Goal: Contribute content

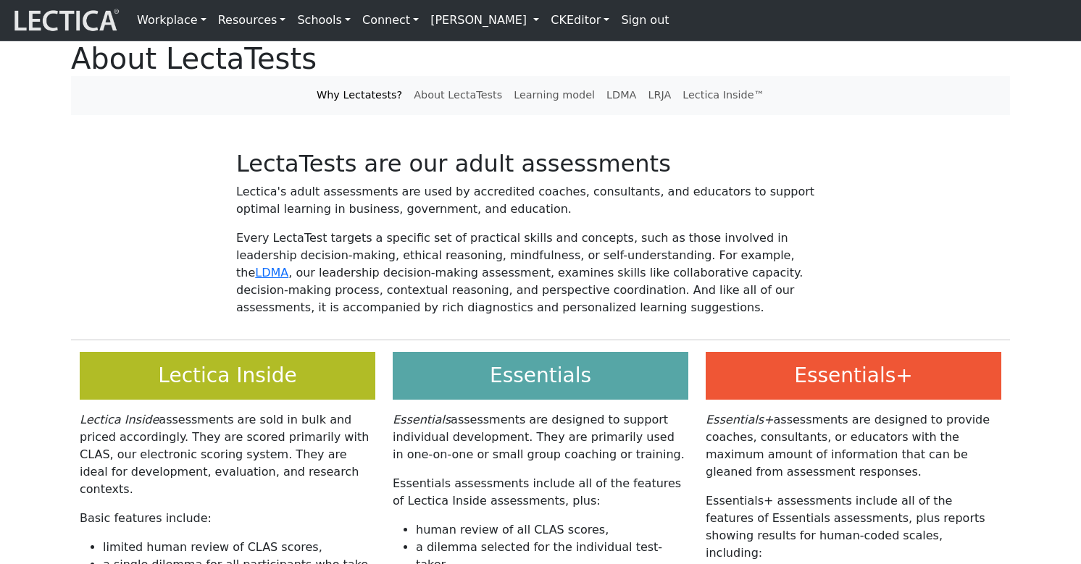
click at [545, 18] on link "CKEditor" at bounding box center [580, 20] width 70 height 29
click at [556, 49] on link "Edit" at bounding box center [570, 51] width 29 height 17
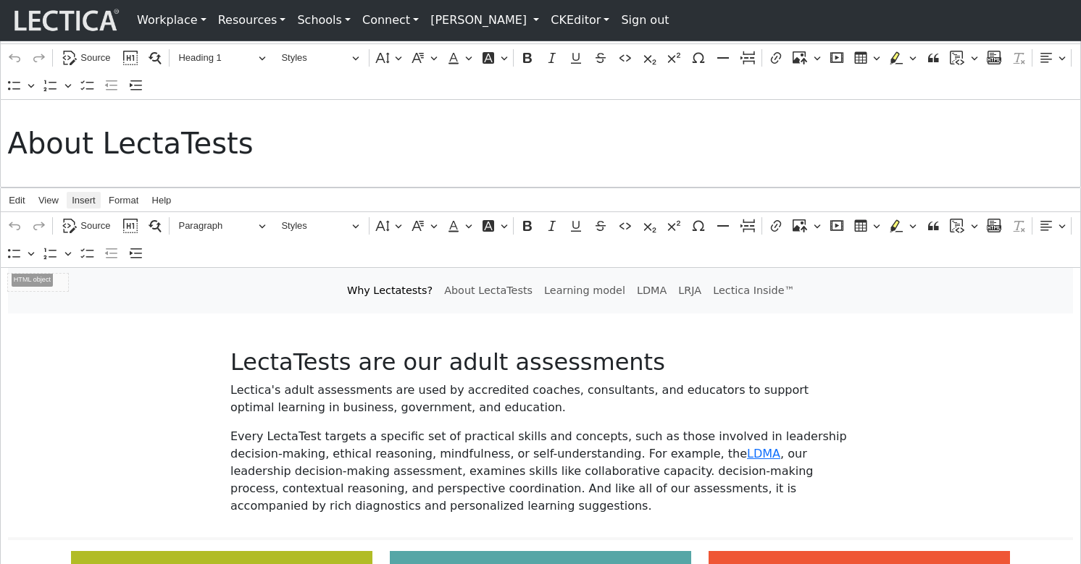
scroll to position [15, 0]
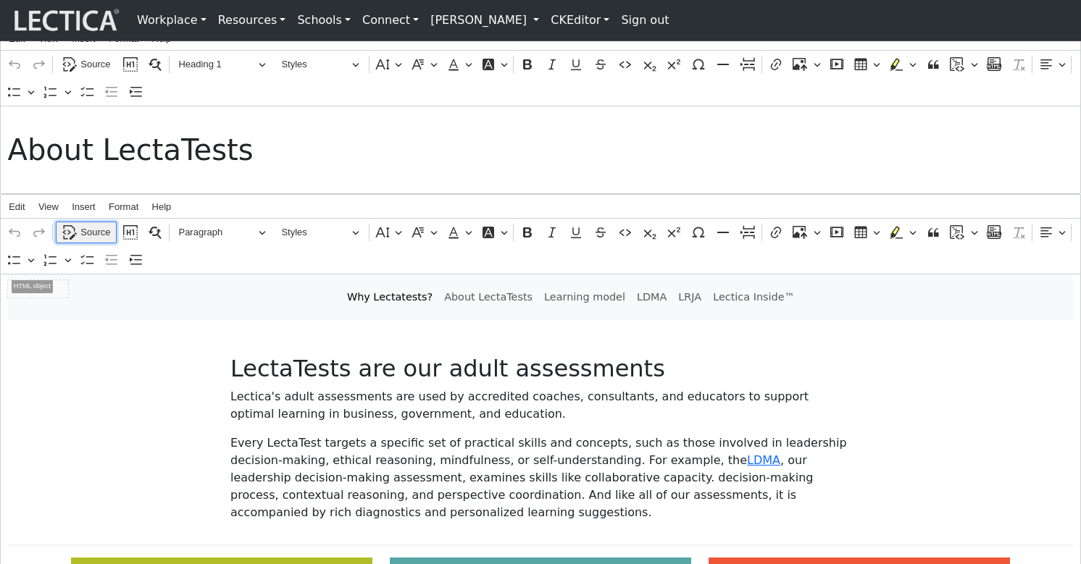
click at [88, 241] on span "Source" at bounding box center [95, 232] width 30 height 17
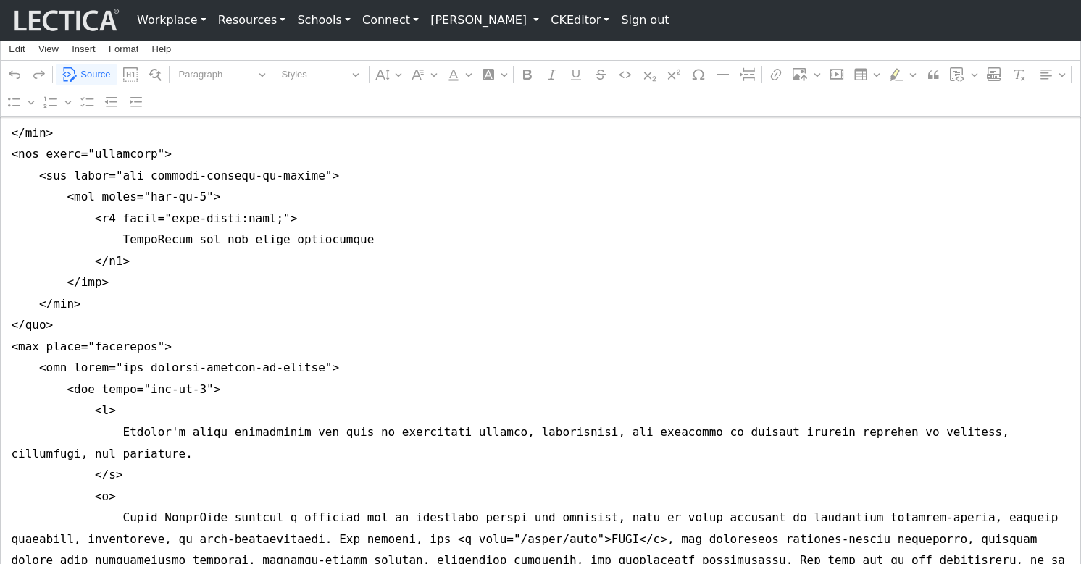
scroll to position [435, 0]
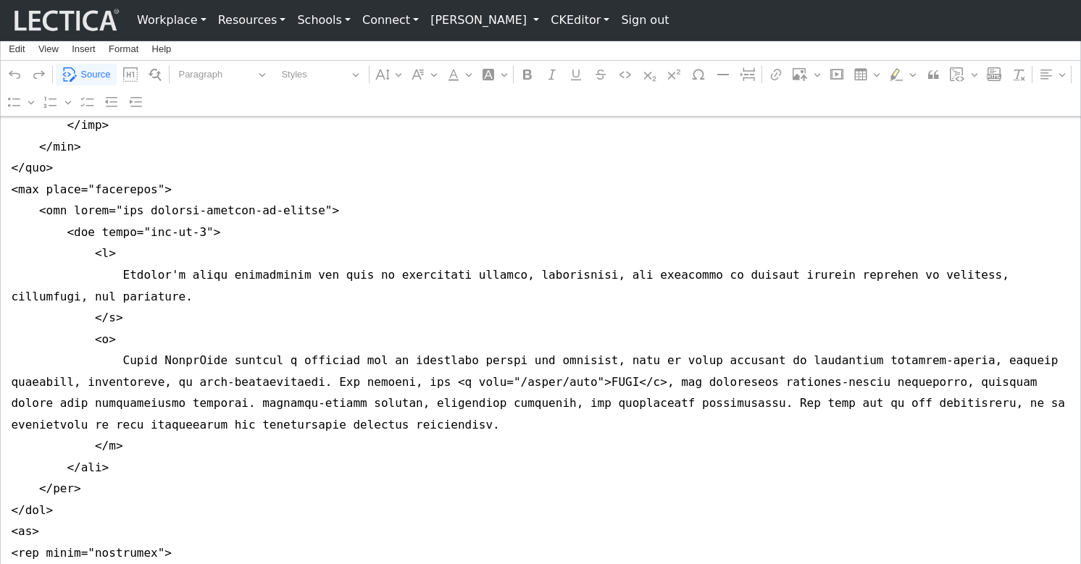
scroll to position [606, 0]
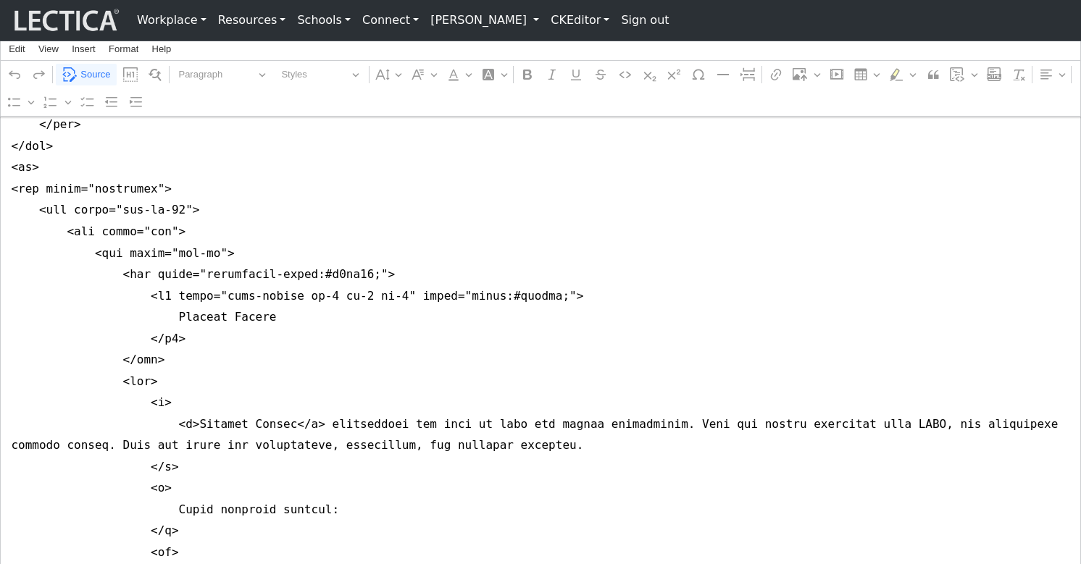
scroll to position [959, 0]
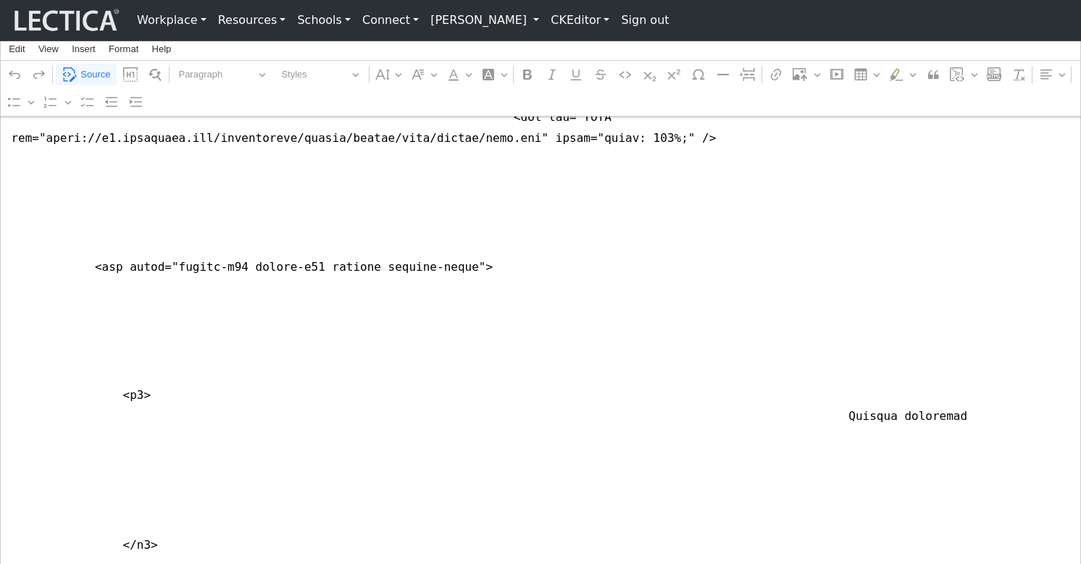
scroll to position [12295, 0]
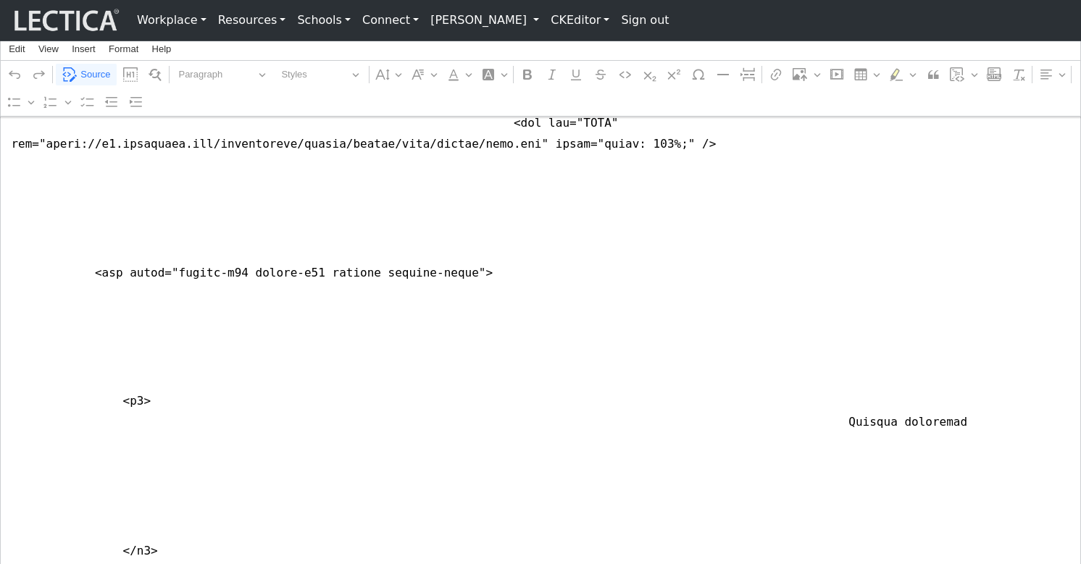
drag, startPoint x: 38, startPoint y: 296, endPoint x: 303, endPoint y: 372, distance: 275.8
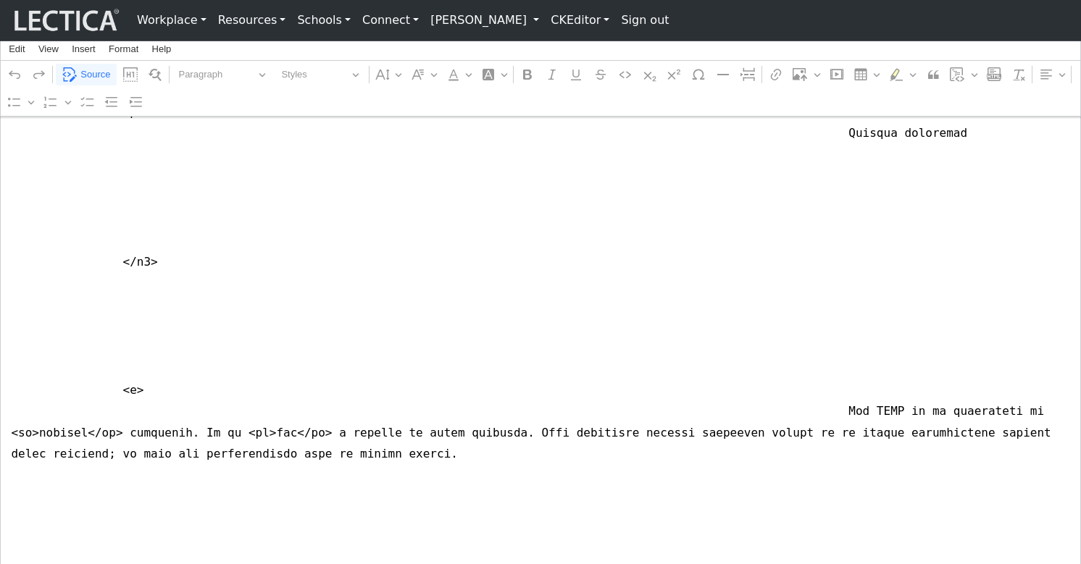
scroll to position [12581, 0]
type textarea "<nav class="navbar navbar-expand-lg navbar-light bg-light mb-5" style="font-siz…"
click at [615, 22] on link "Sign out" at bounding box center [644, 20] width 59 height 29
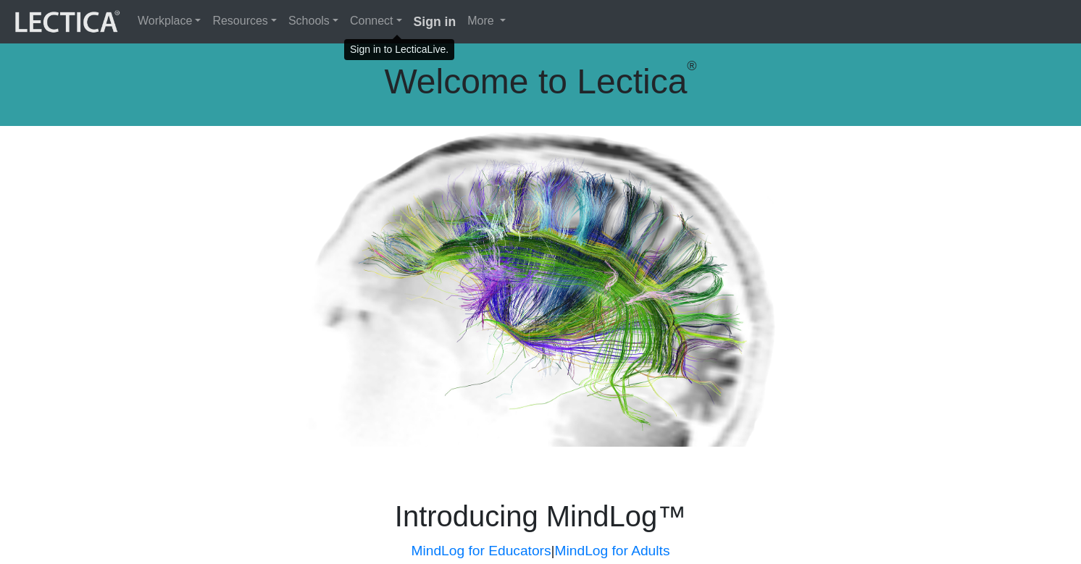
click at [414, 24] on strong "Sign in" at bounding box center [435, 21] width 43 height 14
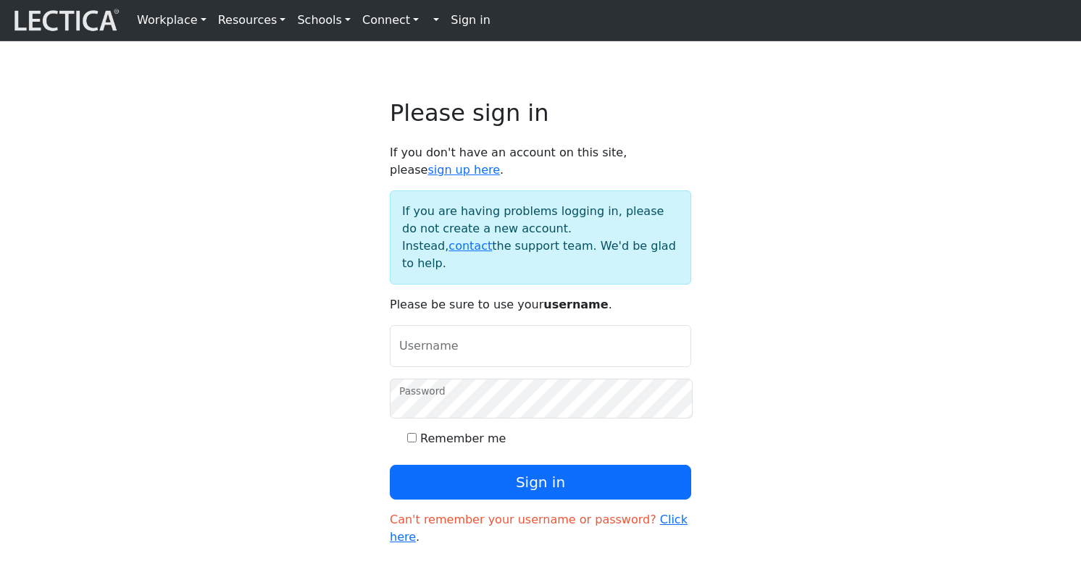
click at [451, 21] on strong "Sign in" at bounding box center [471, 20] width 40 height 14
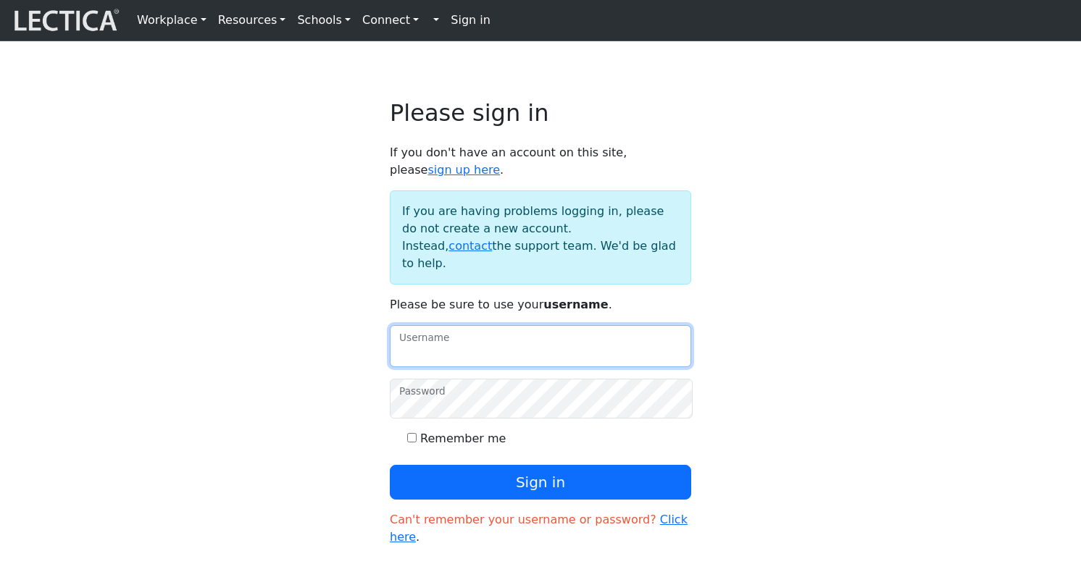
click at [440, 330] on input "Username" at bounding box center [540, 346] width 301 height 42
type input "theodawson"
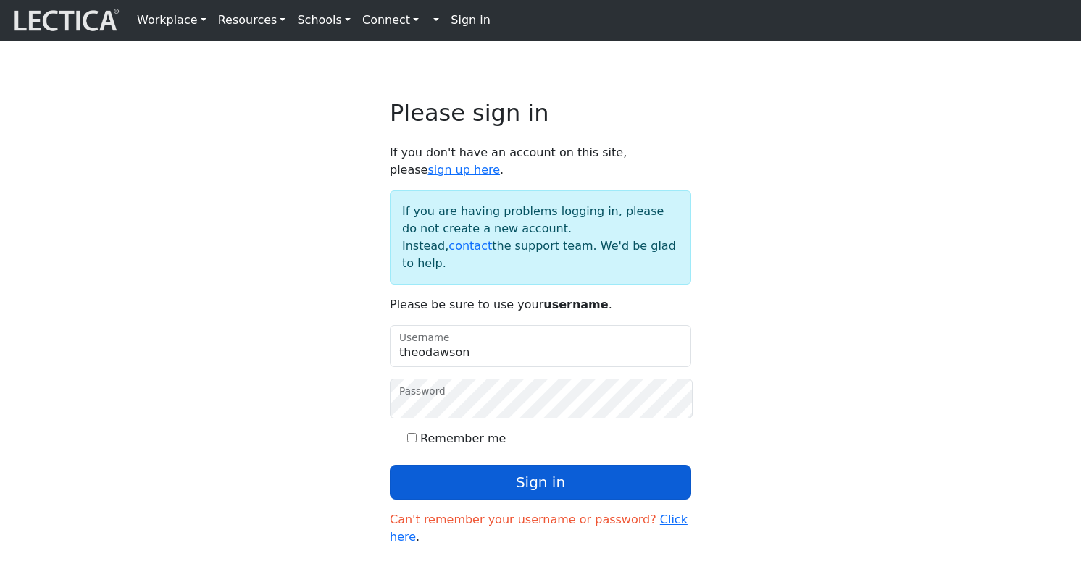
click at [490, 465] on button "Sign in" at bounding box center [540, 482] width 301 height 35
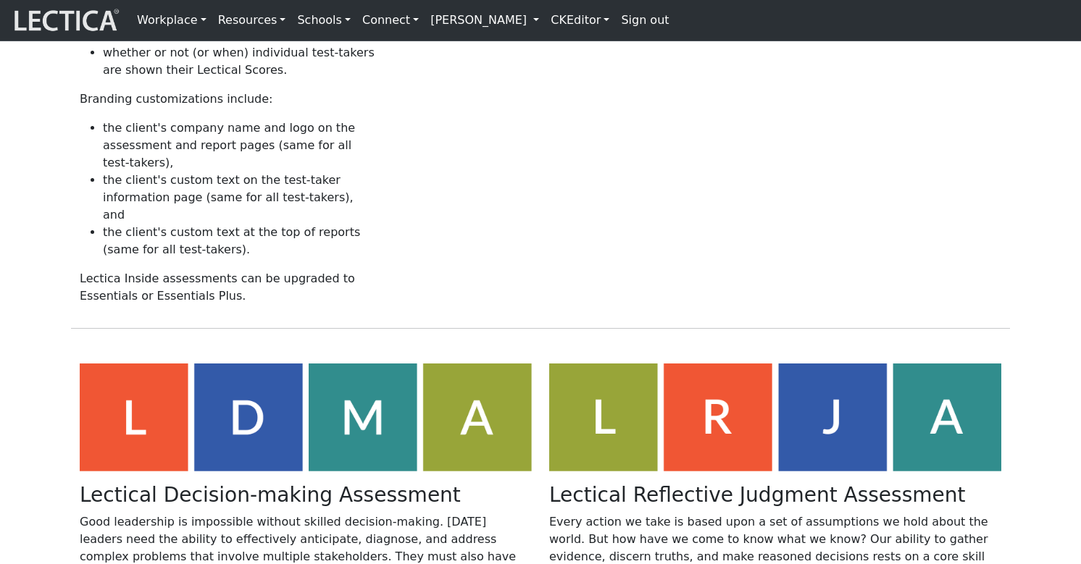
scroll to position [707, 0]
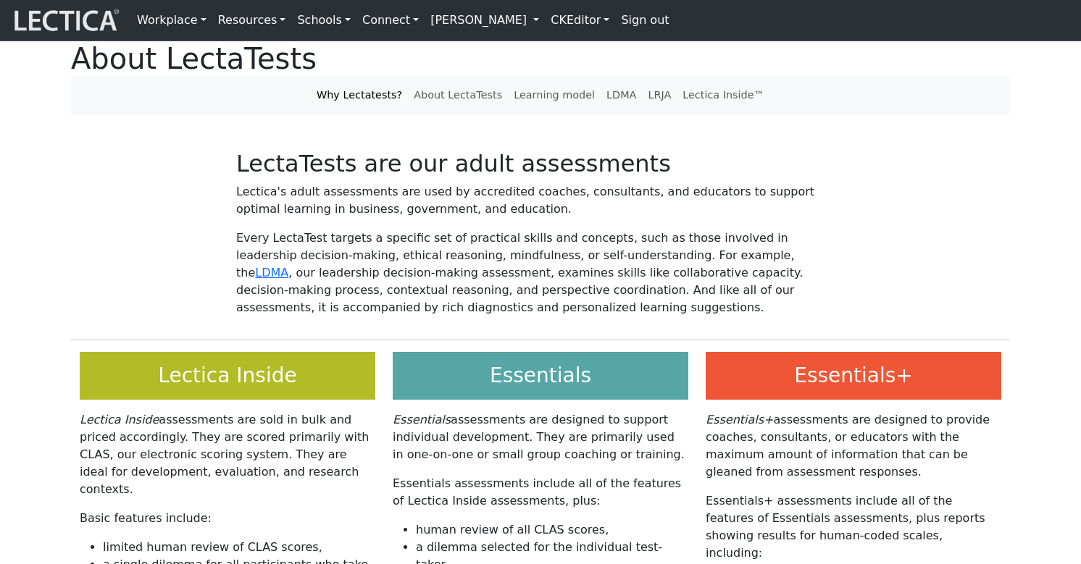
click at [545, 20] on link "CKEditor" at bounding box center [580, 20] width 70 height 29
click at [556, 46] on link "Edit" at bounding box center [570, 51] width 29 height 17
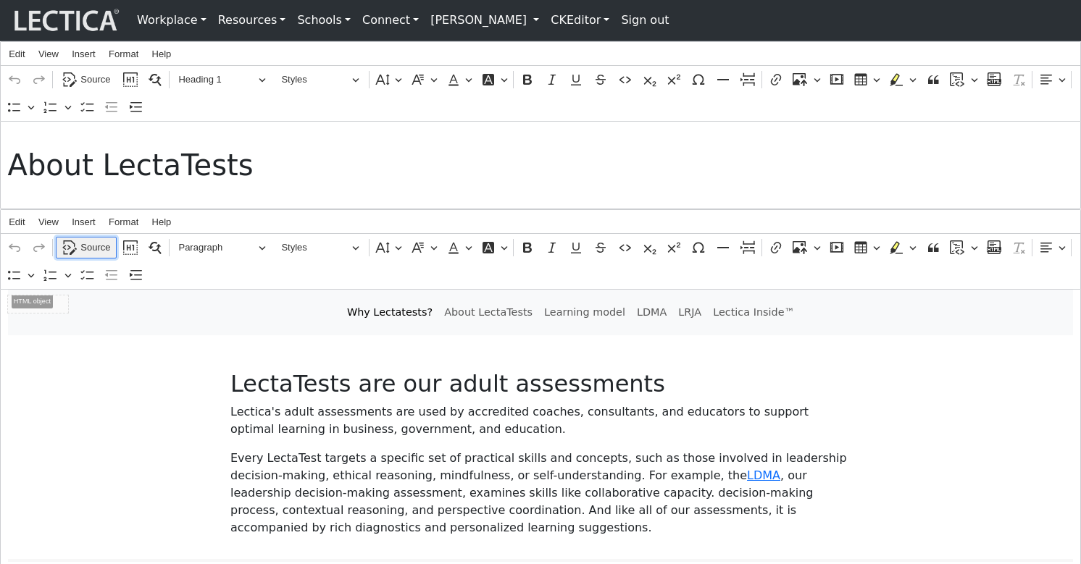
click at [90, 256] on span "Source" at bounding box center [95, 247] width 30 height 17
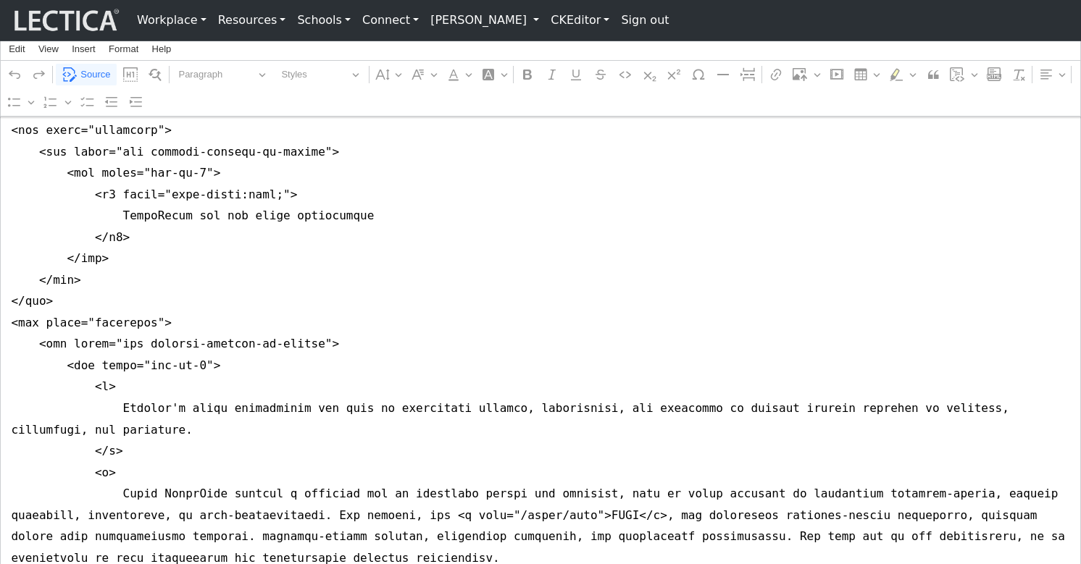
scroll to position [461, 0]
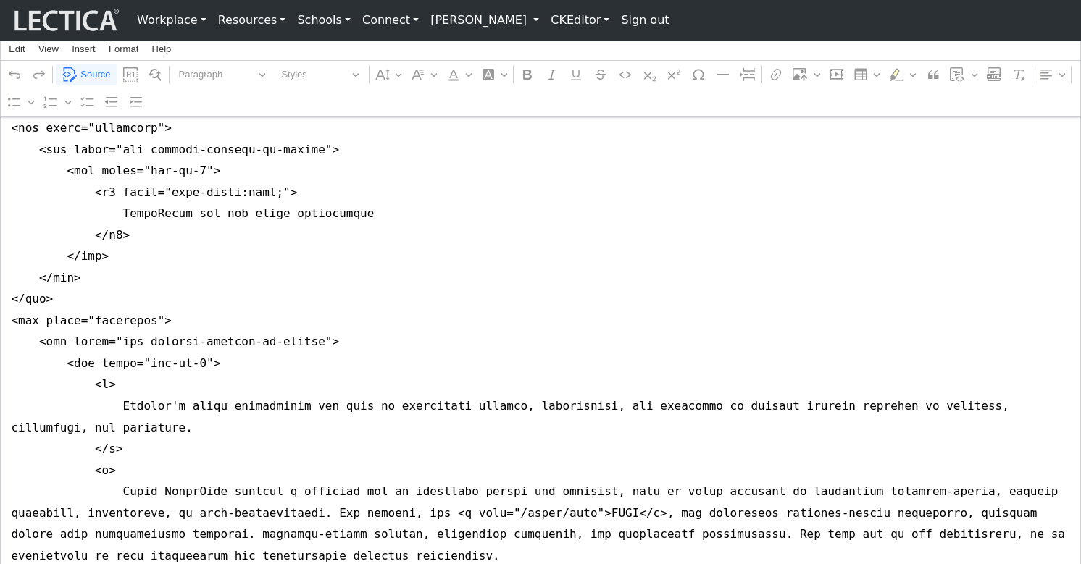
drag, startPoint x: 204, startPoint y: 205, endPoint x: 212, endPoint y: 206, distance: 8.0
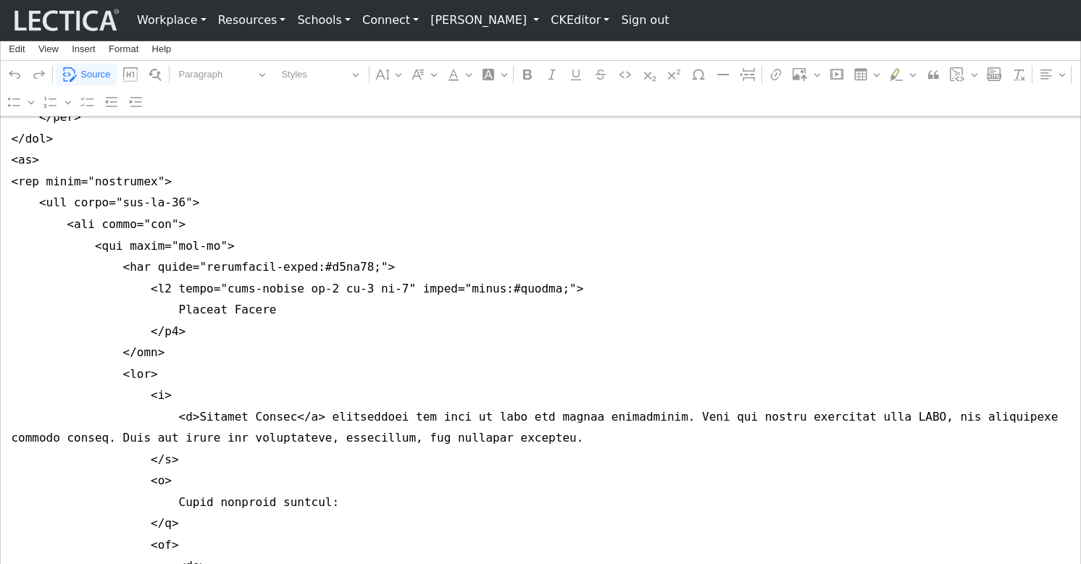
scroll to position [967, 0]
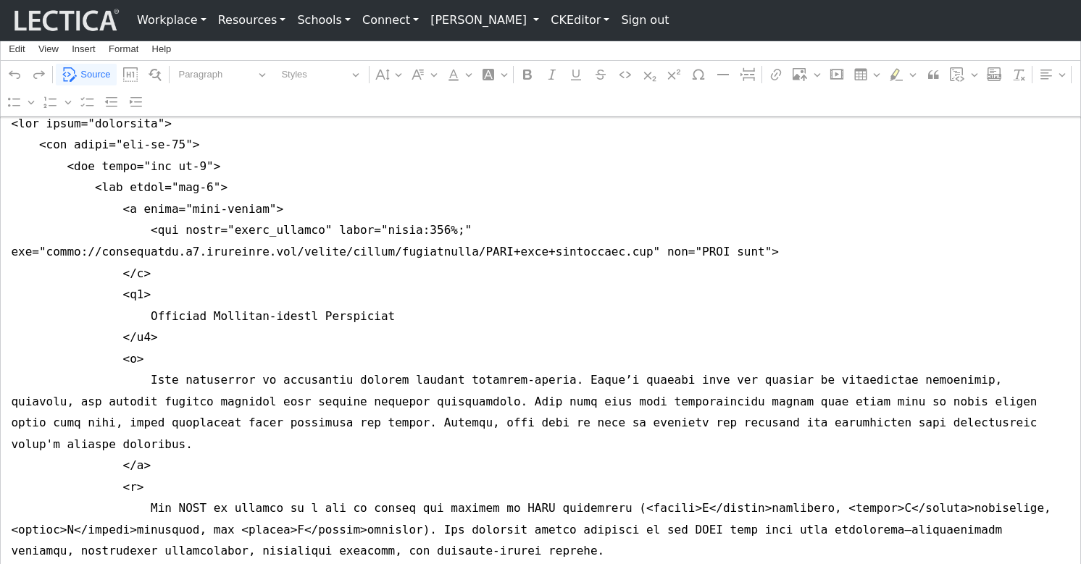
scroll to position [3701, 0]
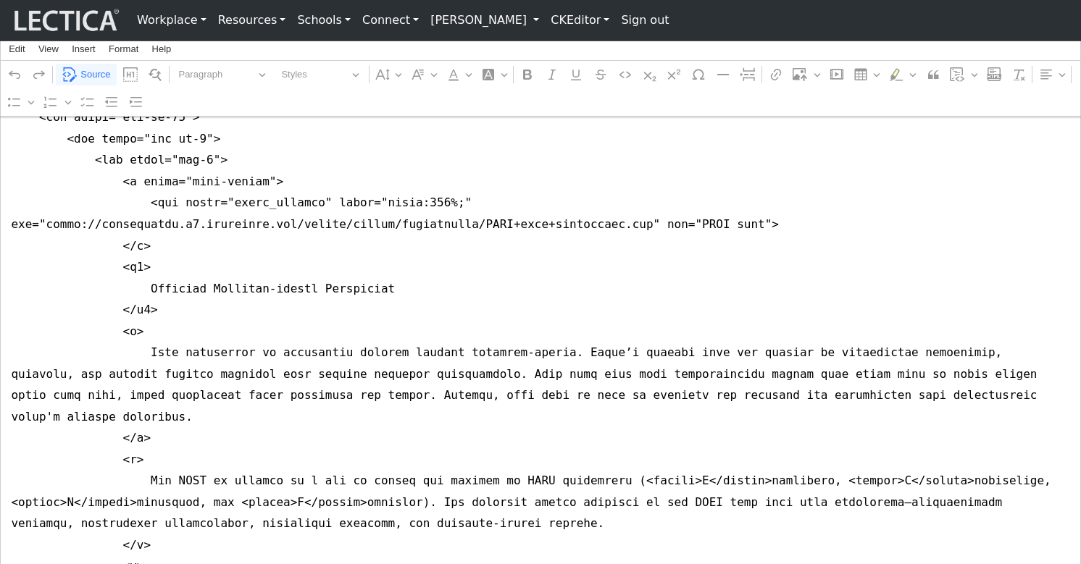
drag, startPoint x: 183, startPoint y: 276, endPoint x: 190, endPoint y: 277, distance: 7.4
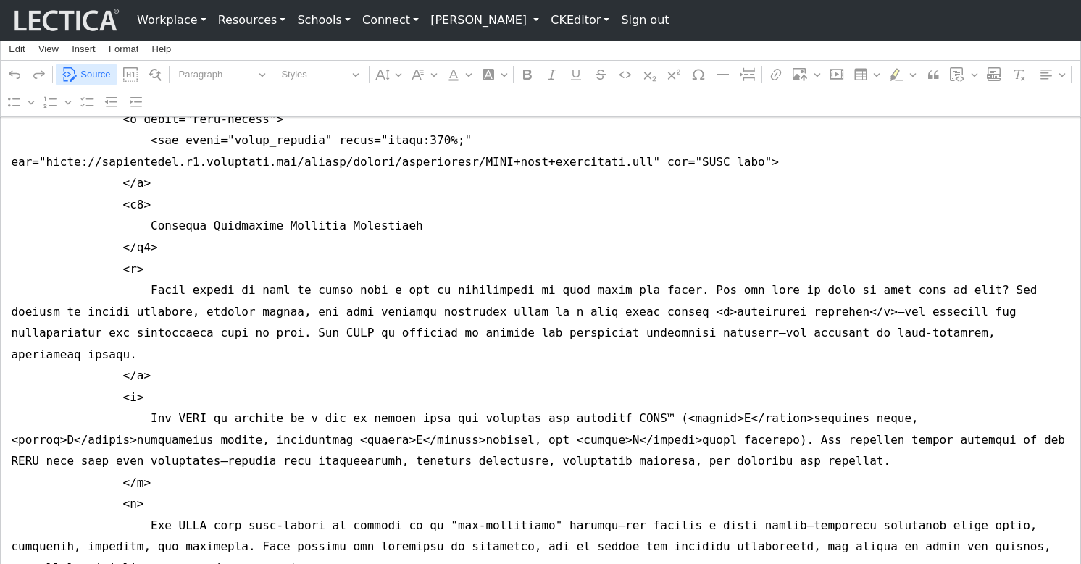
type textarea "<nav class="navbar navbar-expand-lg navbar-light bg-light mb-5" style="font-siz…"
click at [91, 72] on span "Source" at bounding box center [95, 74] width 30 height 17
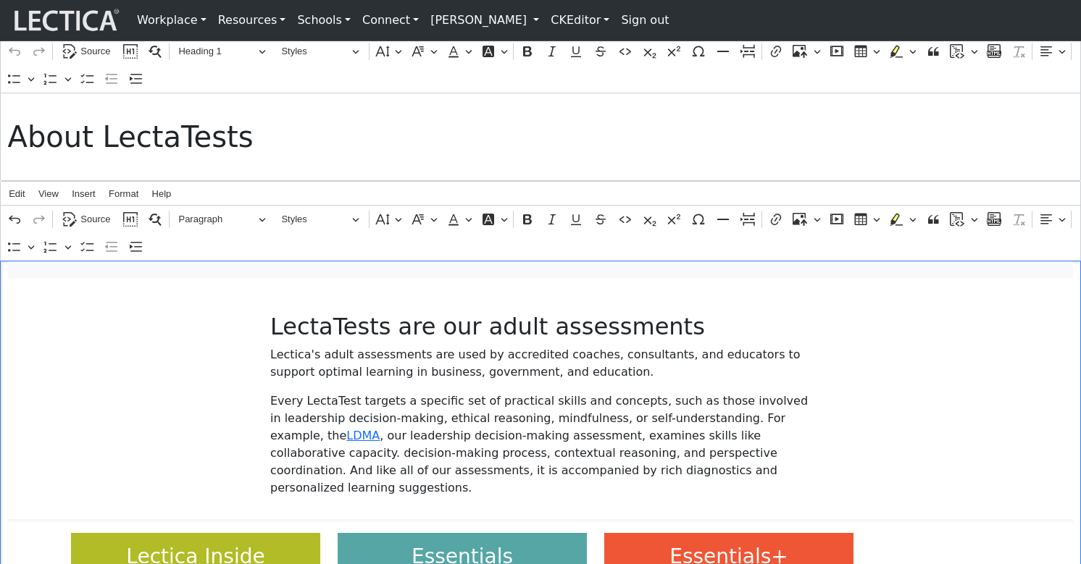
scroll to position [0, 0]
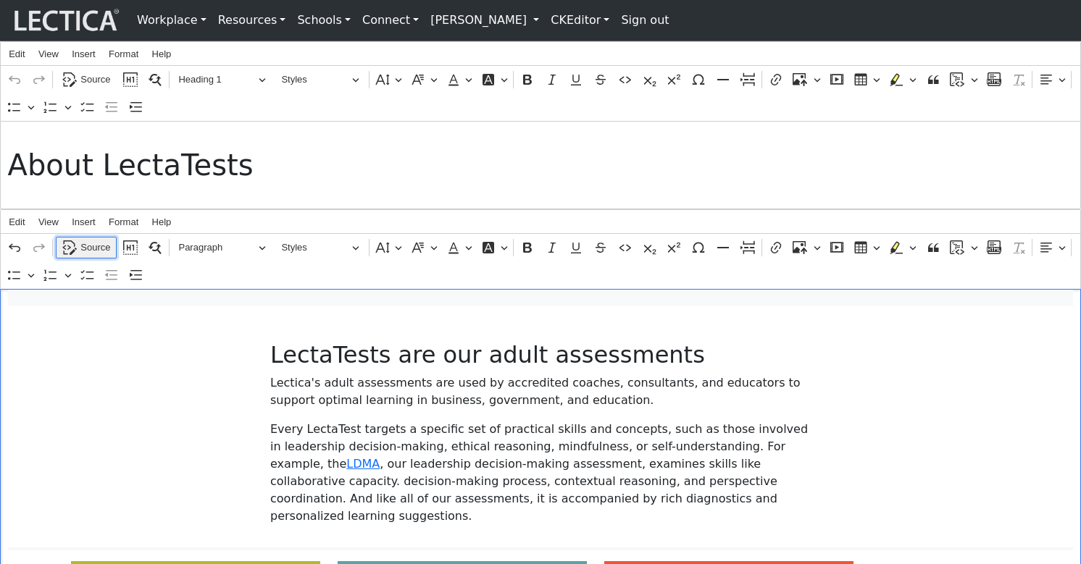
click at [97, 256] on span "Source" at bounding box center [95, 247] width 30 height 17
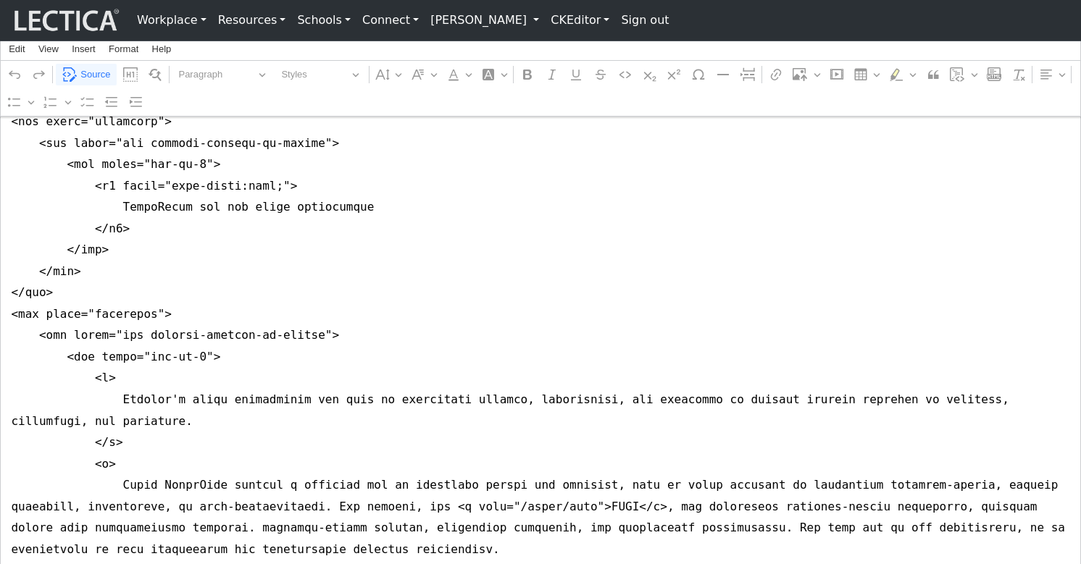
scroll to position [469, 0]
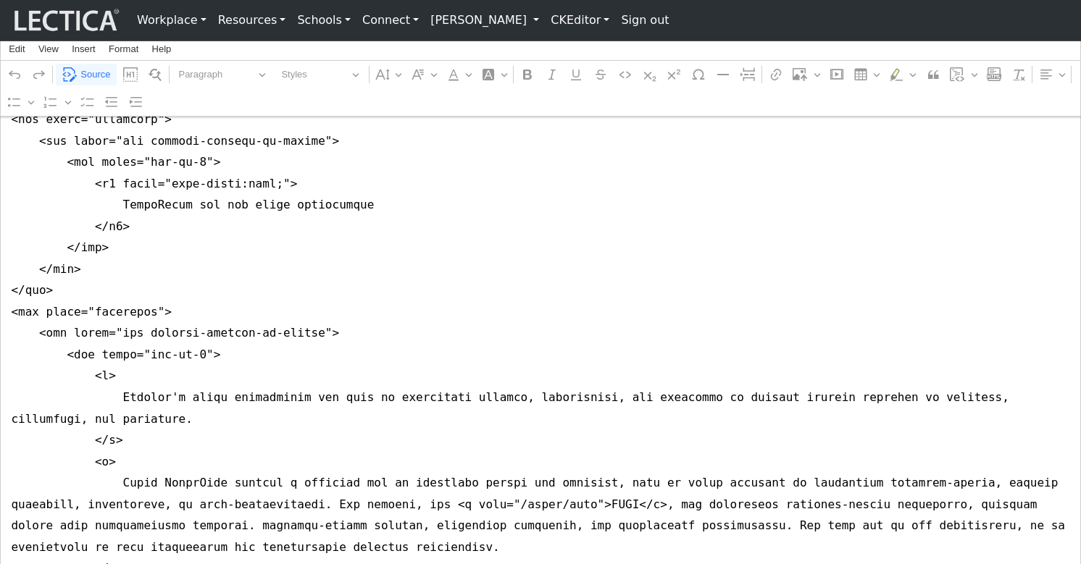
drag, startPoint x: 148, startPoint y: 179, endPoint x: 342, endPoint y: 177, distance: 193.4
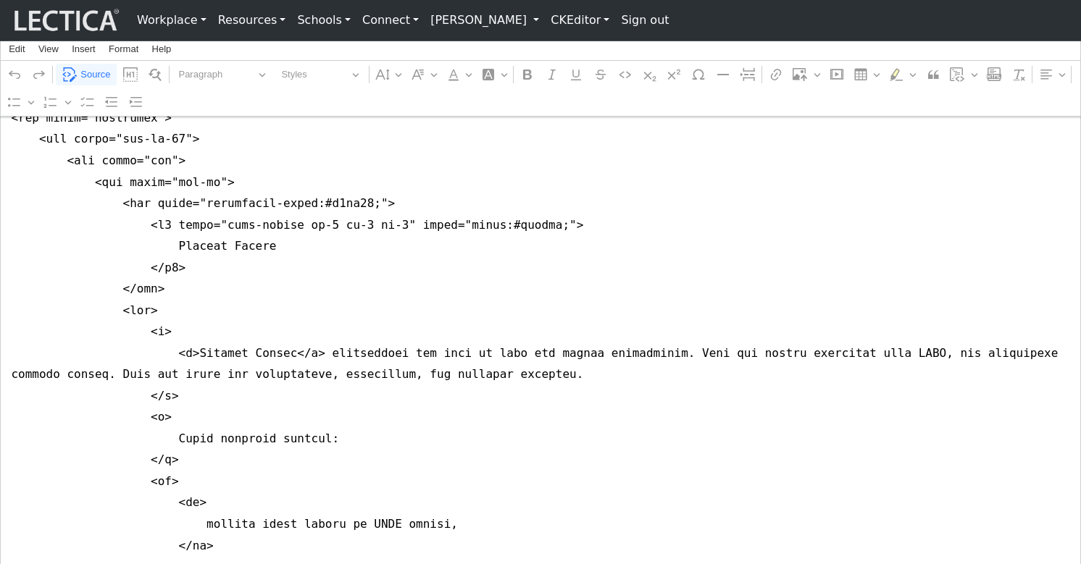
scroll to position [1036, 0]
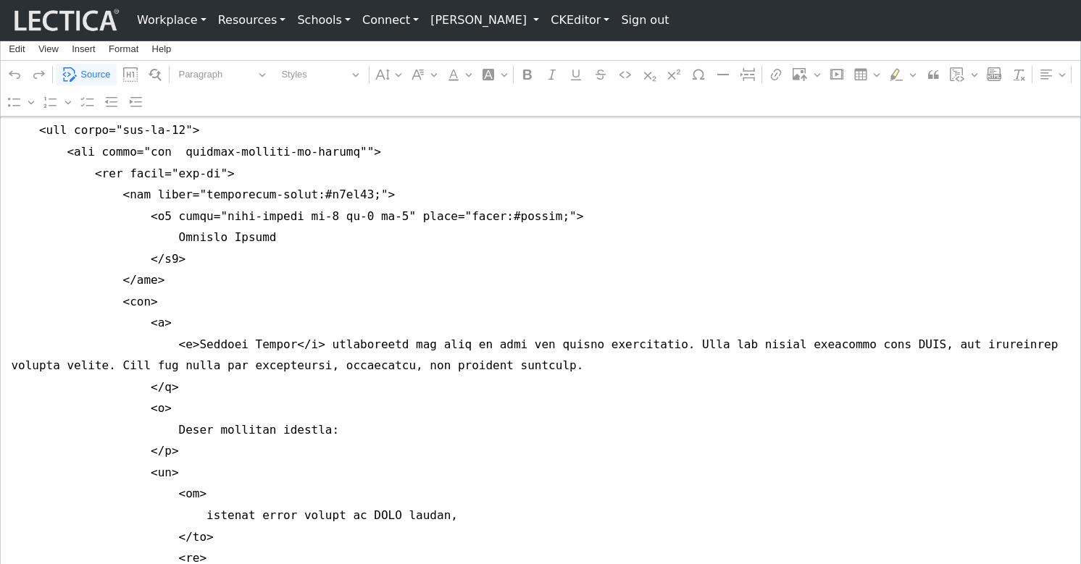
drag, startPoint x: 10, startPoint y: 181, endPoint x: 10, endPoint y: 199, distance: 18.1
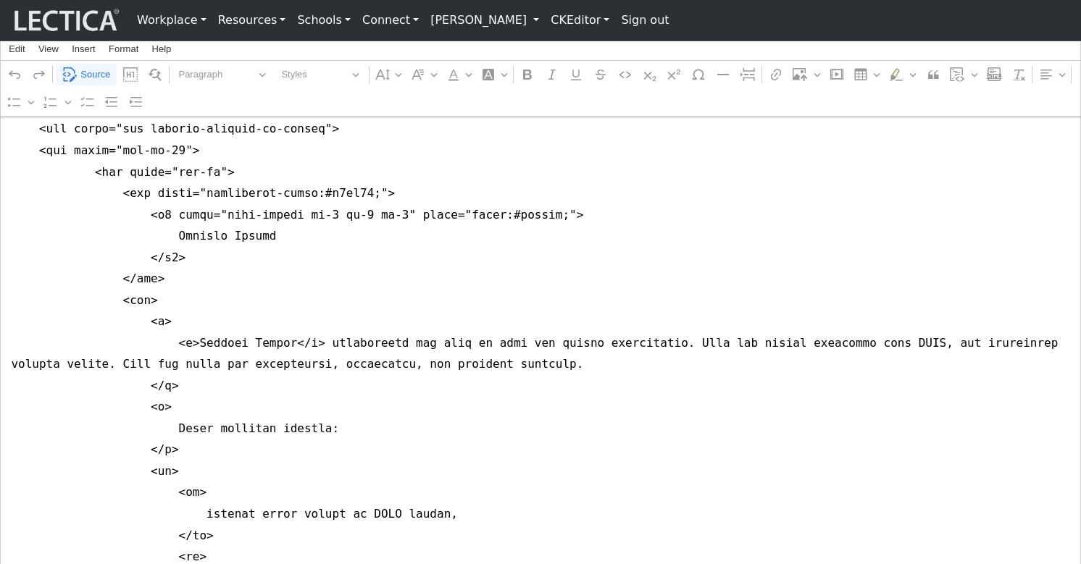
drag, startPoint x: 4, startPoint y: 180, endPoint x: 4, endPoint y: 225, distance: 45.6
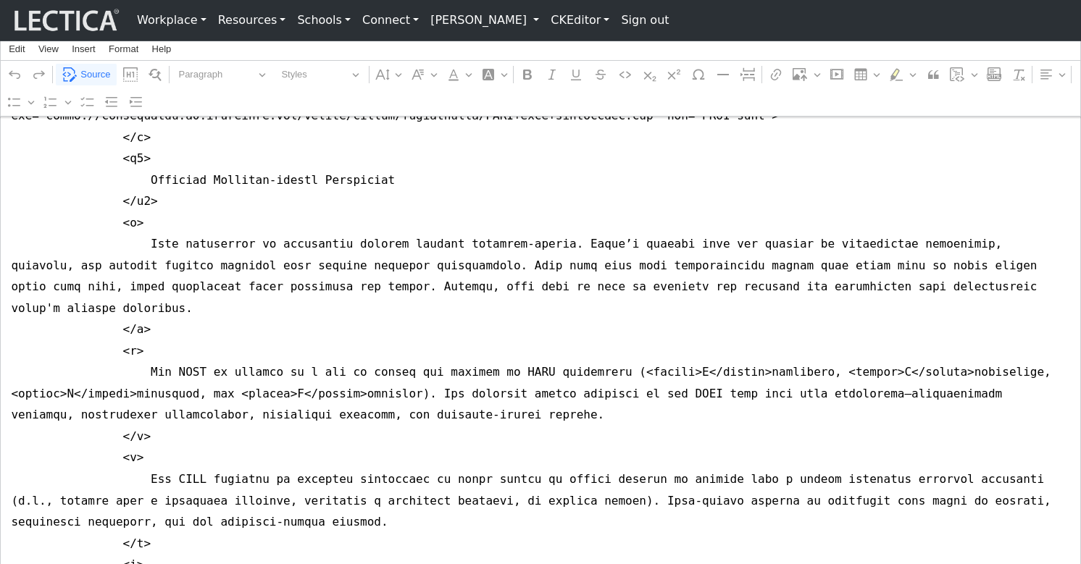
scroll to position [3814, 0]
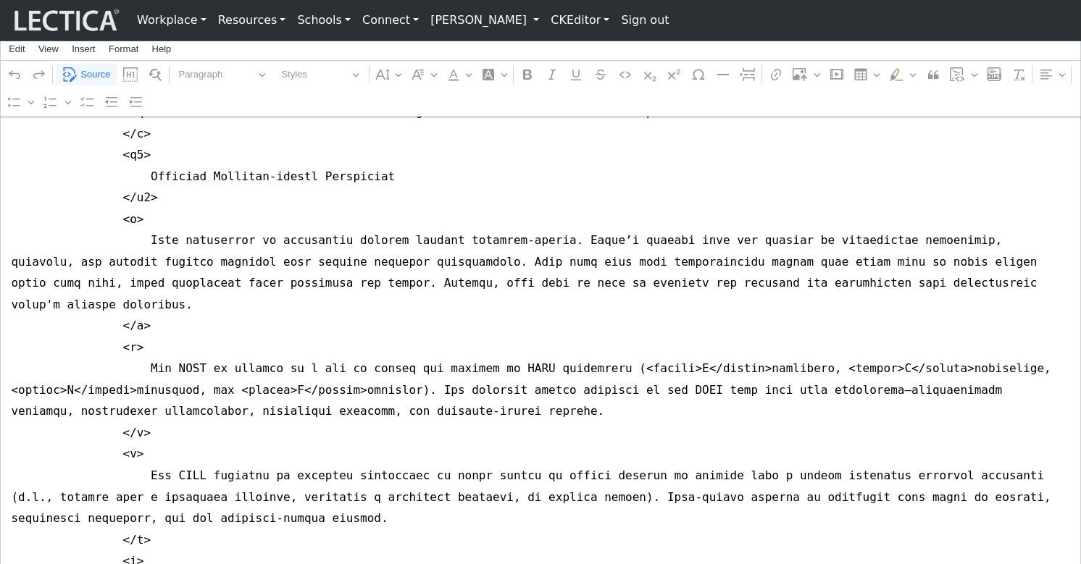
drag, startPoint x: 7, startPoint y: 161, endPoint x: 7, endPoint y: 186, distance: 25.4
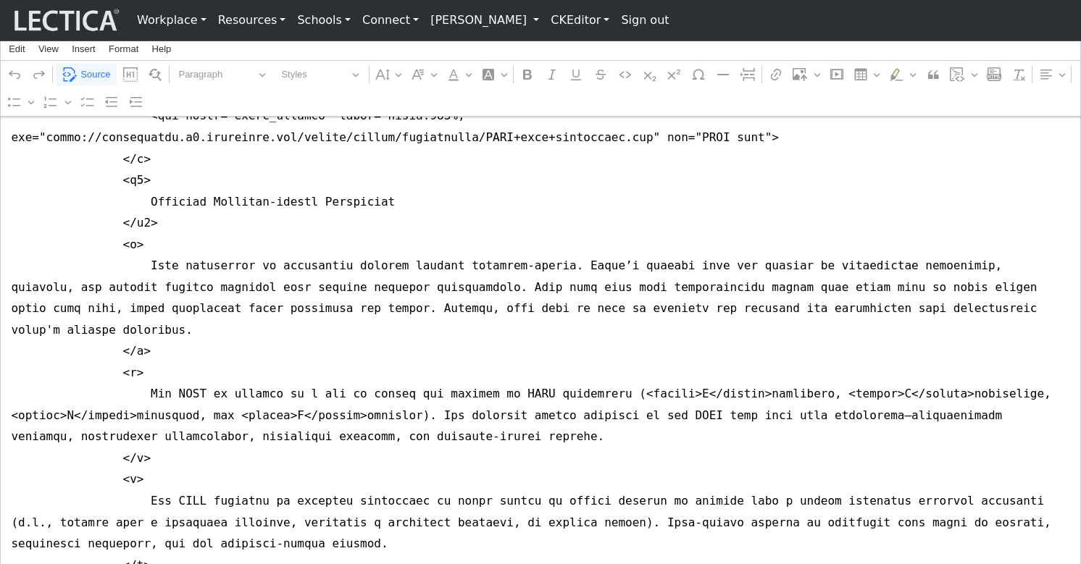
scroll to position [3787, 0]
drag, startPoint x: 9, startPoint y: 185, endPoint x: 11, endPoint y: 221, distance: 36.2
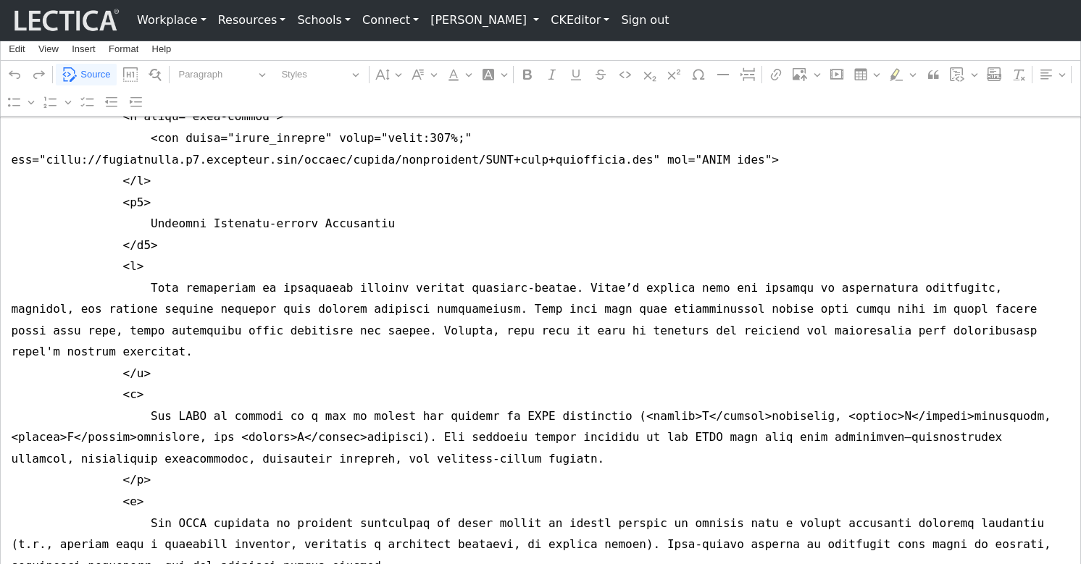
drag, startPoint x: 243, startPoint y: 224, endPoint x: -4, endPoint y: 240, distance: 246.8
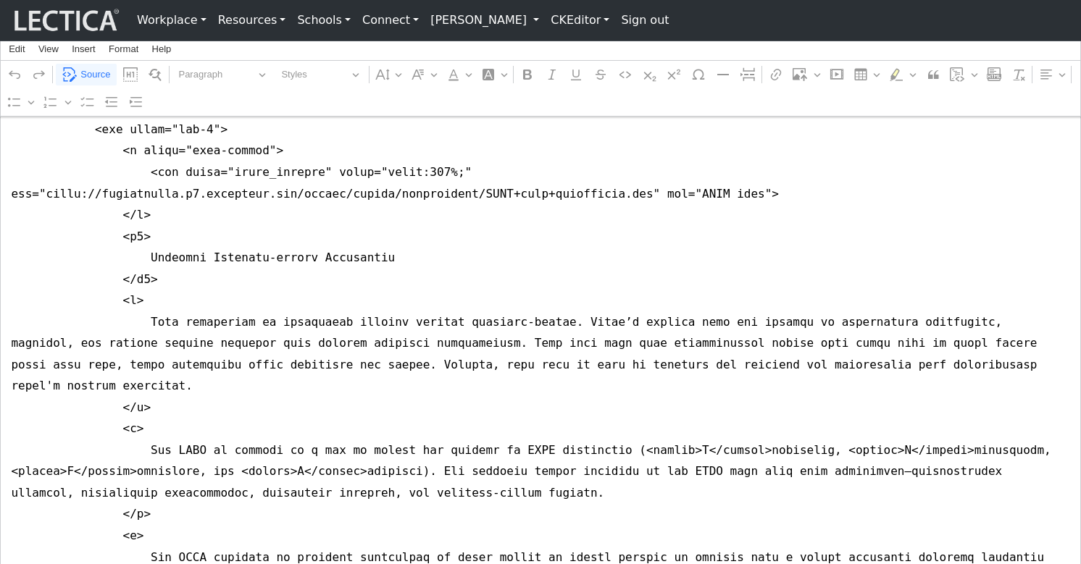
scroll to position [3752, 0]
type textarea "<nav class="navbar navbar-expand-lg navbar-light bg-light mb-5" style="font-siz…"
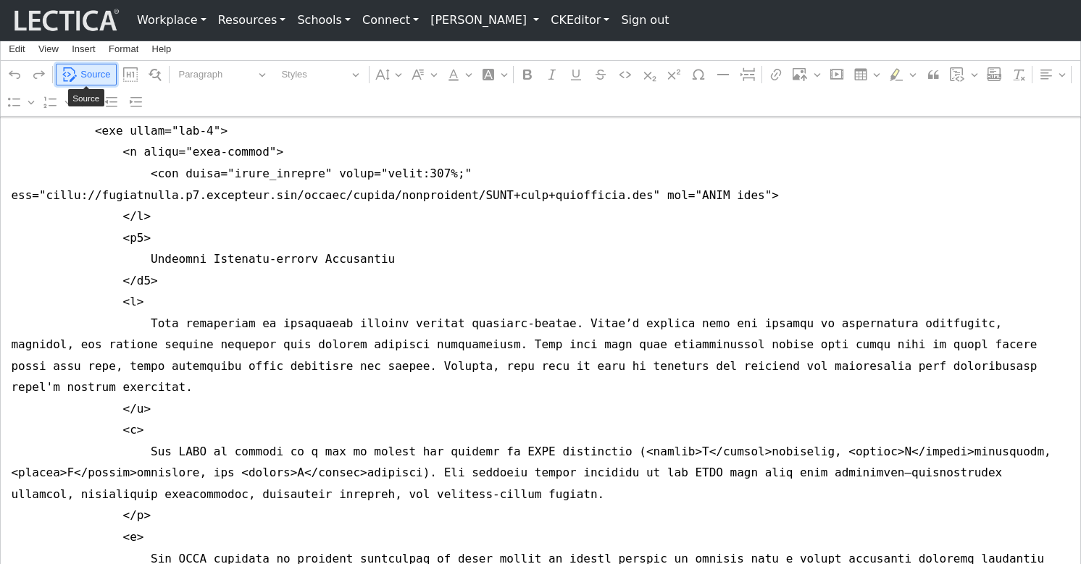
click at [91, 69] on span "Source" at bounding box center [95, 74] width 30 height 17
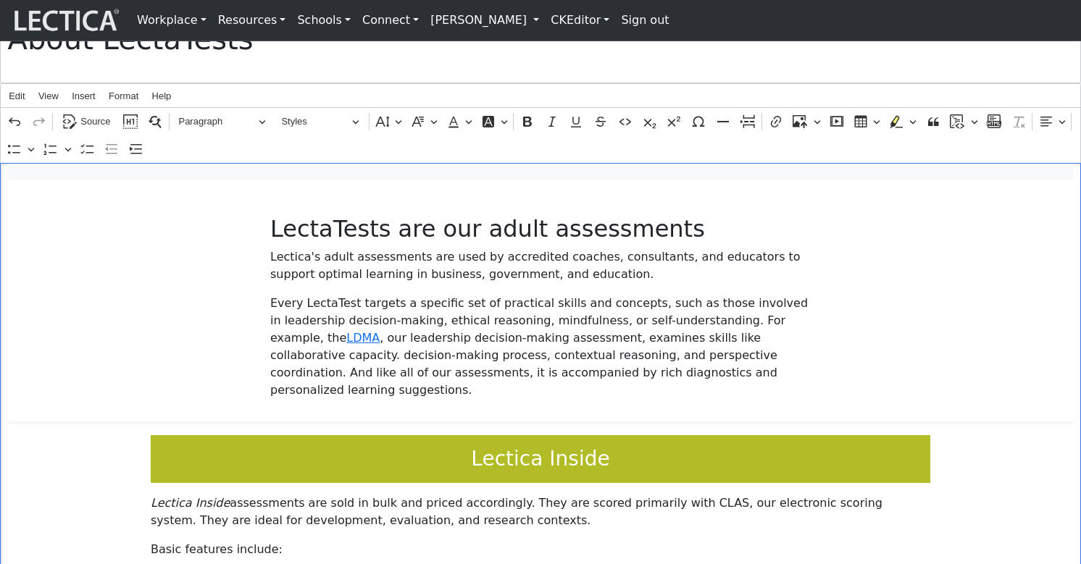
scroll to position [127, 0]
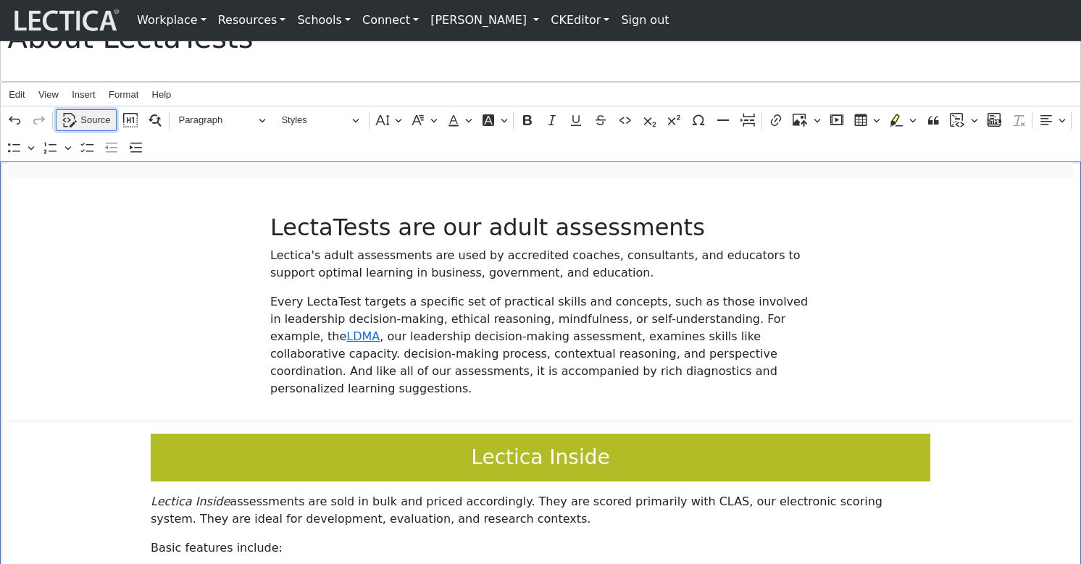
click at [89, 129] on span "Source" at bounding box center [95, 120] width 30 height 17
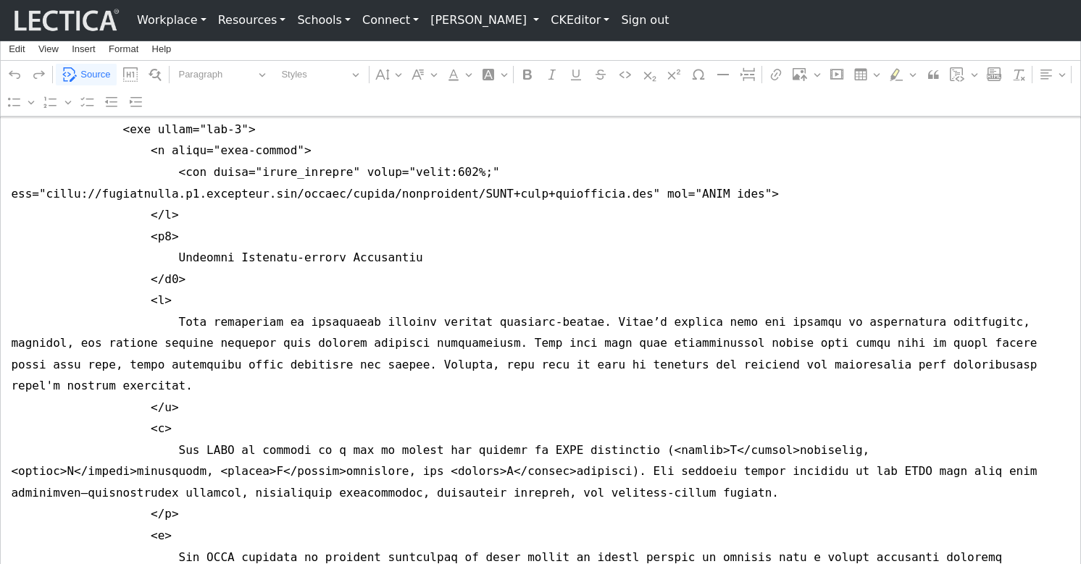
scroll to position [3755, 0]
drag, startPoint x: 289, startPoint y: 280, endPoint x: 11, endPoint y: 294, distance: 278.5
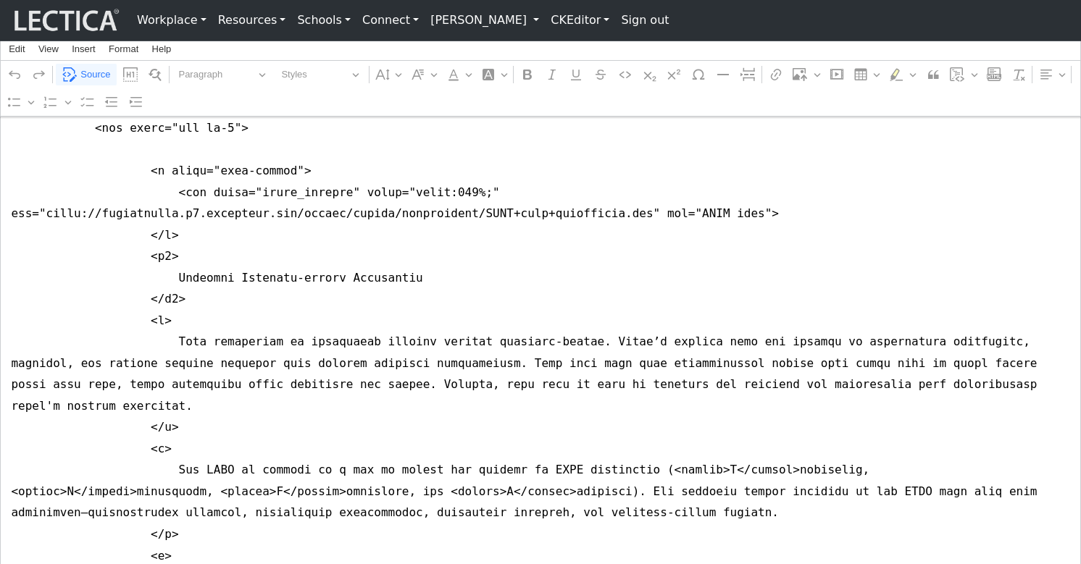
drag, startPoint x: 264, startPoint y: 283, endPoint x: 7, endPoint y: 297, distance: 258.2
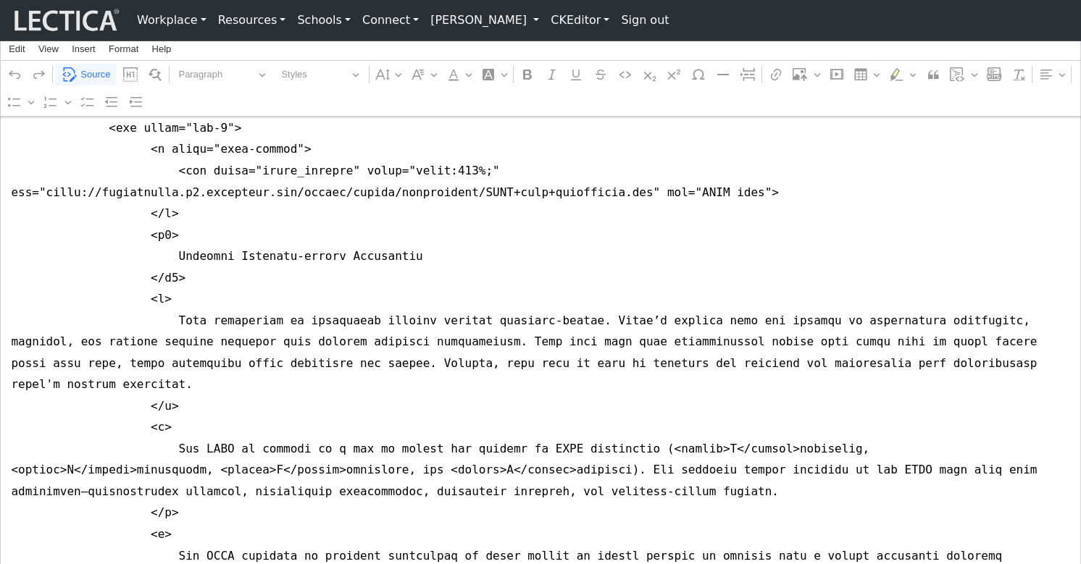
drag, startPoint x: 7, startPoint y: 245, endPoint x: 6, endPoint y: 306, distance: 60.8
drag, startPoint x: 8, startPoint y: 268, endPoint x: 10, endPoint y: 307, distance: 39.2
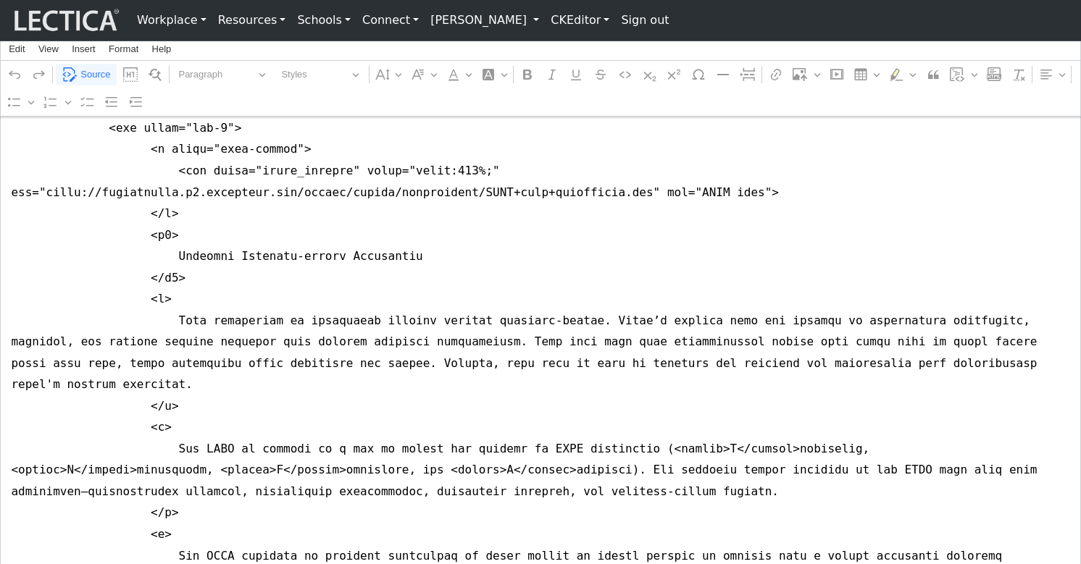
drag, startPoint x: 6, startPoint y: 284, endPoint x: 7, endPoint y: 302, distance: 18.1
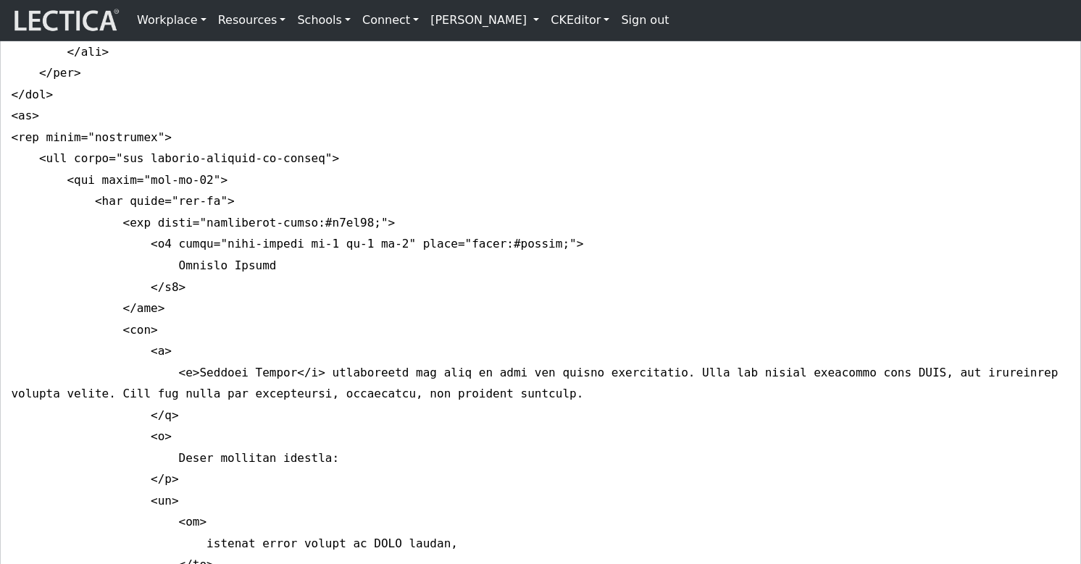
scroll to position [1008, 0]
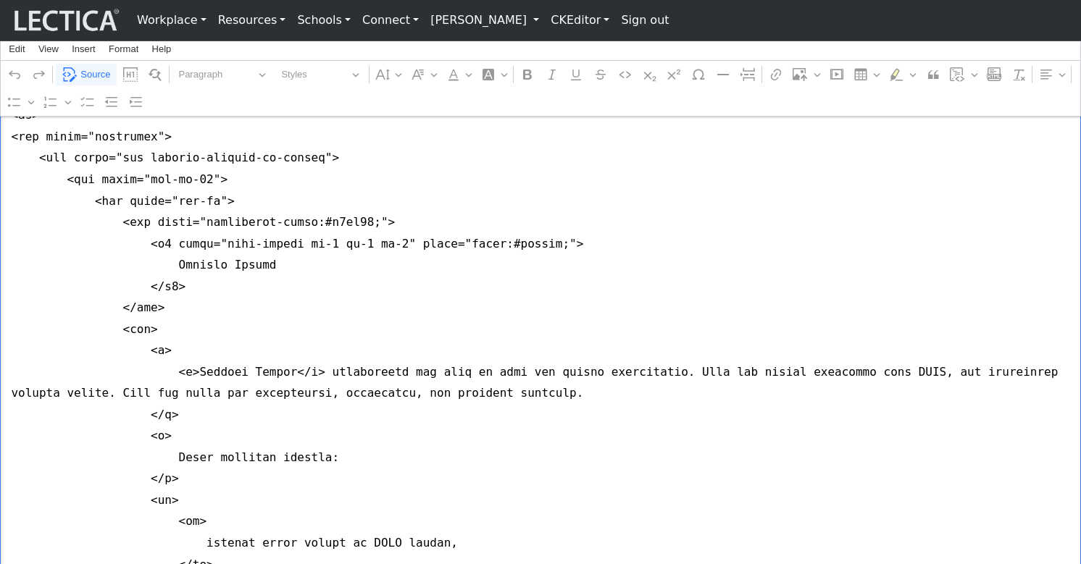
drag, startPoint x: 214, startPoint y: 251, endPoint x: 225, endPoint y: 254, distance: 11.1
drag, startPoint x: 8, startPoint y: 233, endPoint x: 8, endPoint y: 249, distance: 16.7
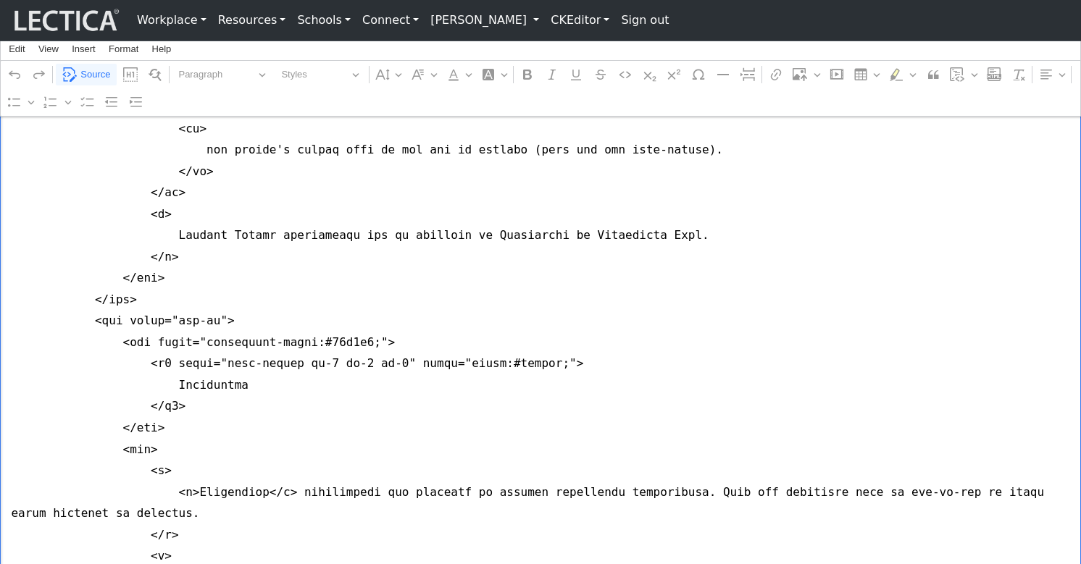
scroll to position [2132, 0]
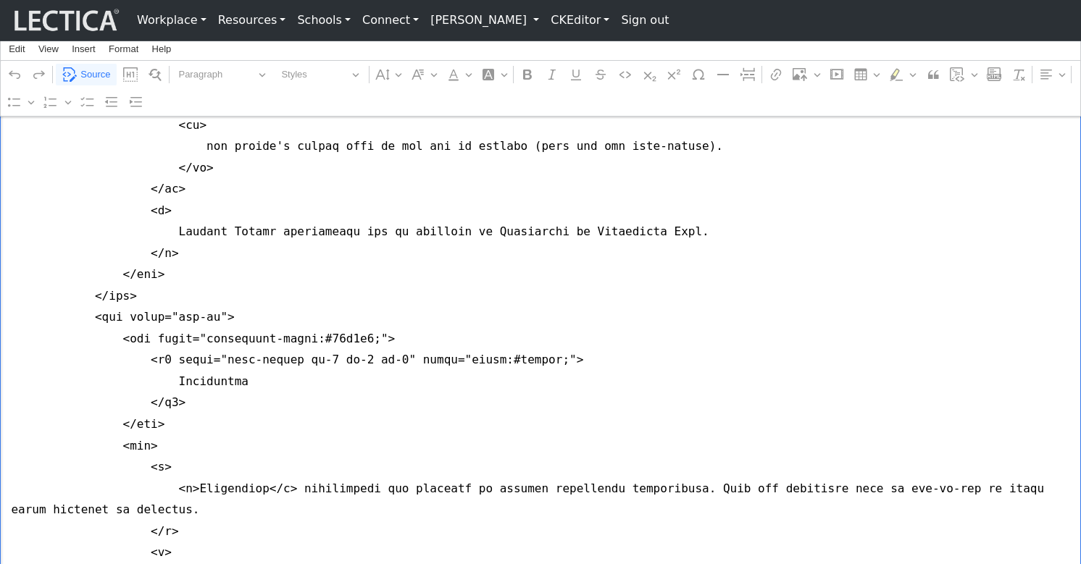
drag, startPoint x: 214, startPoint y: 431, endPoint x: 225, endPoint y: 433, distance: 10.4
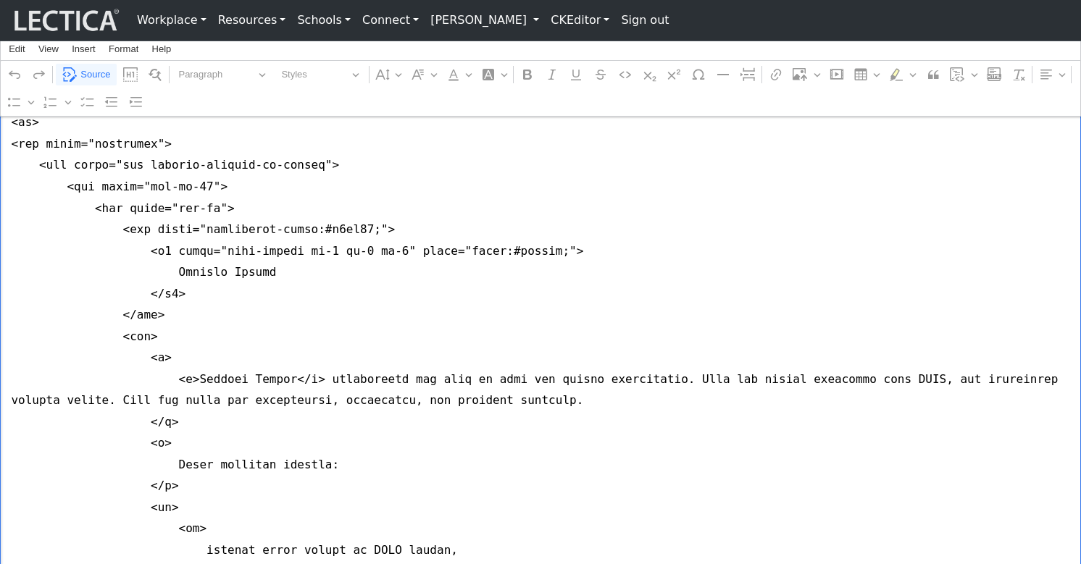
scroll to position [997, 0]
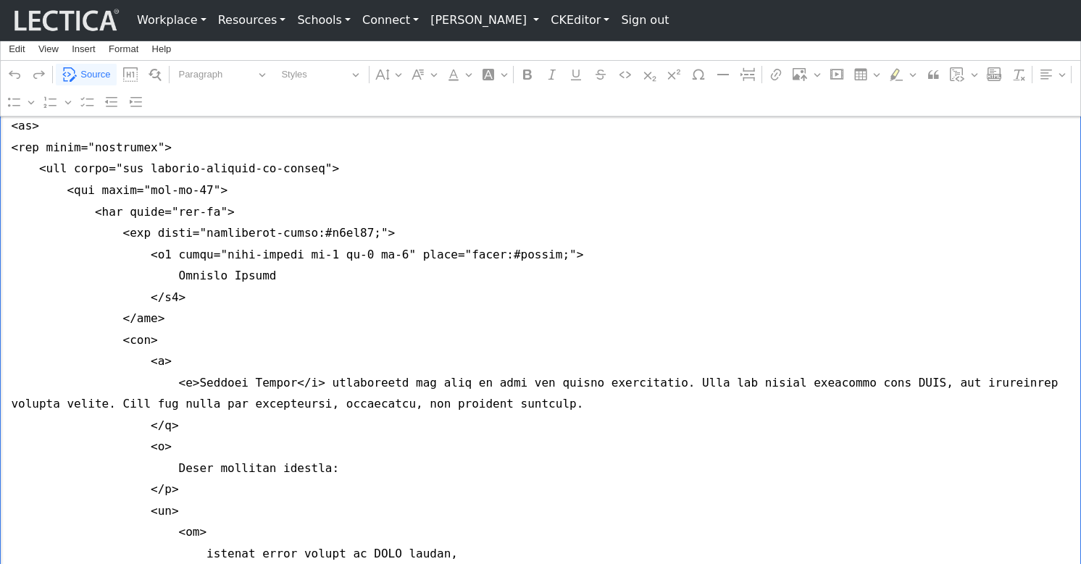
drag, startPoint x: 214, startPoint y: 263, endPoint x: 225, endPoint y: 266, distance: 11.2
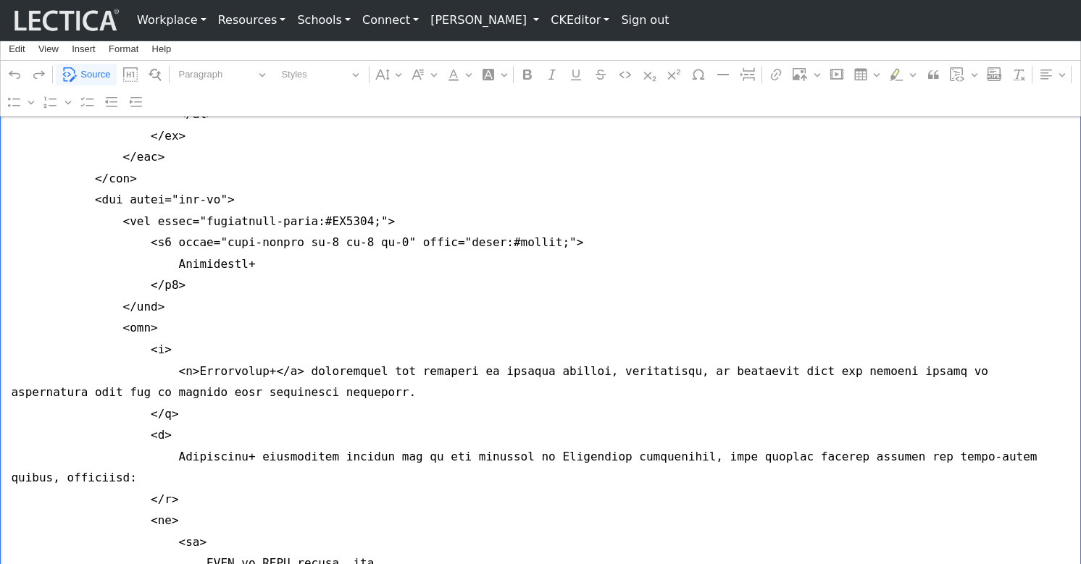
scroll to position [2894, 0]
drag, startPoint x: 212, startPoint y: 333, endPoint x: 226, endPoint y: 335, distance: 13.9
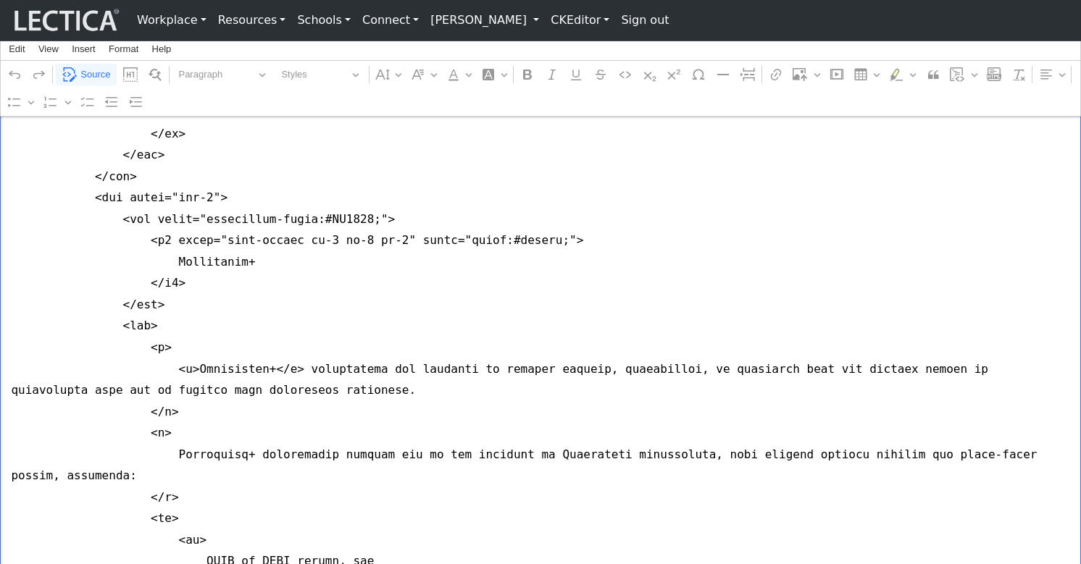
type textarea "<nav class="navbar navbar-expand-lg navbar-light bg-light mb-5" style="font-siz…"
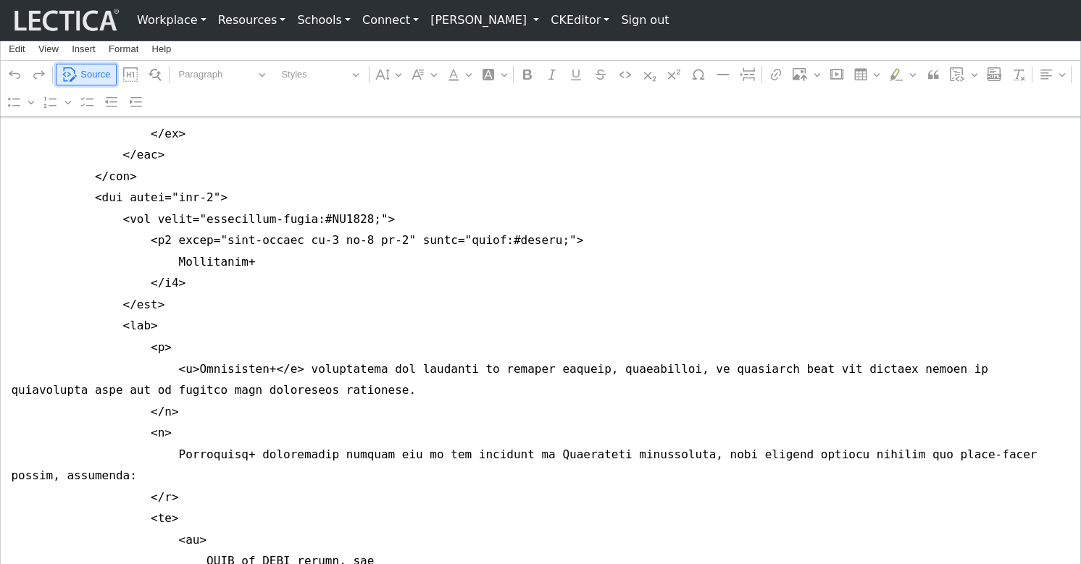
click at [82, 74] on span "Source" at bounding box center [95, 74] width 30 height 17
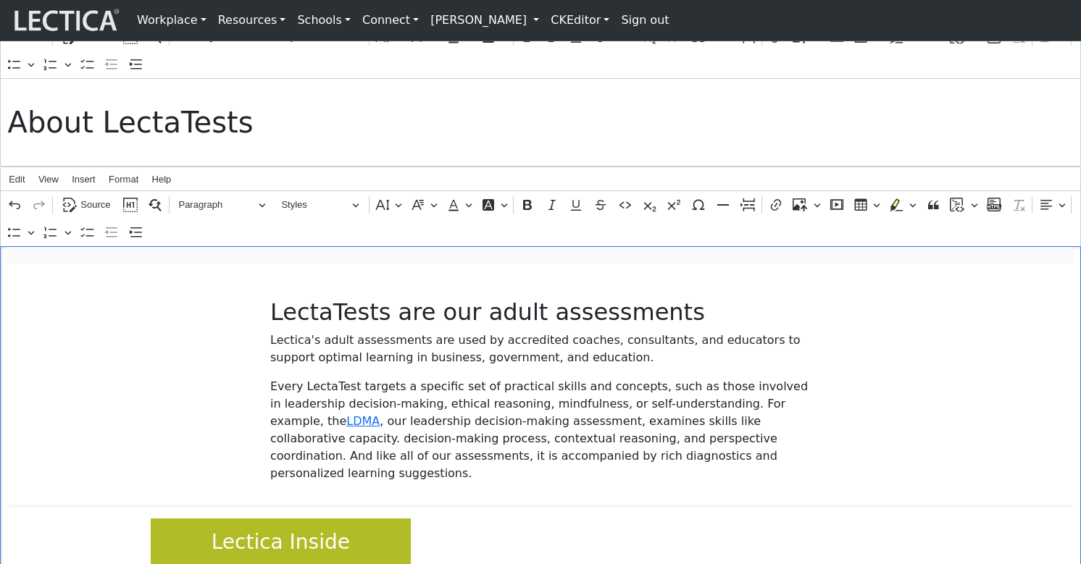
scroll to position [26, 0]
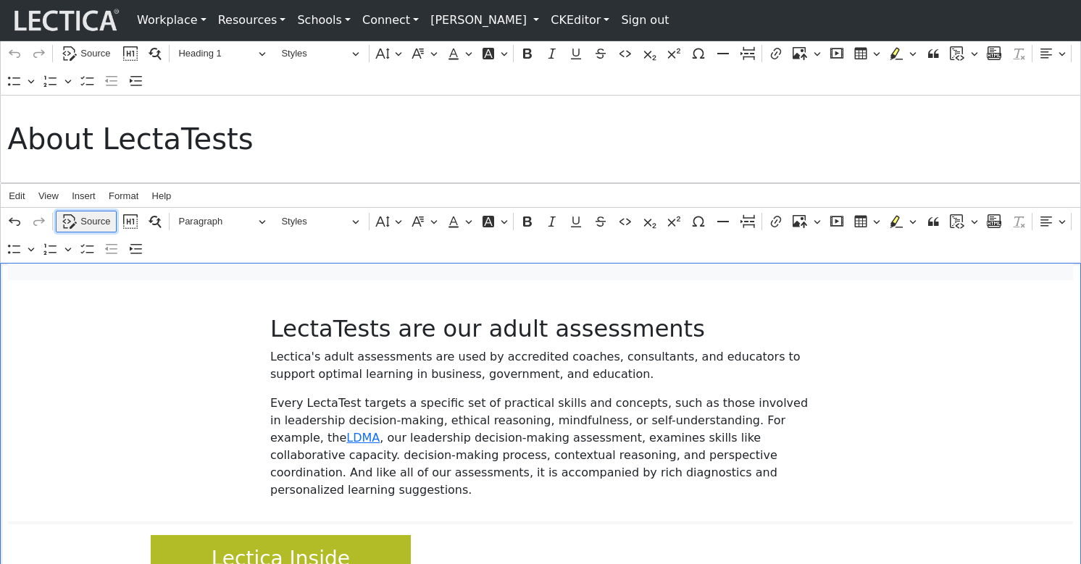
click at [88, 230] on span "Source" at bounding box center [95, 221] width 30 height 17
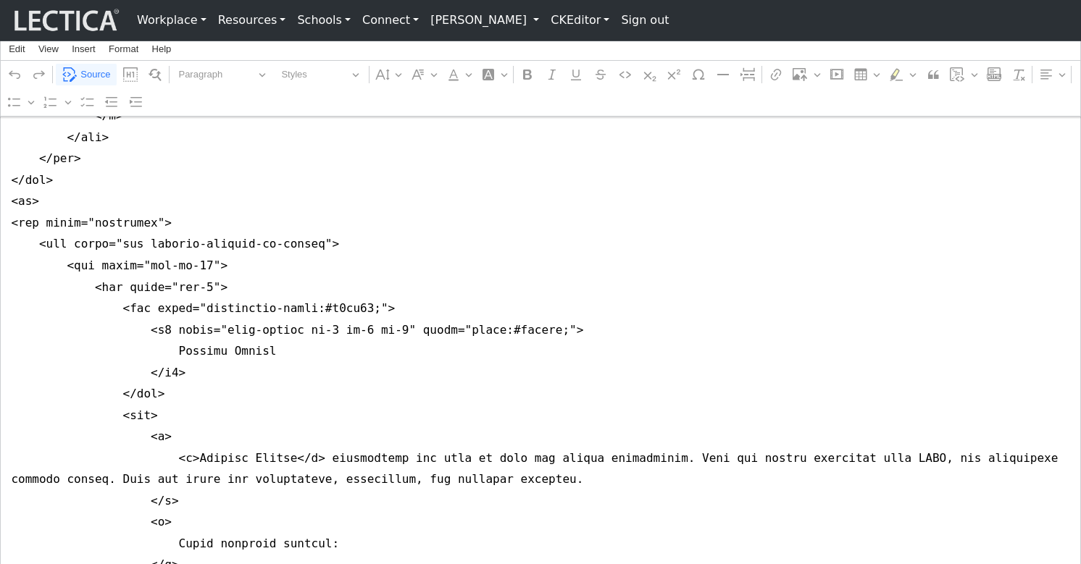
scroll to position [924, 0]
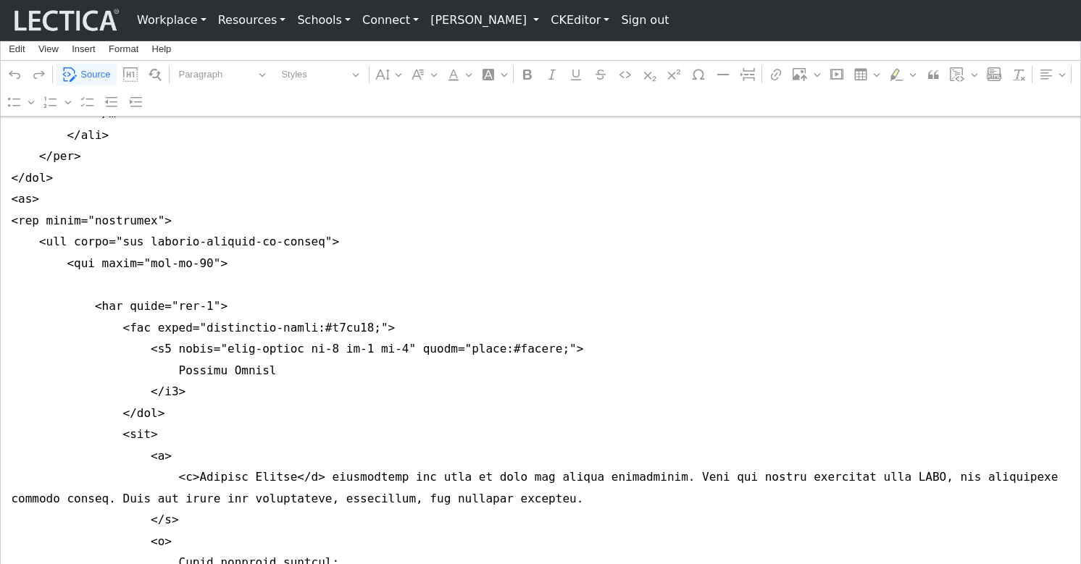
drag, startPoint x: 8, startPoint y: 292, endPoint x: 9, endPoint y: 309, distance: 17.4
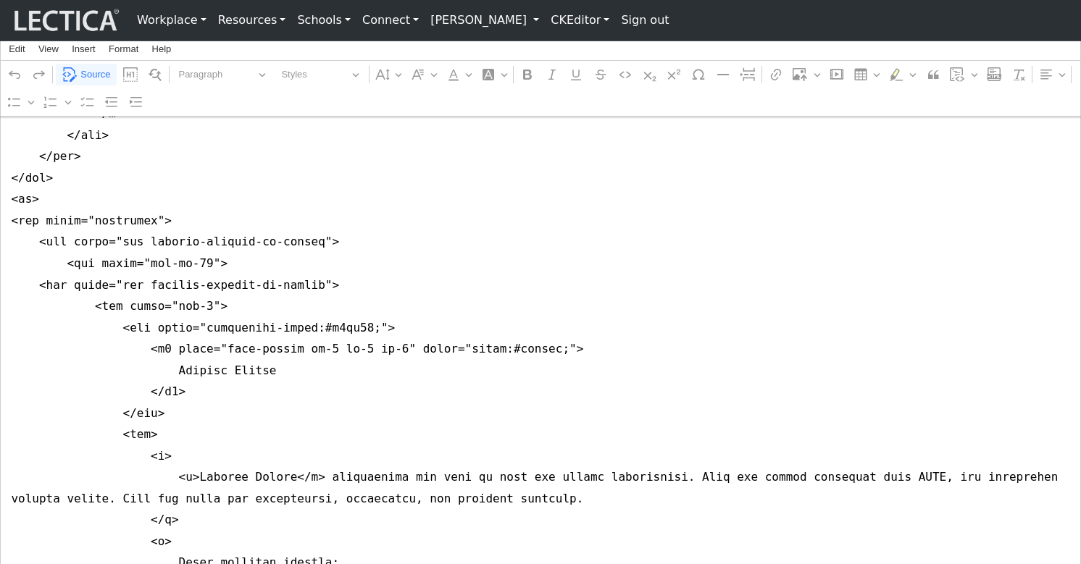
drag, startPoint x: 158, startPoint y: 335, endPoint x: 335, endPoint y: 340, distance: 176.8
type textarea "<nav class="navbar navbar-expand-lg navbar-light bg-light mb-5" style="font-siz…"
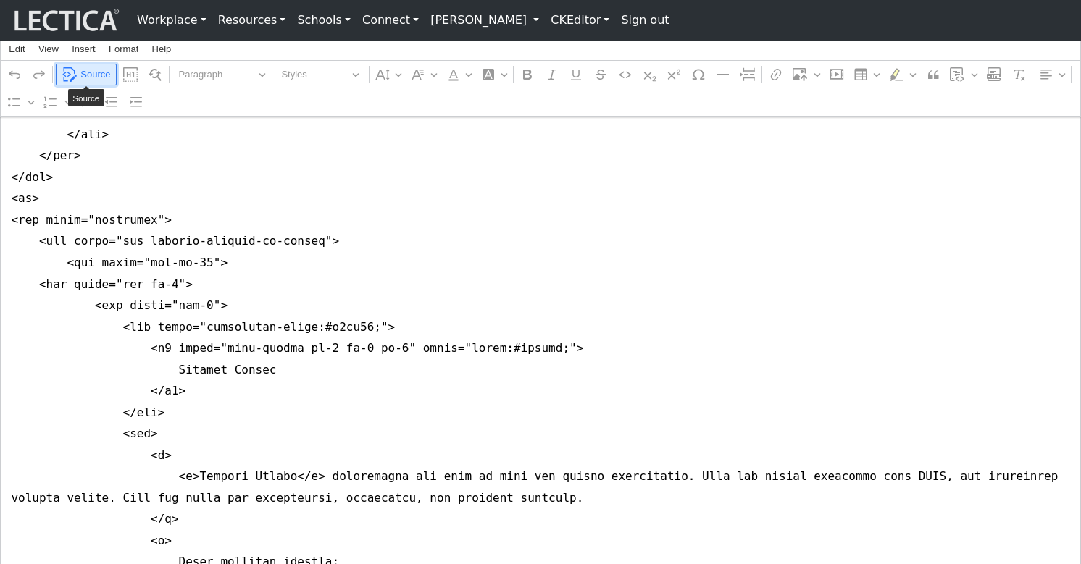
click at [92, 70] on span "Source" at bounding box center [95, 74] width 30 height 17
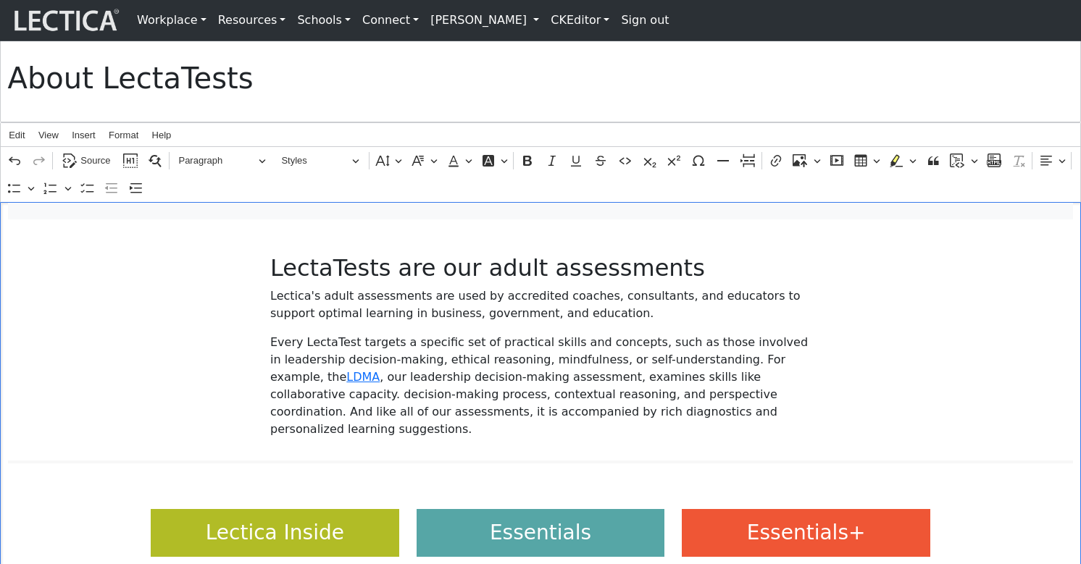
scroll to position [0, 0]
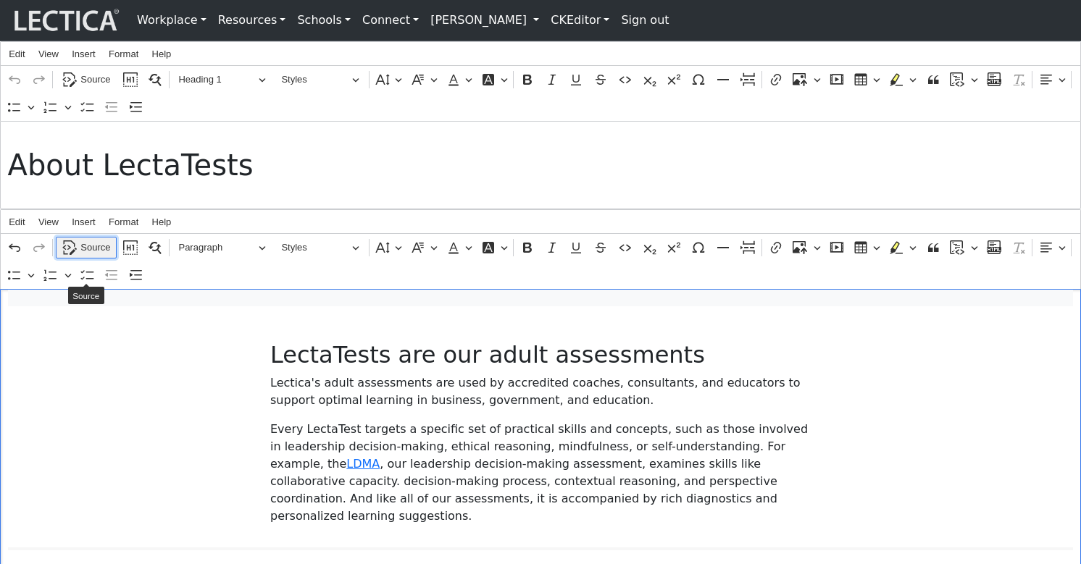
click at [90, 256] on span "Source" at bounding box center [95, 247] width 30 height 17
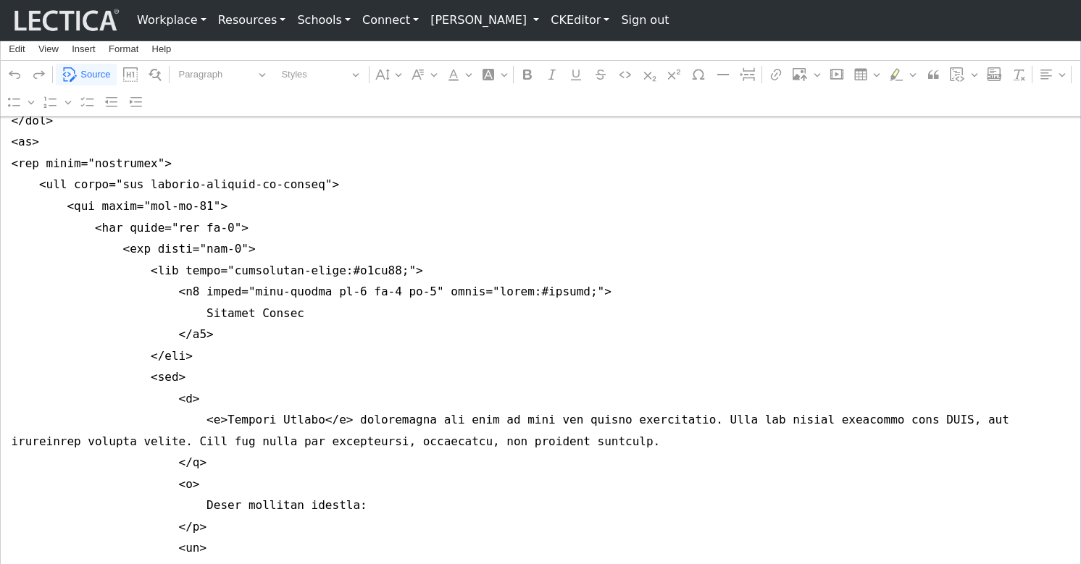
scroll to position [984, 0]
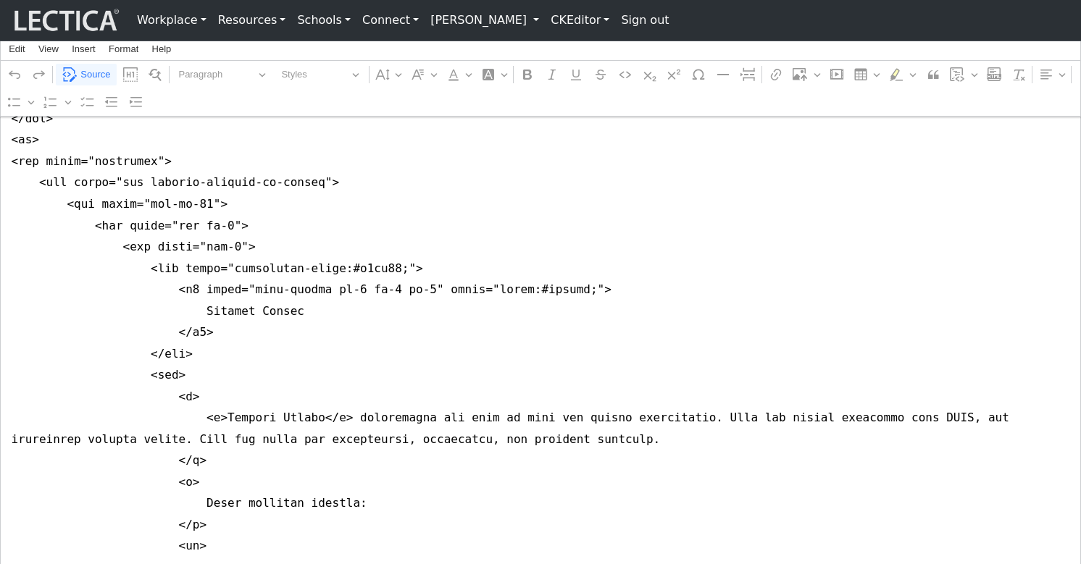
type textarea "<nav class="navbar navbar-expand-lg navbar-light bg-light mb-5" style="font-siz…"
click at [88, 72] on span "Source" at bounding box center [95, 74] width 30 height 17
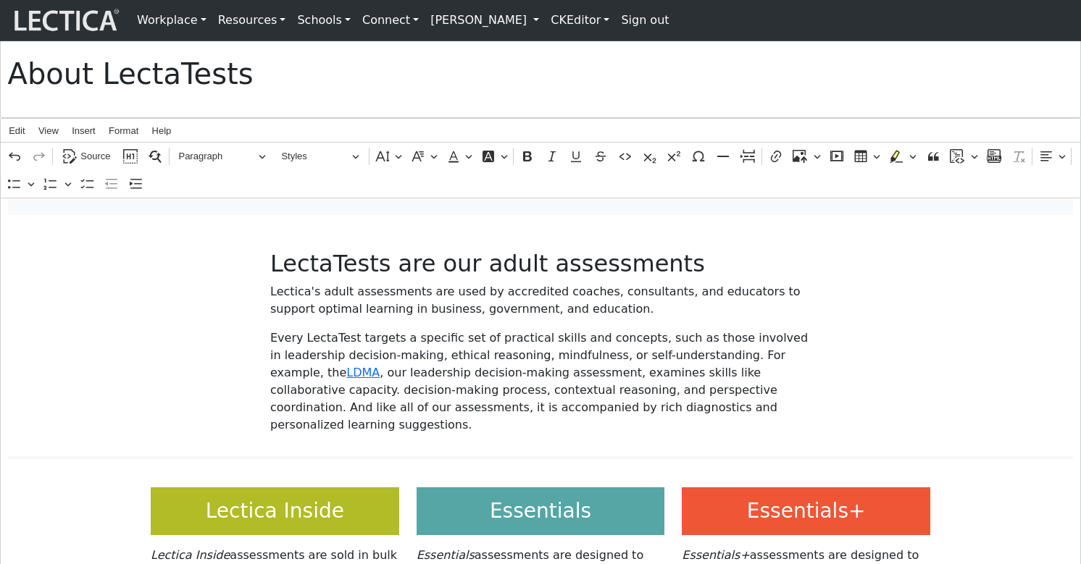
scroll to position [93, 0]
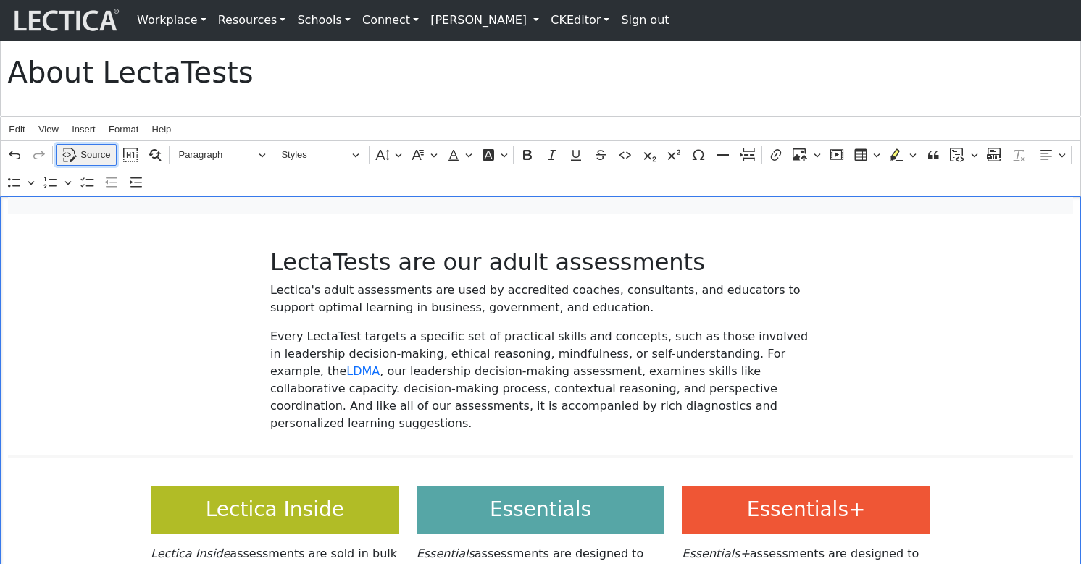
click at [88, 164] on span "Source" at bounding box center [95, 154] width 30 height 17
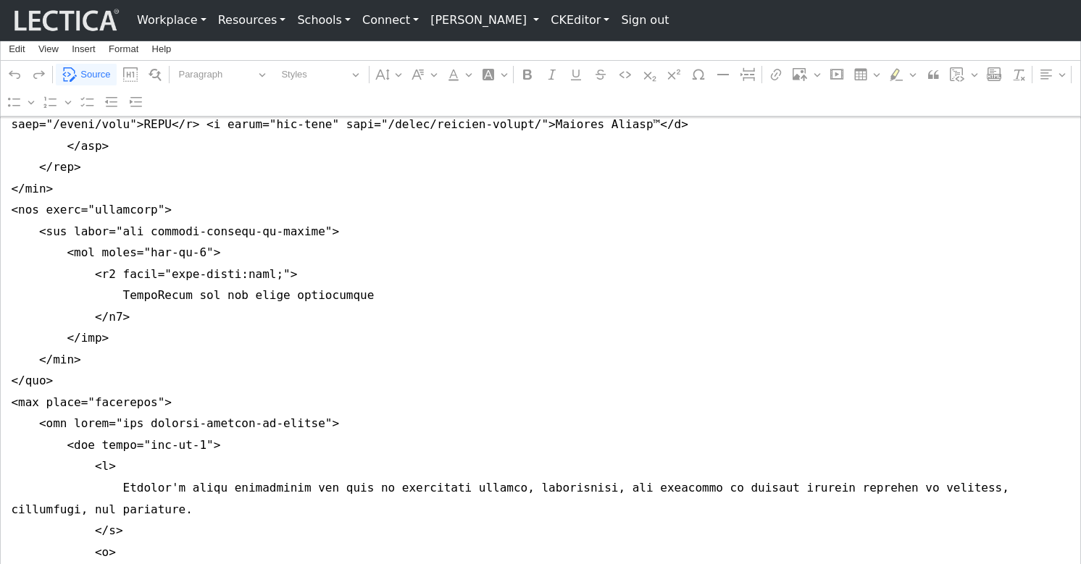
scroll to position [400, 0]
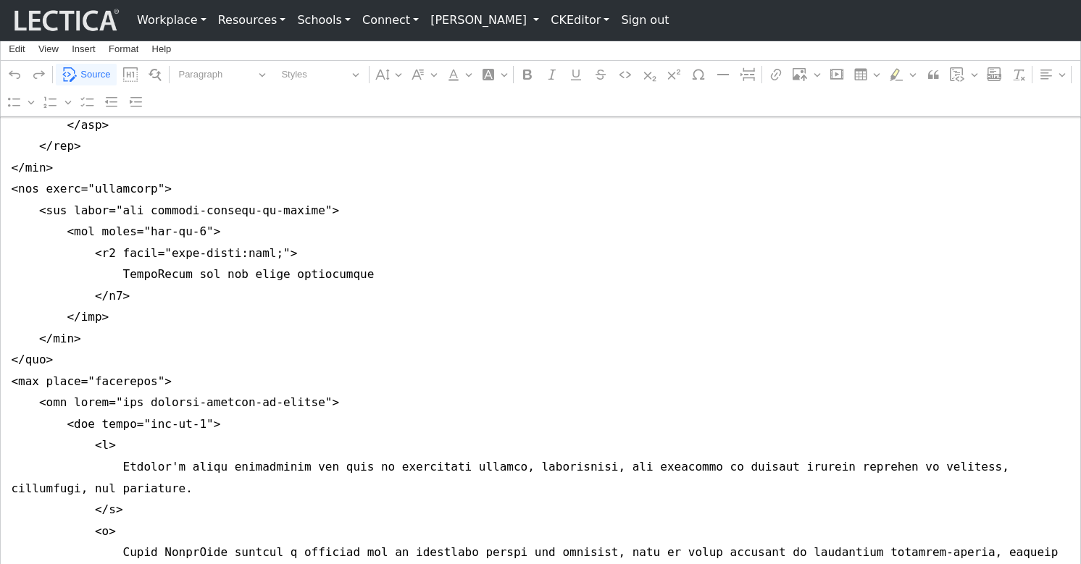
drag, startPoint x: 120, startPoint y: 291, endPoint x: 298, endPoint y: 288, distance: 178.2
type textarea "<nav class="navbar navbar-expand-lg navbar-light bg-light mb-5" style="font-siz…"
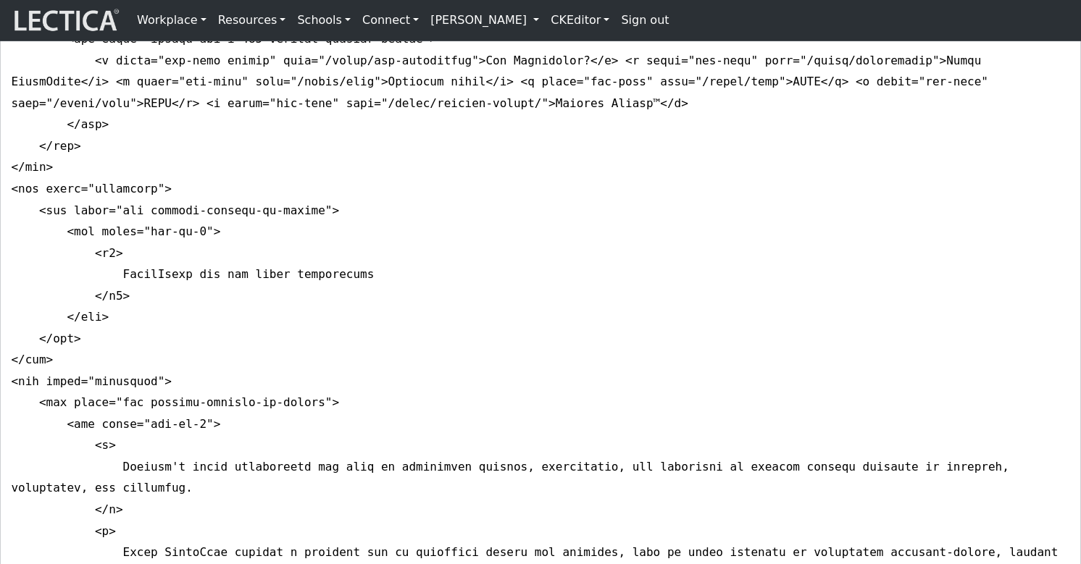
click at [545, 21] on link "CKEditor" at bounding box center [580, 20] width 70 height 29
click at [556, 47] on link "Edit" at bounding box center [570, 51] width 29 height 17
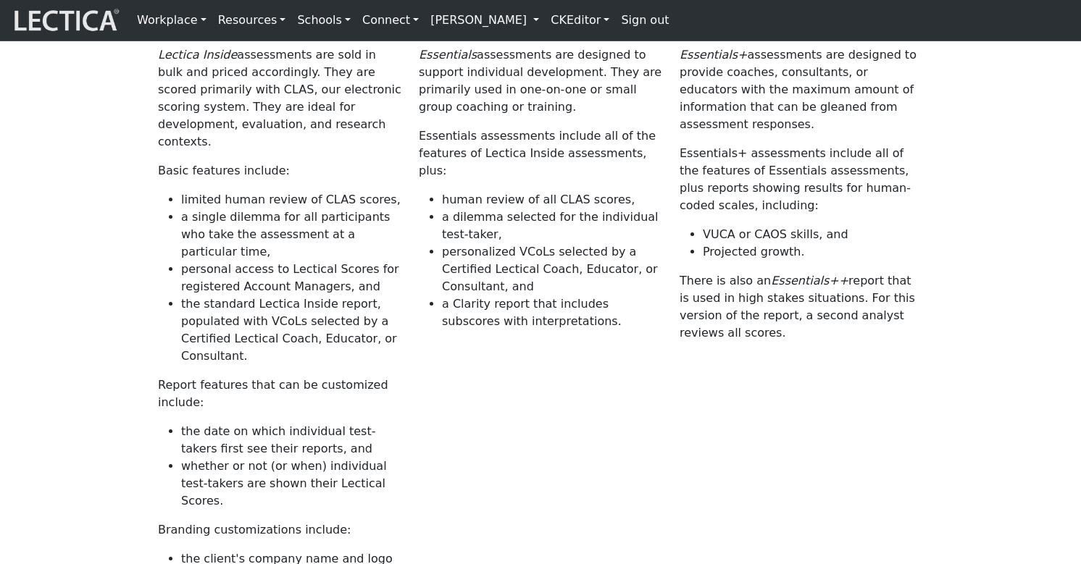
scroll to position [0, 0]
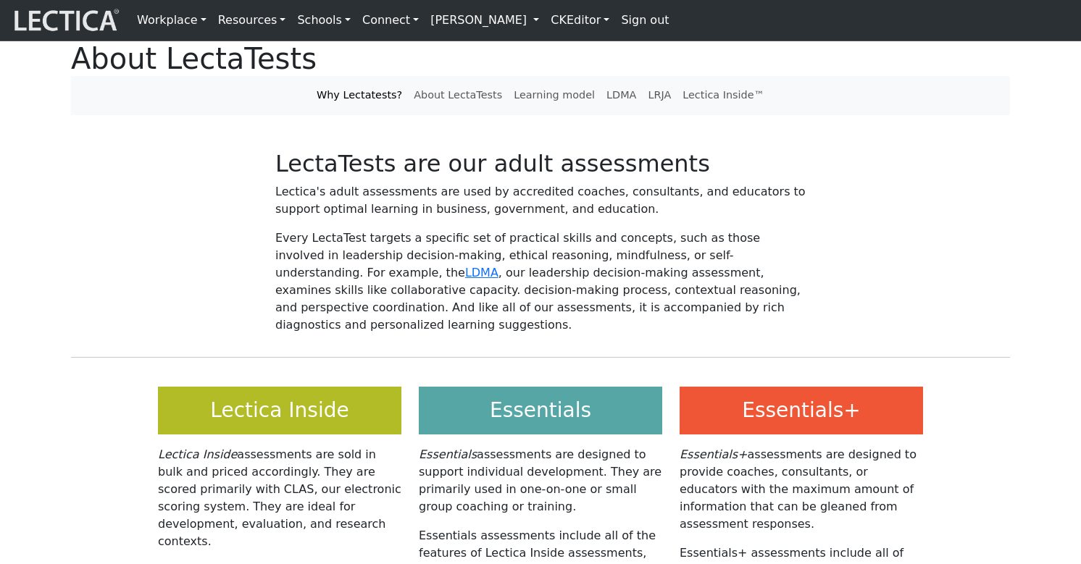
click at [153, 23] on link "Workplace" at bounding box center [171, 20] width 81 height 29
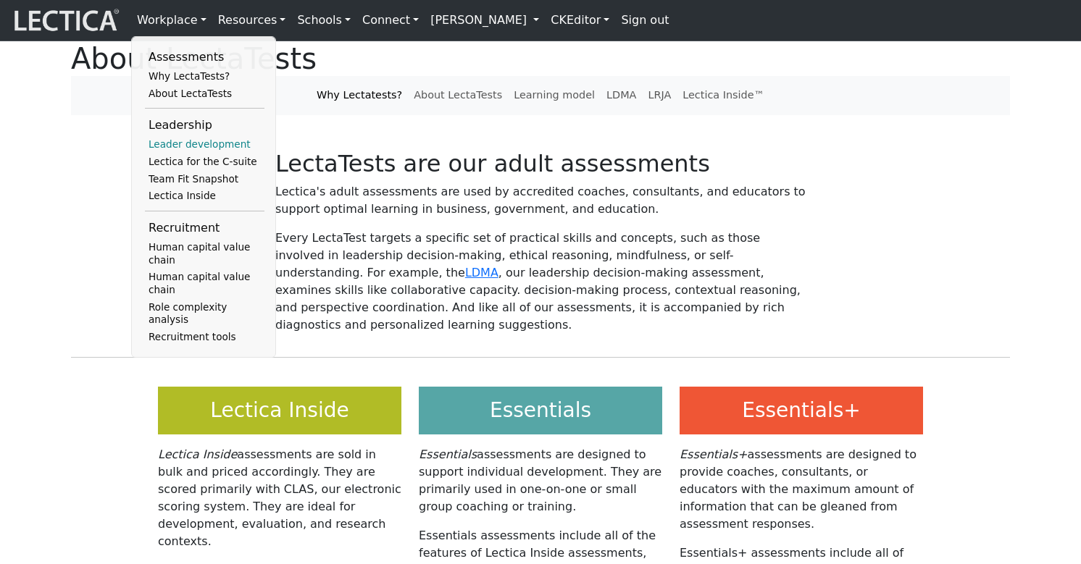
click at [167, 139] on link "Leader development" at bounding box center [205, 144] width 120 height 17
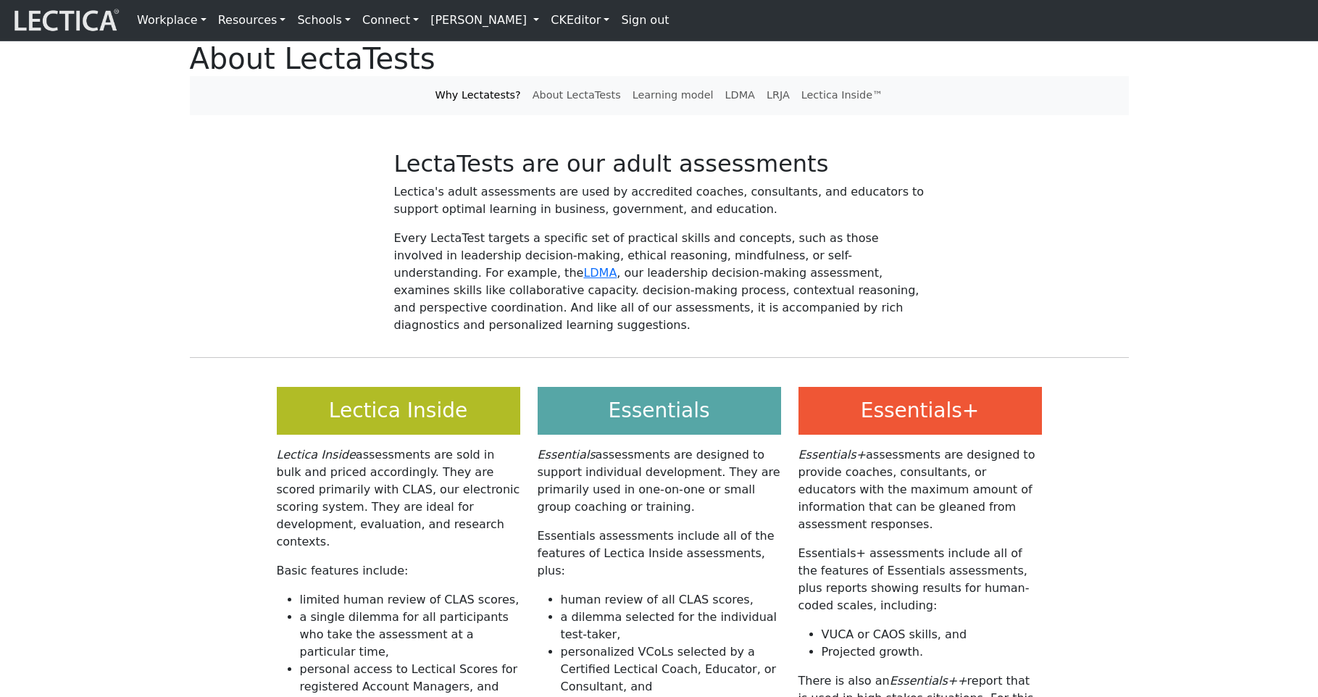
click at [545, 22] on link "CKEditor" at bounding box center [580, 20] width 70 height 29
click at [556, 47] on link "Edit" at bounding box center [570, 51] width 29 height 17
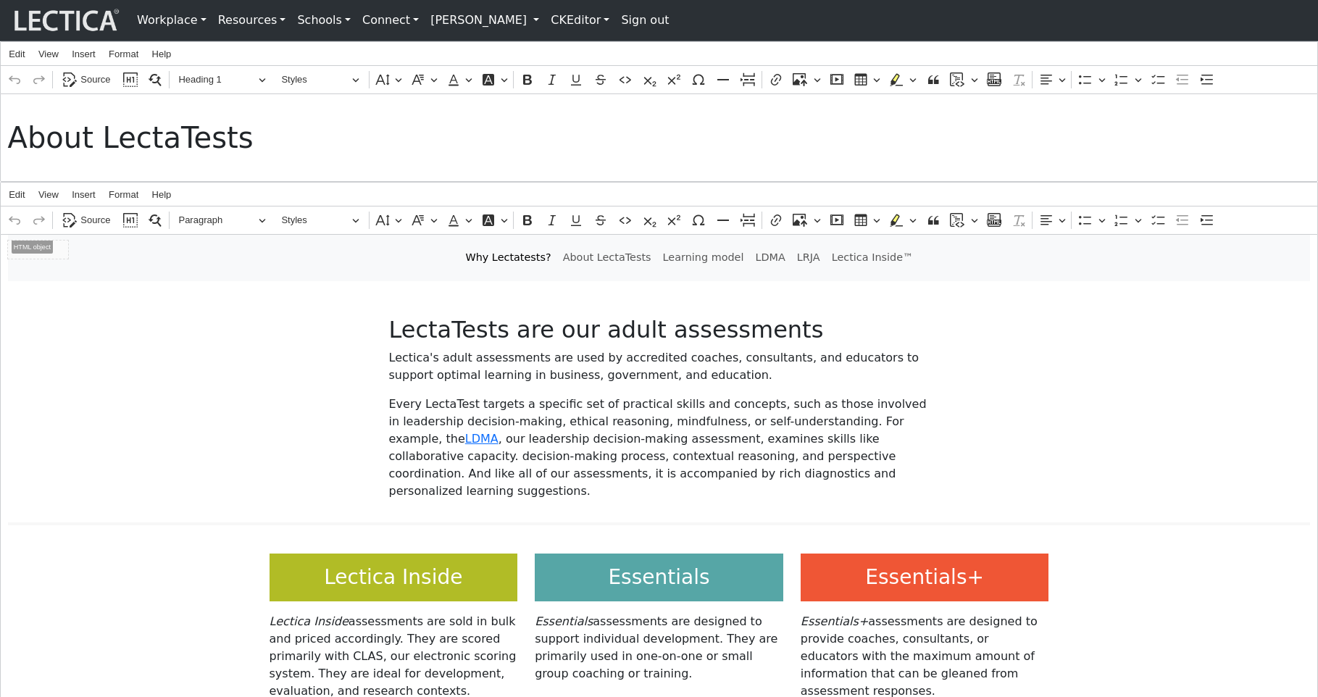
click at [377, 349] on div "LectaTests are our adult assessments" at bounding box center [659, 332] width 956 height 33
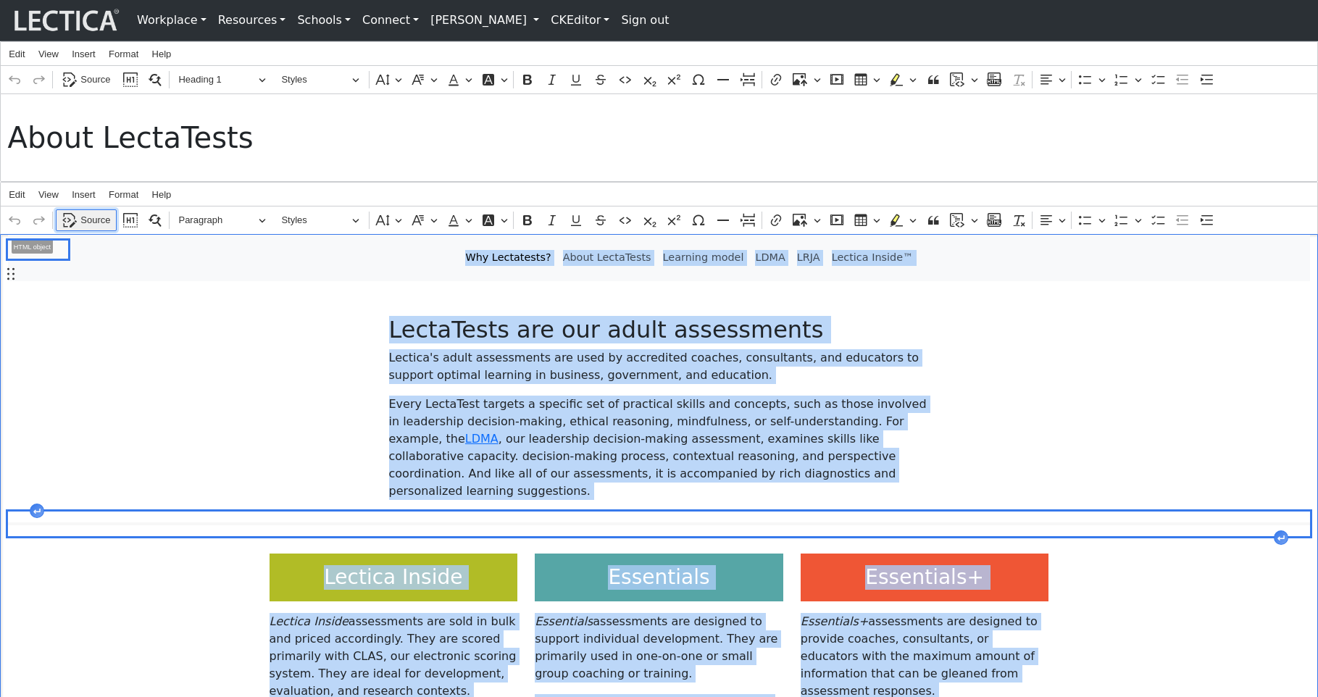
click at [81, 229] on span "Source" at bounding box center [95, 220] width 30 height 17
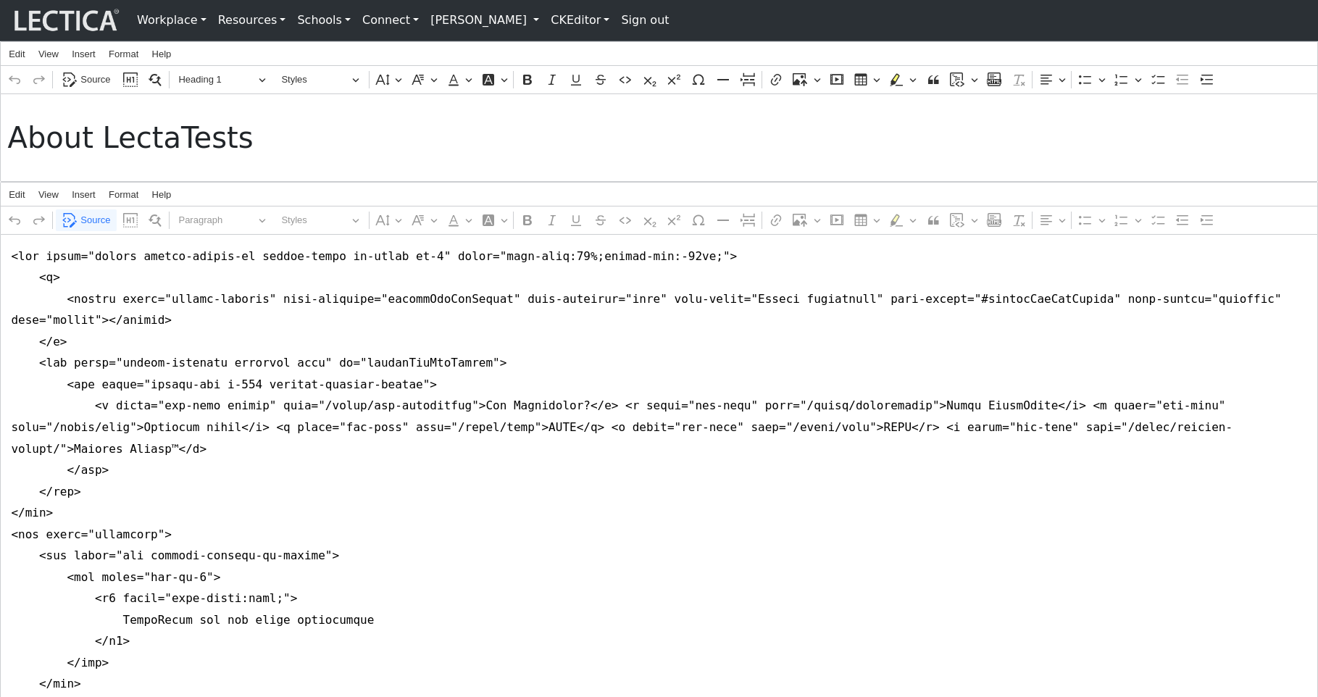
click at [545, 20] on link "CKEditor" at bounding box center [580, 20] width 70 height 29
click at [556, 46] on link "Edit" at bounding box center [570, 51] width 29 height 17
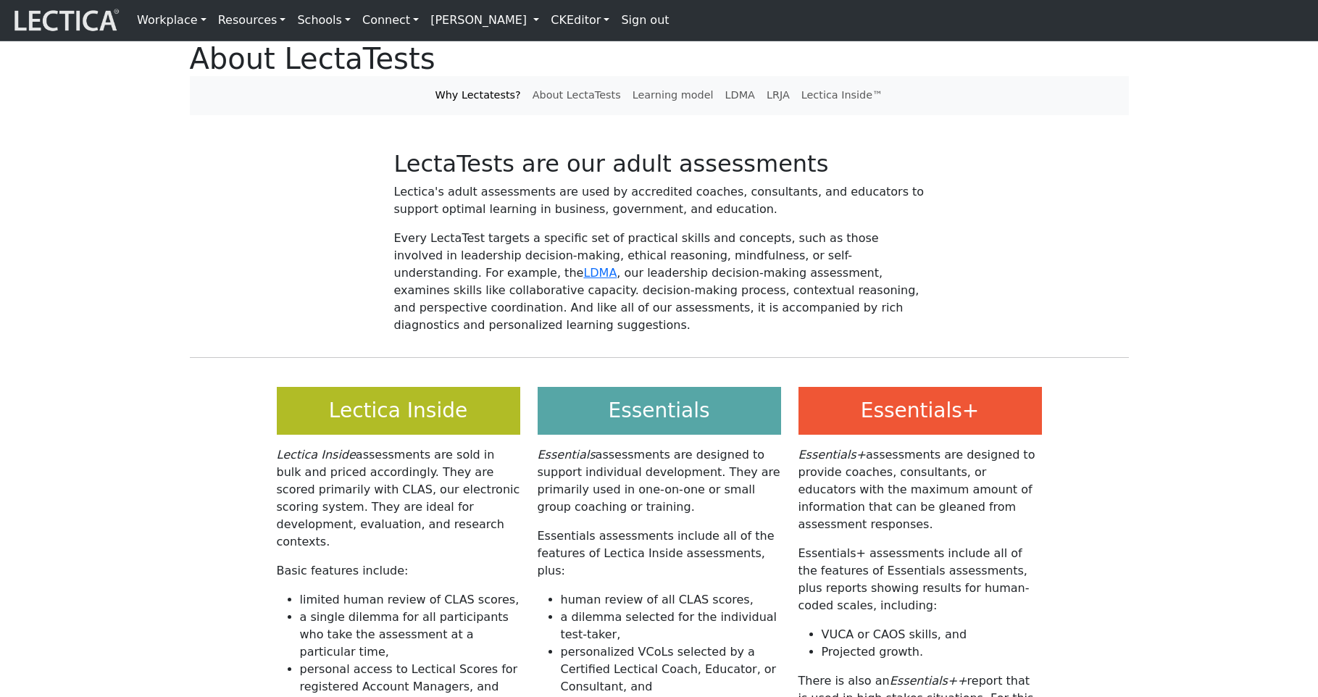
click at [226, 20] on link "Resources" at bounding box center [252, 20] width 80 height 29
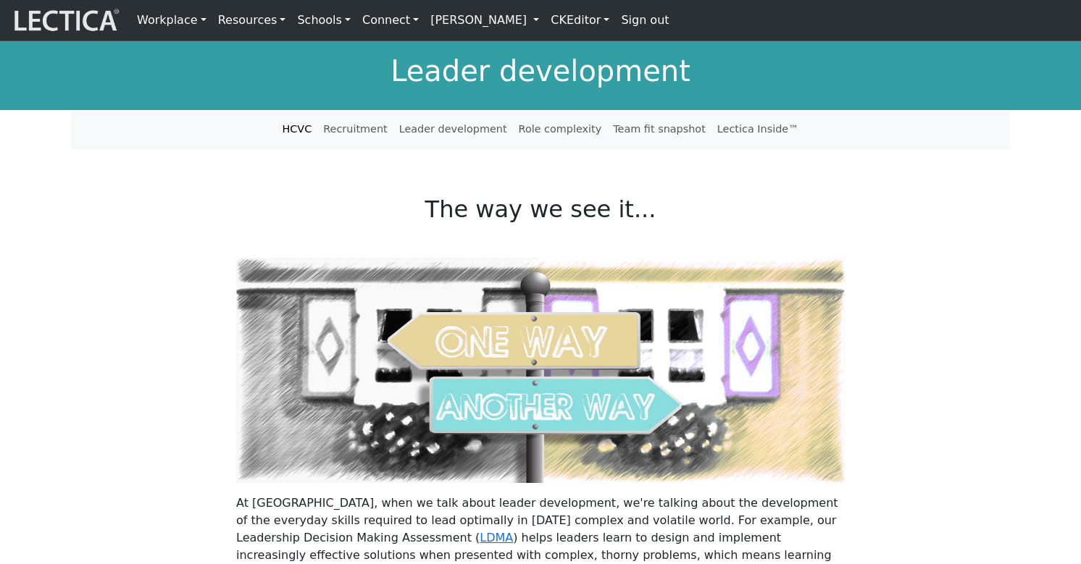
scroll to position [9, 0]
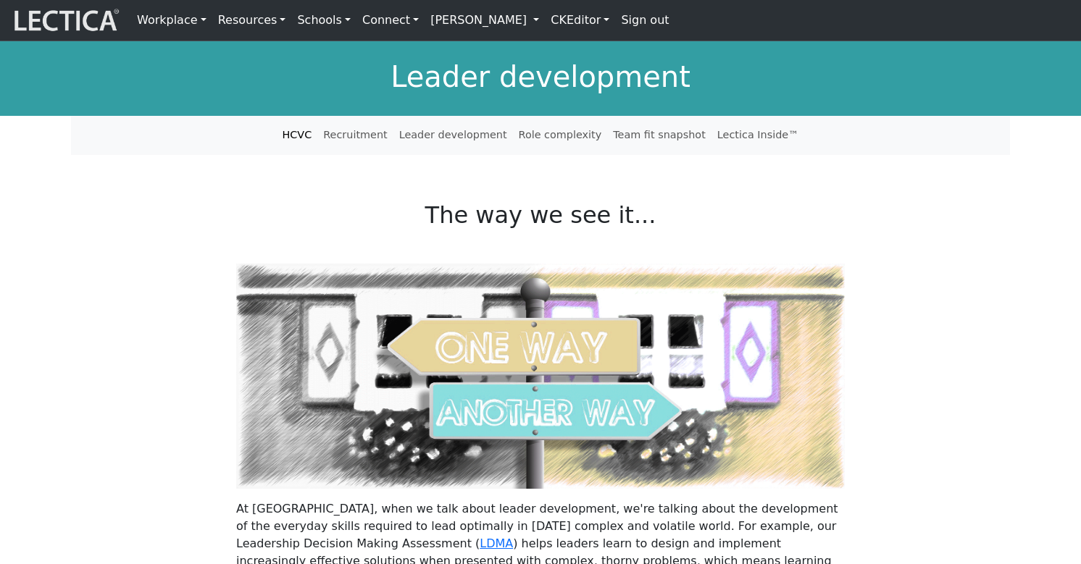
click at [545, 20] on link "CKEditor" at bounding box center [580, 20] width 70 height 29
click at [556, 50] on link "Edit" at bounding box center [570, 51] width 29 height 17
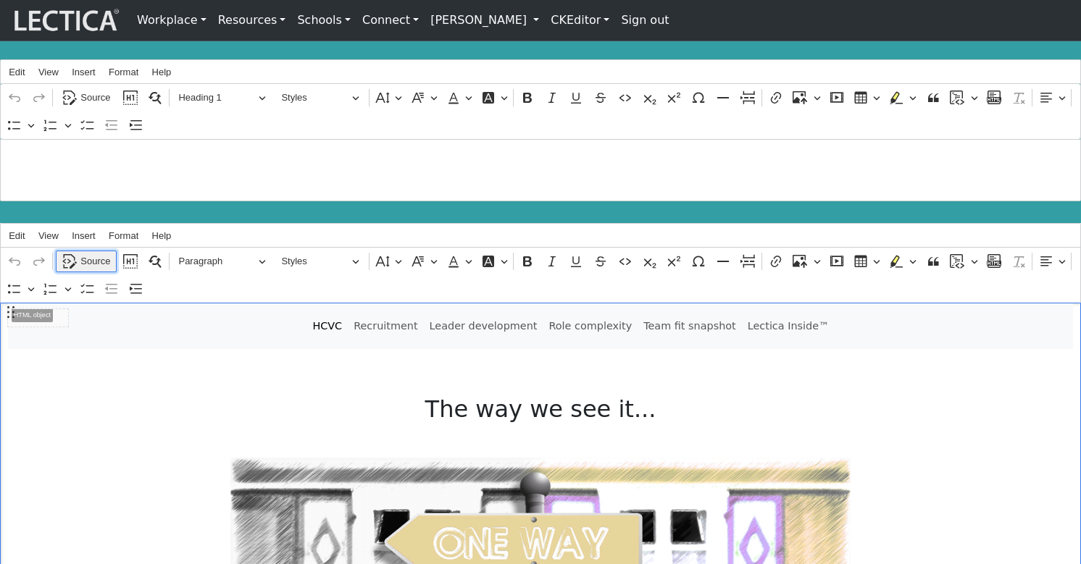
click at [88, 254] on span "Source" at bounding box center [95, 261] width 30 height 17
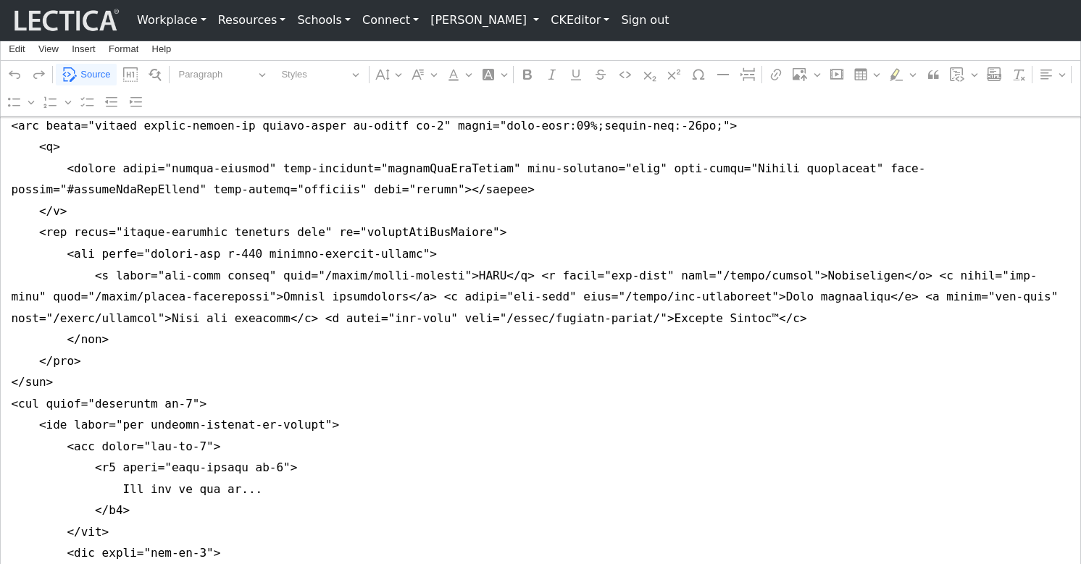
scroll to position [954, 0]
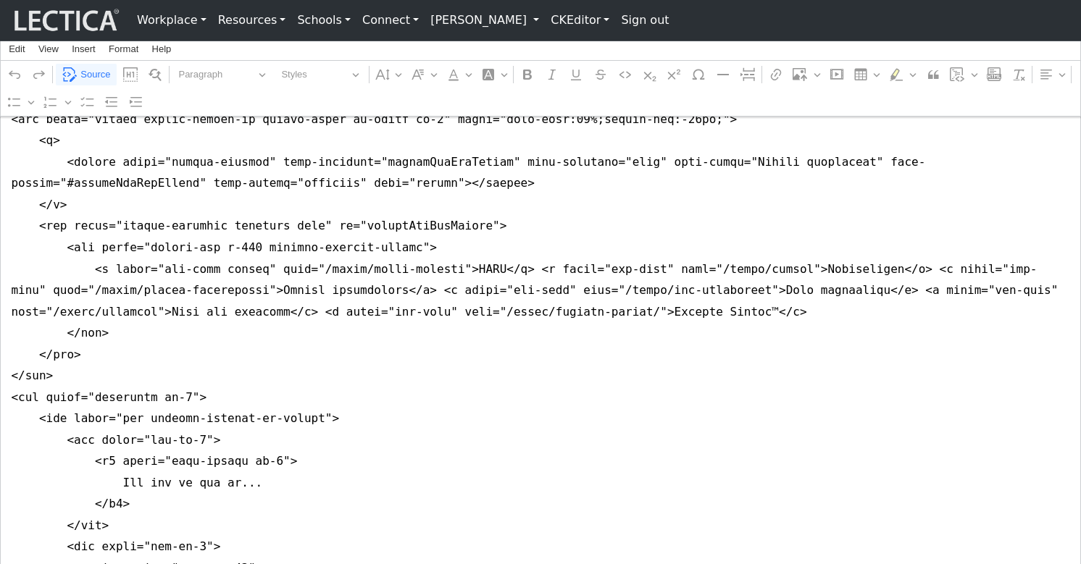
drag, startPoint x: 158, startPoint y: 470, endPoint x: 212, endPoint y: 470, distance: 54.3
click at [91, 75] on span "Source" at bounding box center [95, 74] width 30 height 17
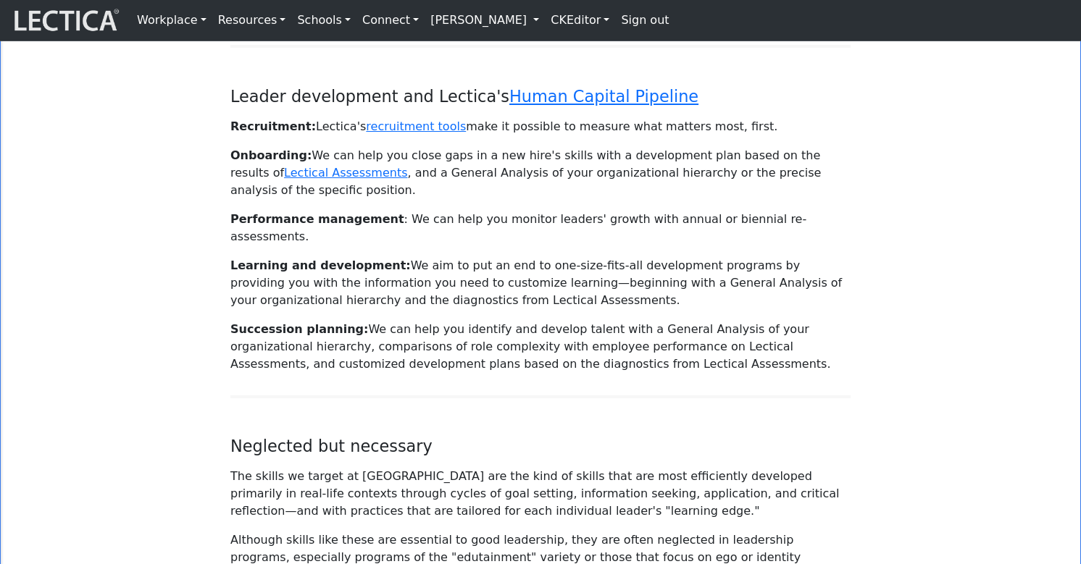
scroll to position [1797, 0]
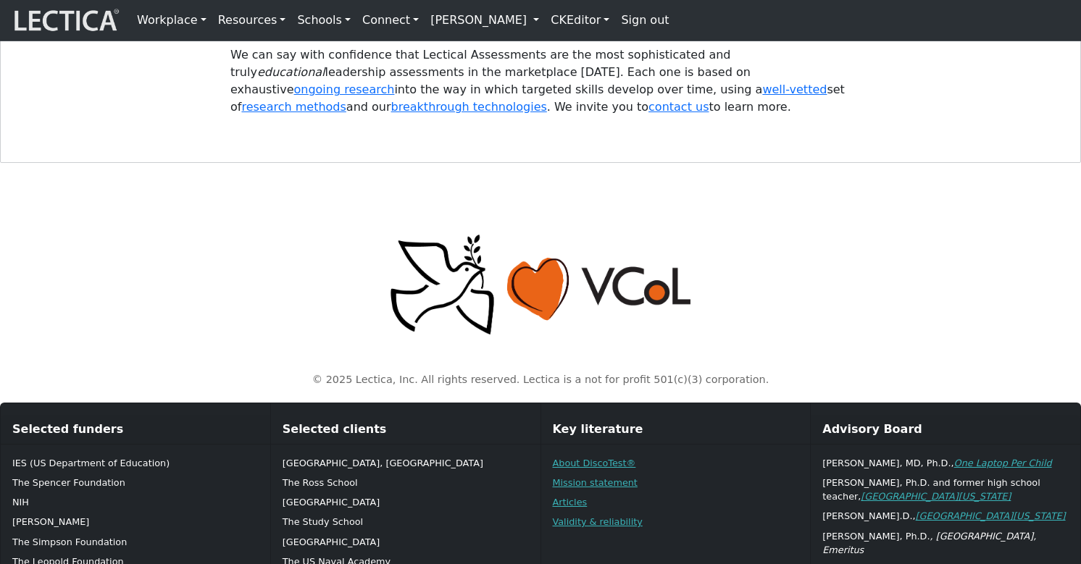
click at [195, 233] on p at bounding box center [540, 285] width 939 height 105
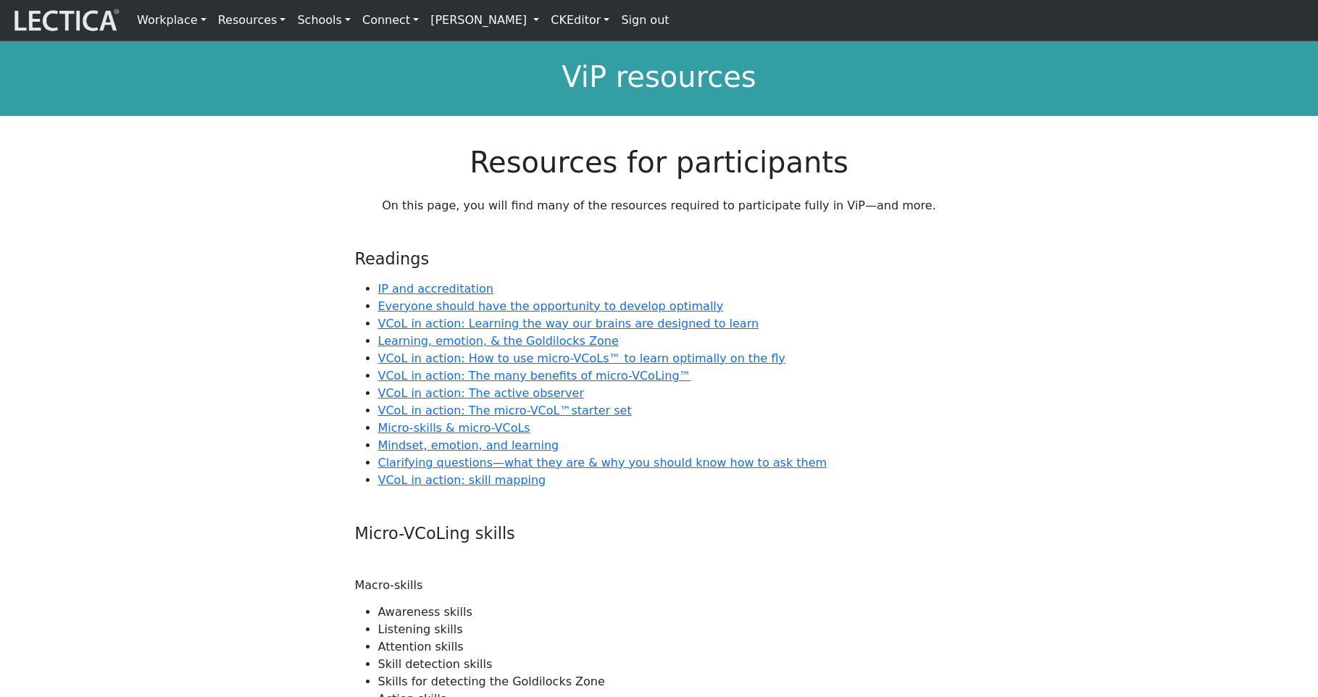
click at [545, 21] on link "CKEditor" at bounding box center [580, 20] width 70 height 29
click at [556, 48] on link "Edit" at bounding box center [570, 51] width 29 height 17
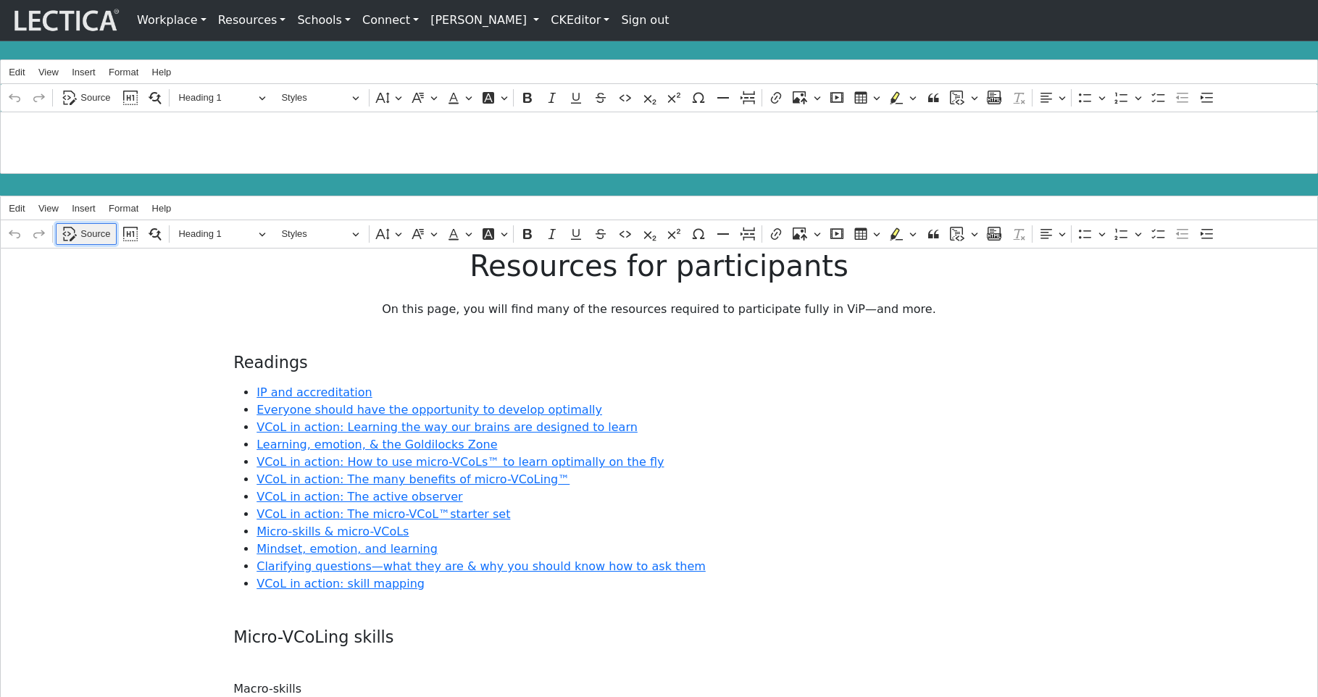
click at [96, 229] on span "Source" at bounding box center [95, 233] width 30 height 17
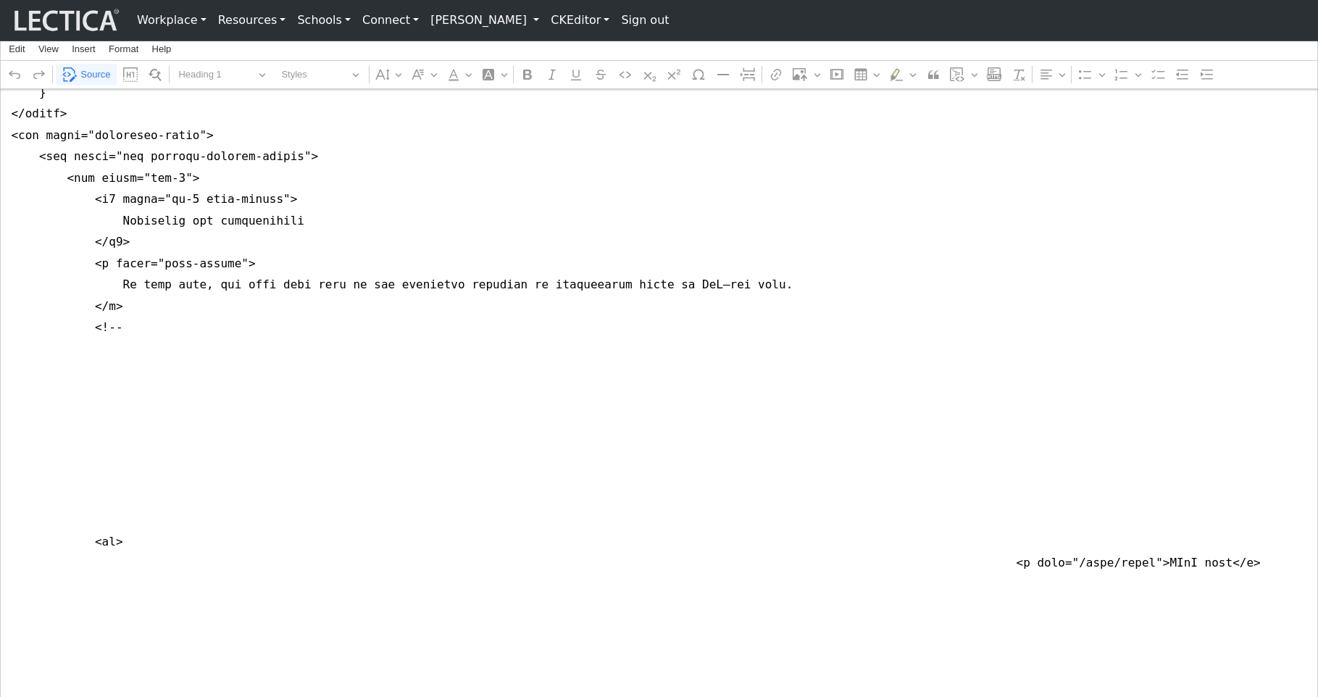
scroll to position [1019, 0]
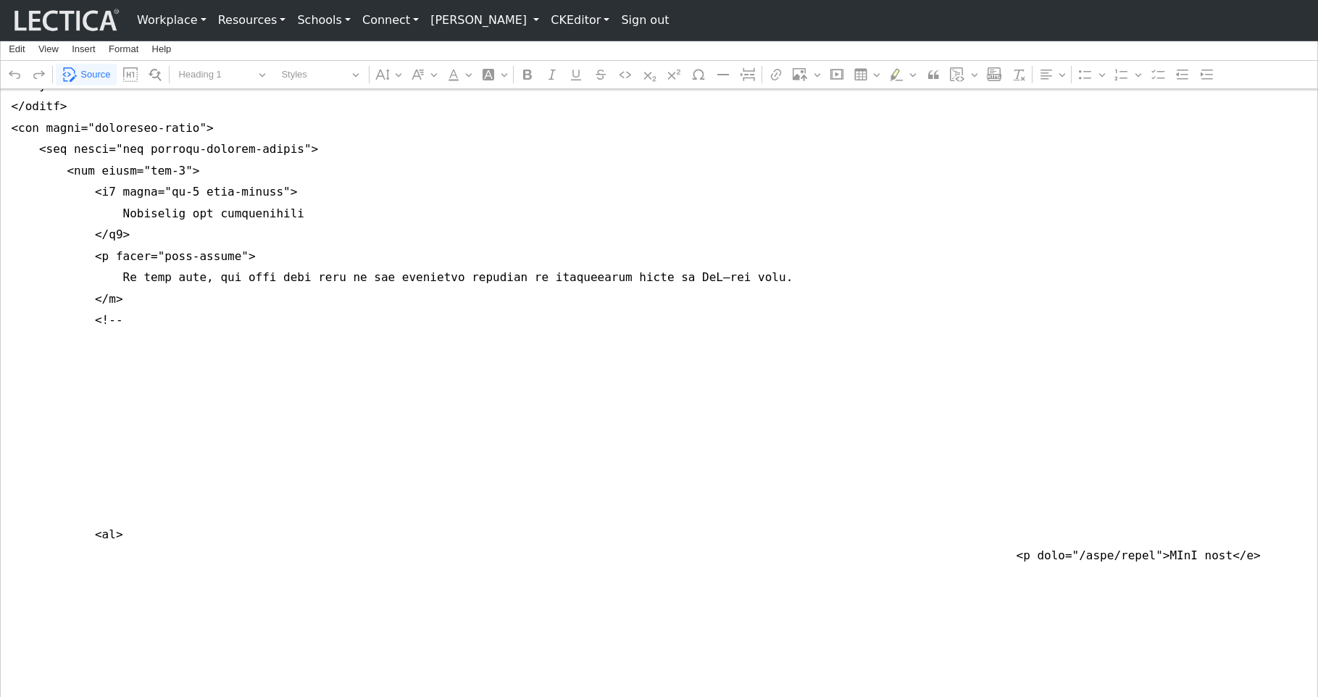
drag, startPoint x: 8, startPoint y: 264, endPoint x: 2, endPoint y: 157, distance: 106.6
click at [93, 70] on span "Source" at bounding box center [95, 74] width 30 height 17
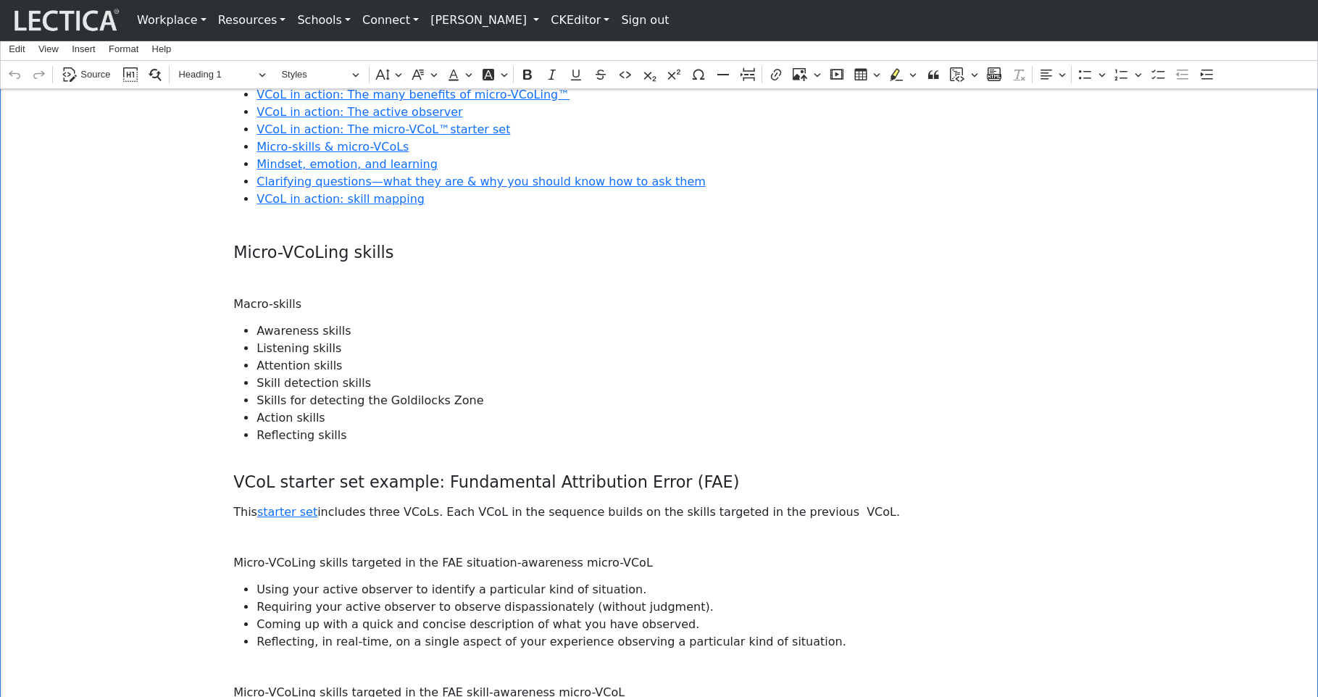
scroll to position [414, 0]
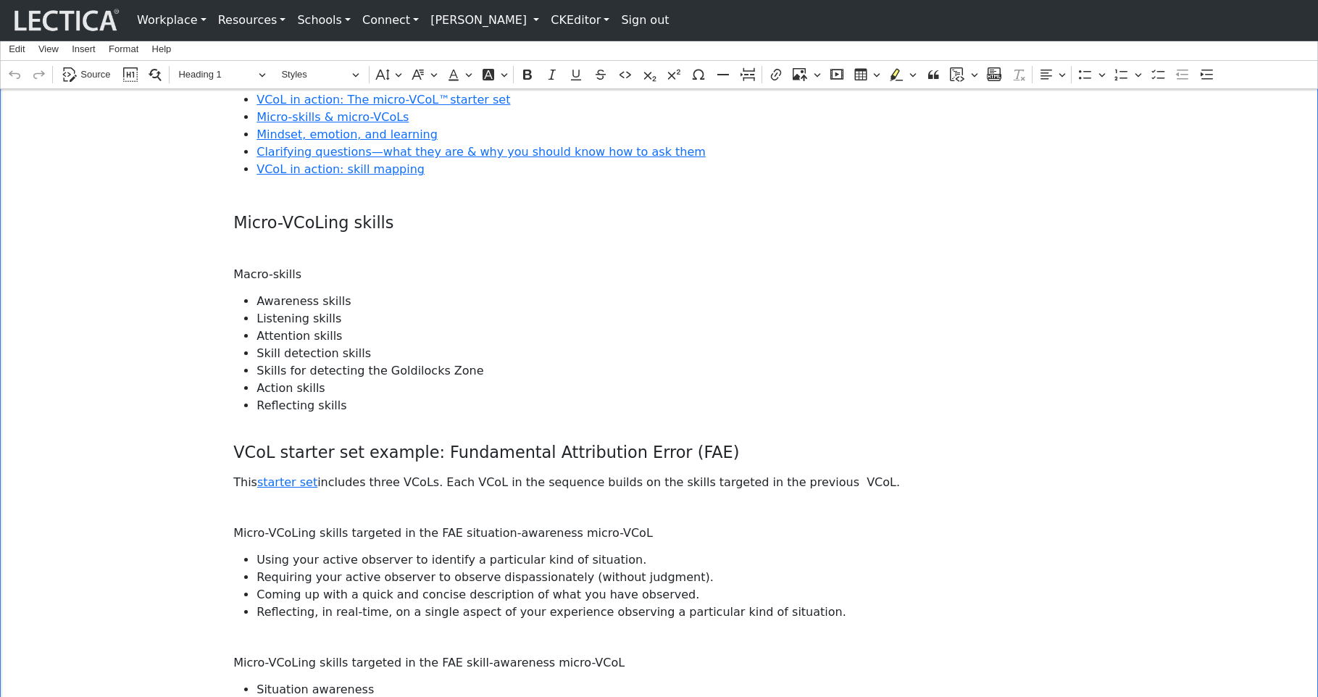
click at [301, 219] on h3 "Micro-VCoLing skills" at bounding box center [658, 223] width 851 height 20
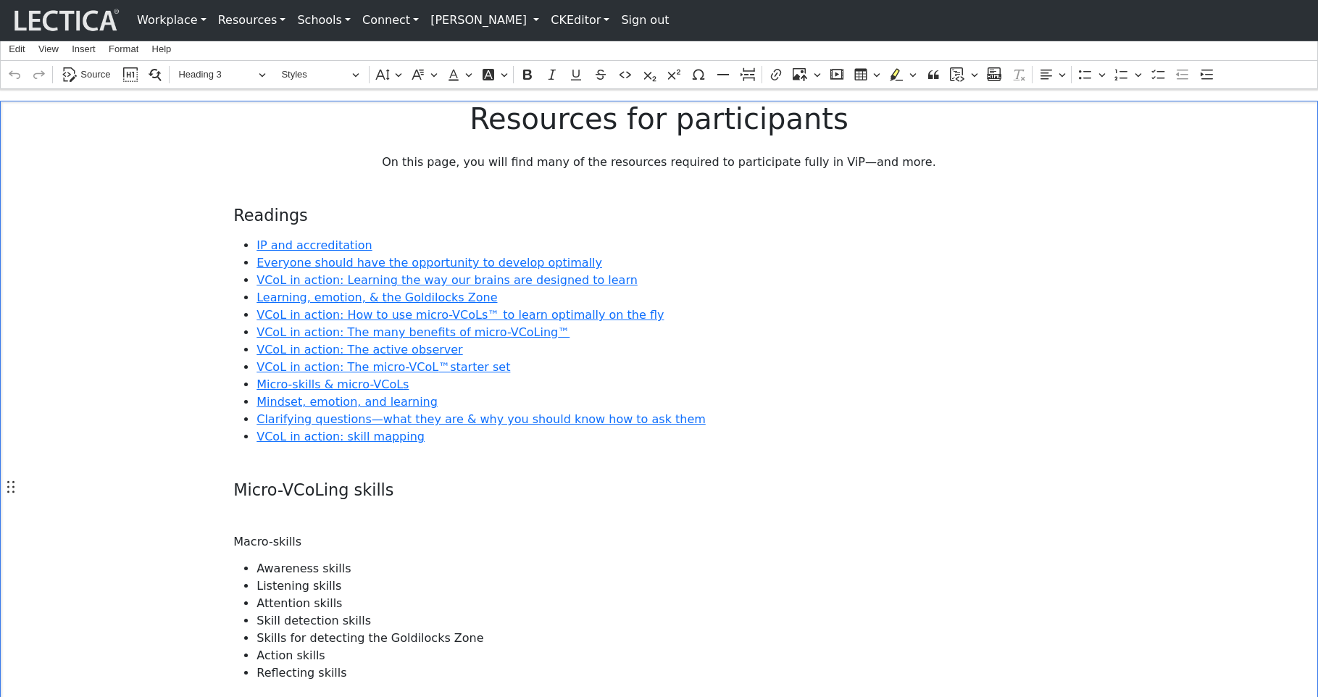
scroll to position [132, 0]
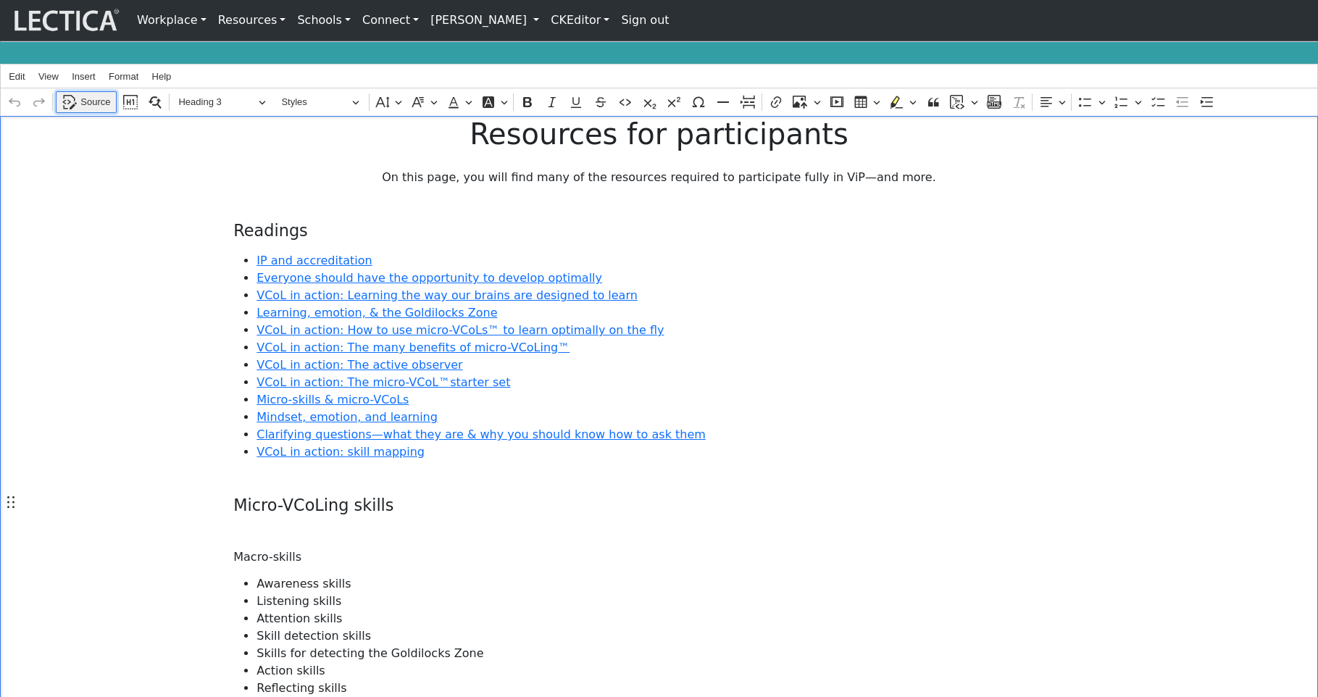
click at [93, 96] on span "Source" at bounding box center [95, 101] width 30 height 17
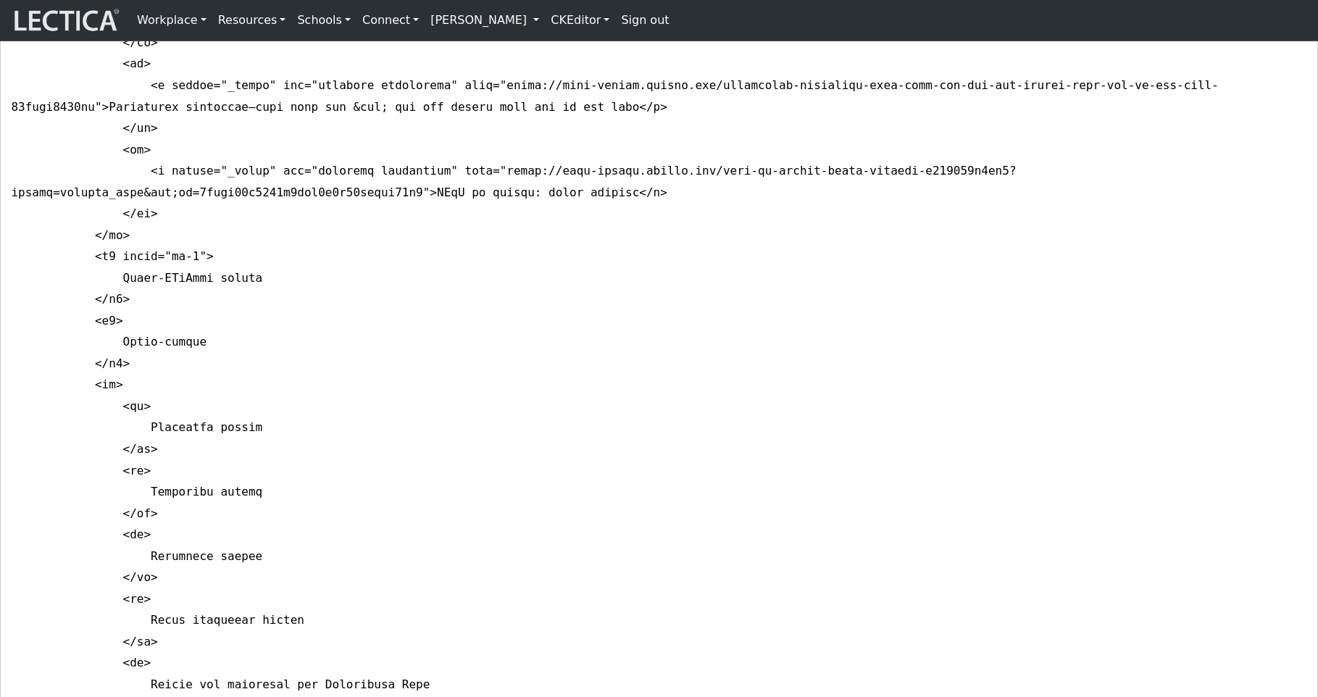
scroll to position [2729, 0]
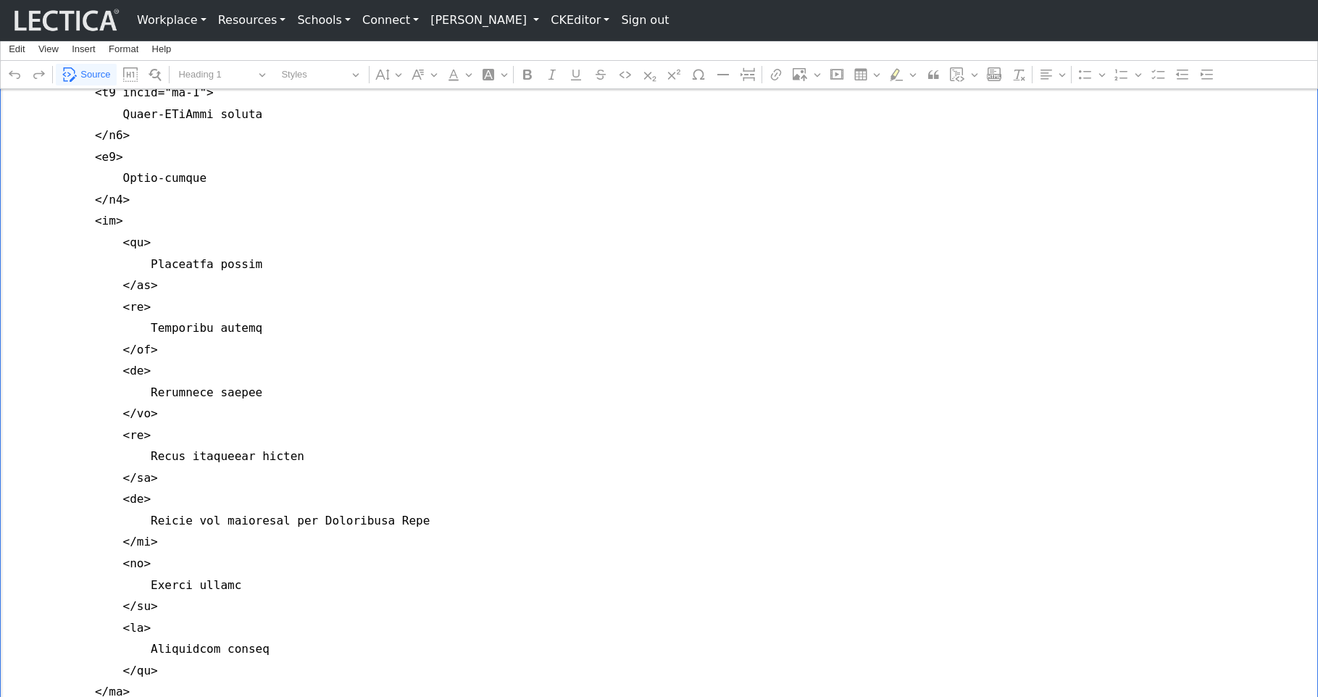
scroll to position [2886, 0]
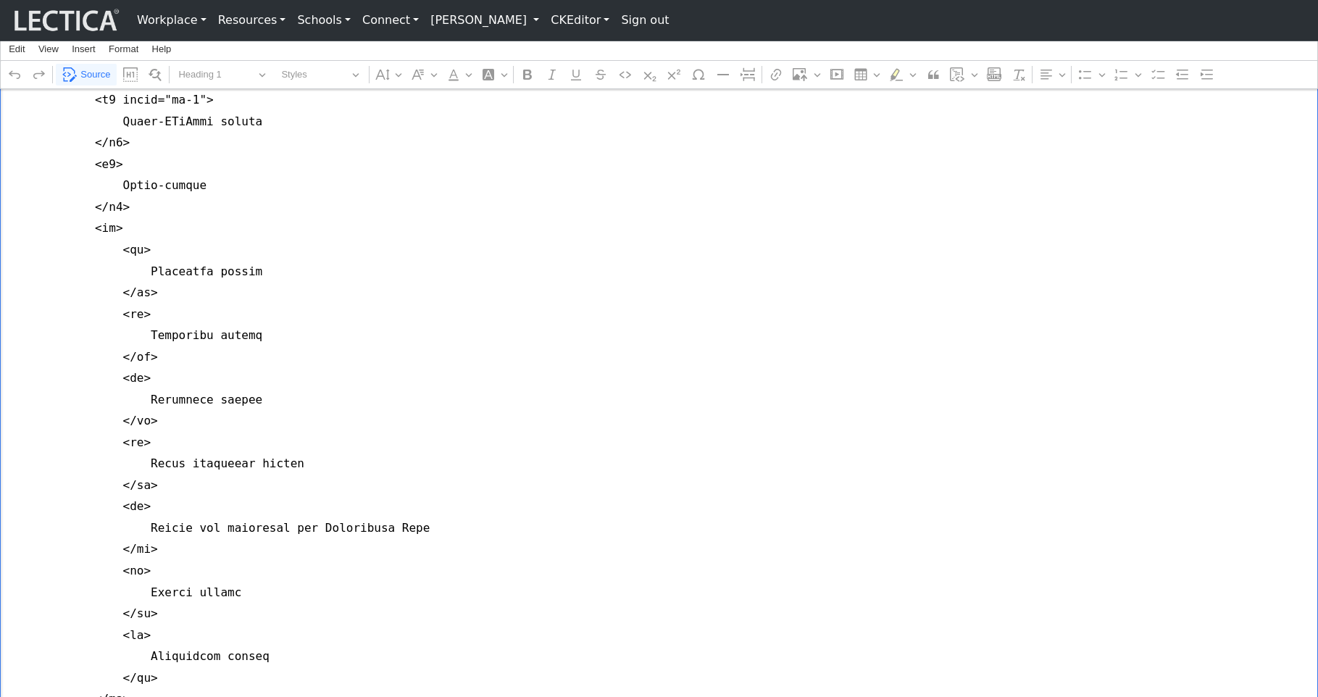
drag, startPoint x: 212, startPoint y: 260, endPoint x: 175, endPoint y: 265, distance: 37.3
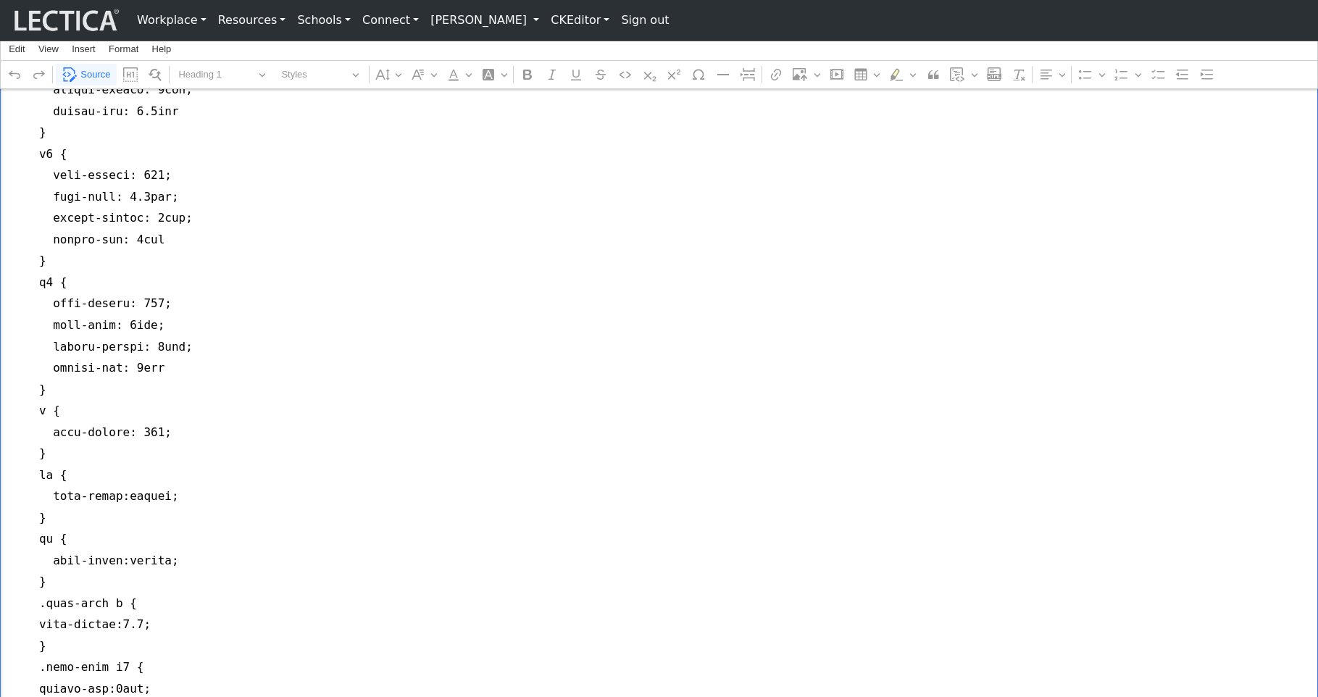
scroll to position [396, 0]
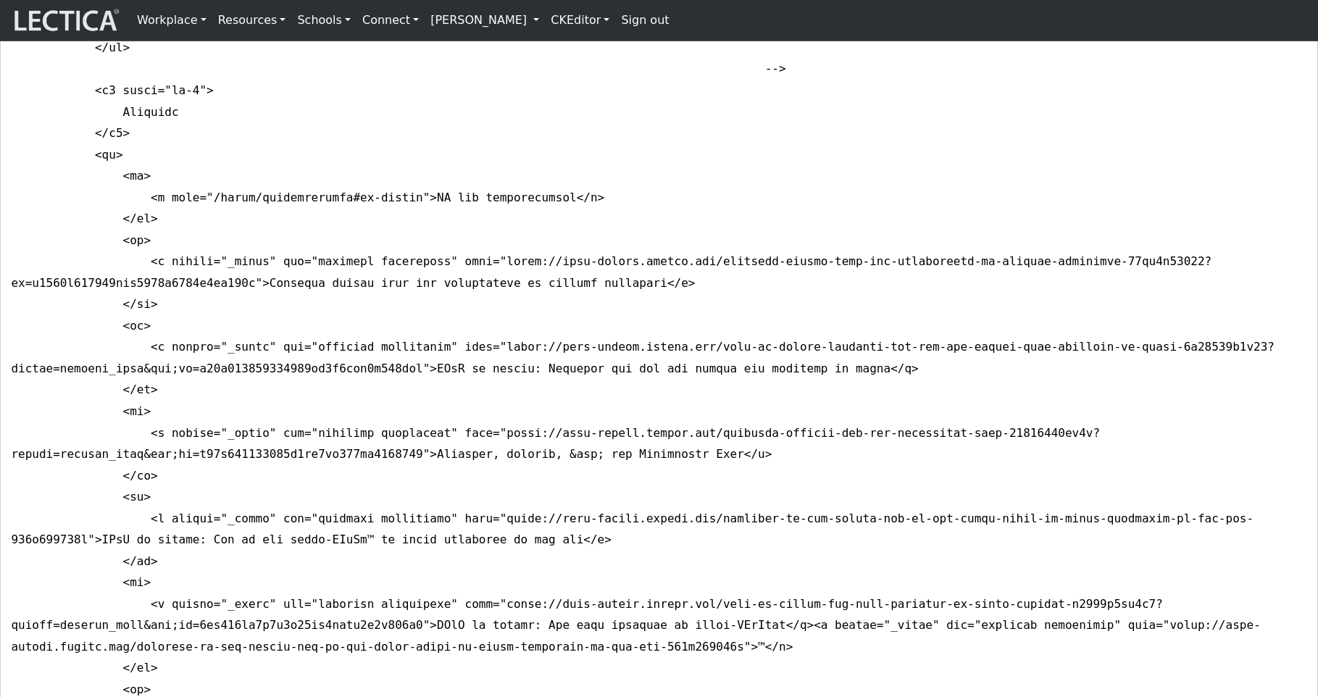
scroll to position [2741, 0]
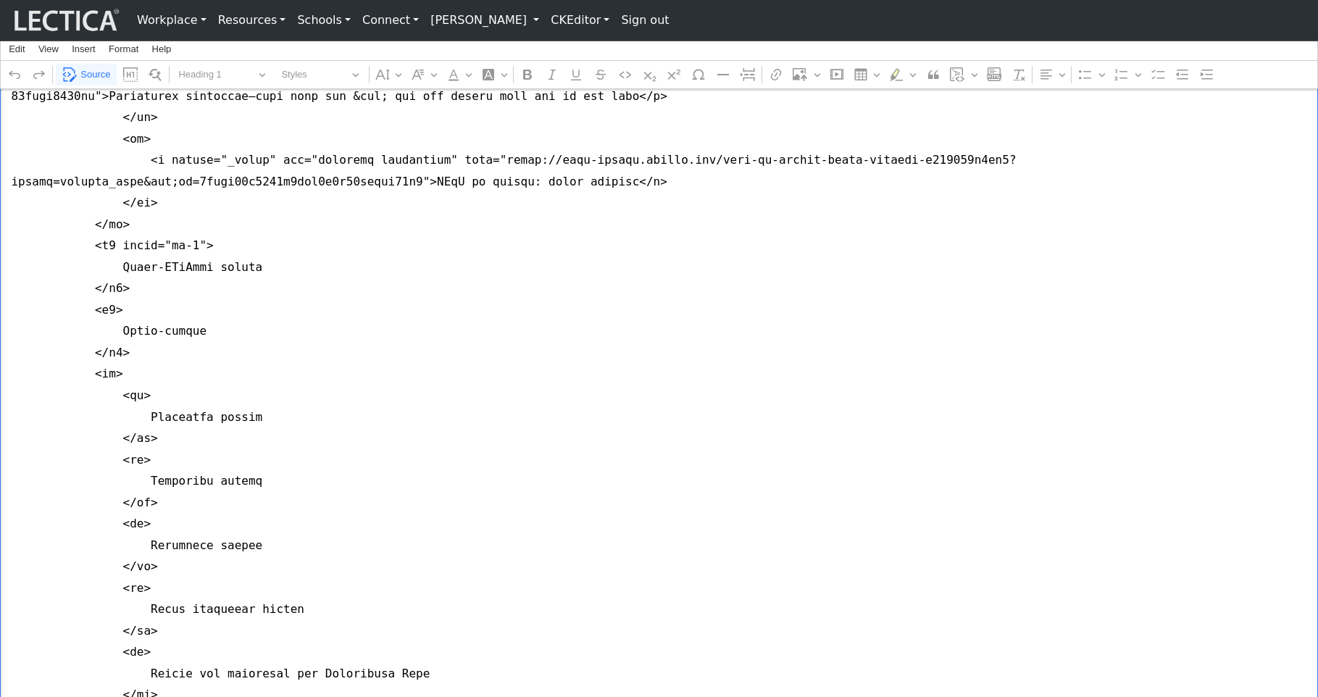
drag, startPoint x: 204, startPoint y: 327, endPoint x: 237, endPoint y: 330, distance: 32.7
drag, startPoint x: 120, startPoint y: 327, endPoint x: 213, endPoint y: 330, distance: 92.7
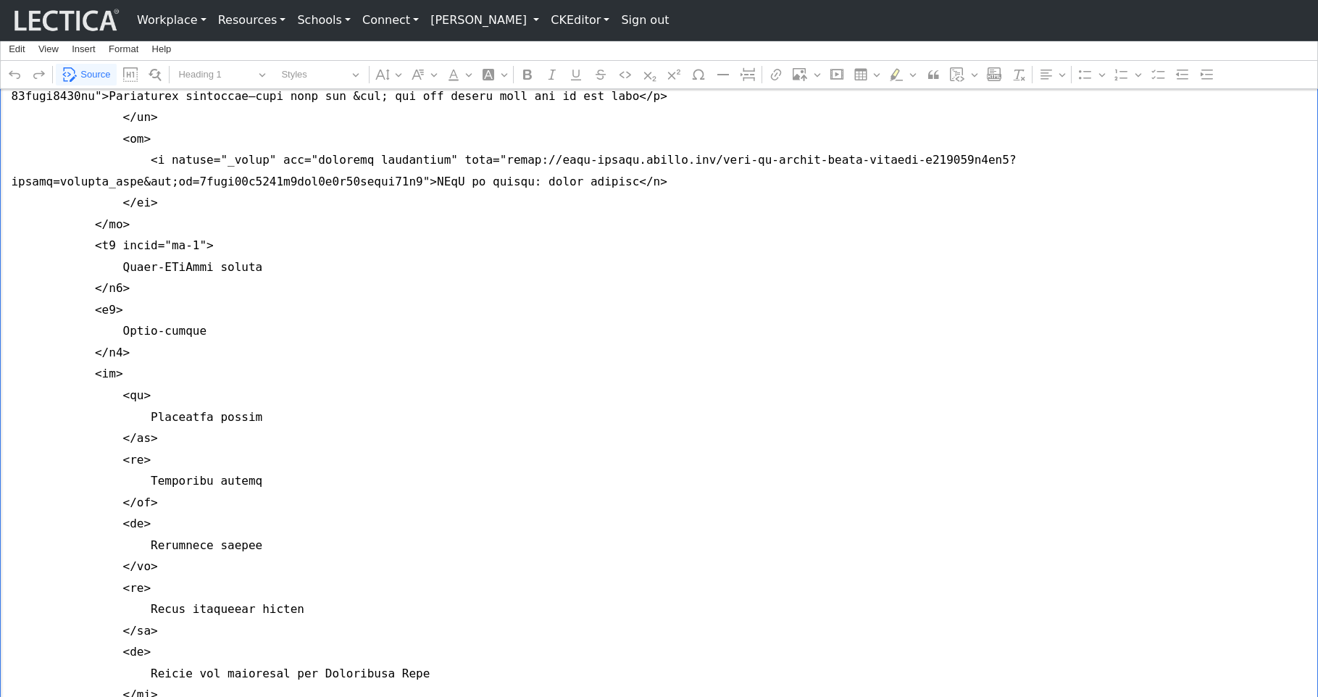
drag, startPoint x: 119, startPoint y: 394, endPoint x: 129, endPoint y: 394, distance: 10.1
paste textarea "class="mt-5""
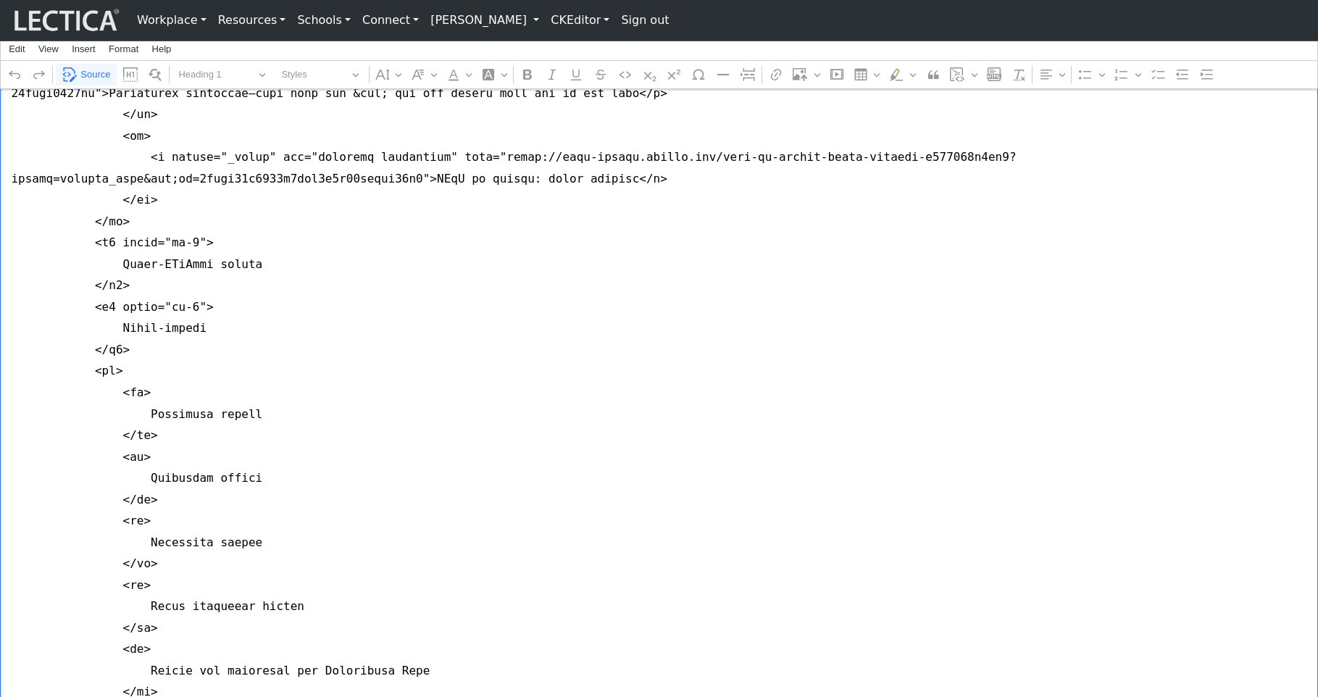
drag, startPoint x: 197, startPoint y: 390, endPoint x: 204, endPoint y: 391, distance: 7.3
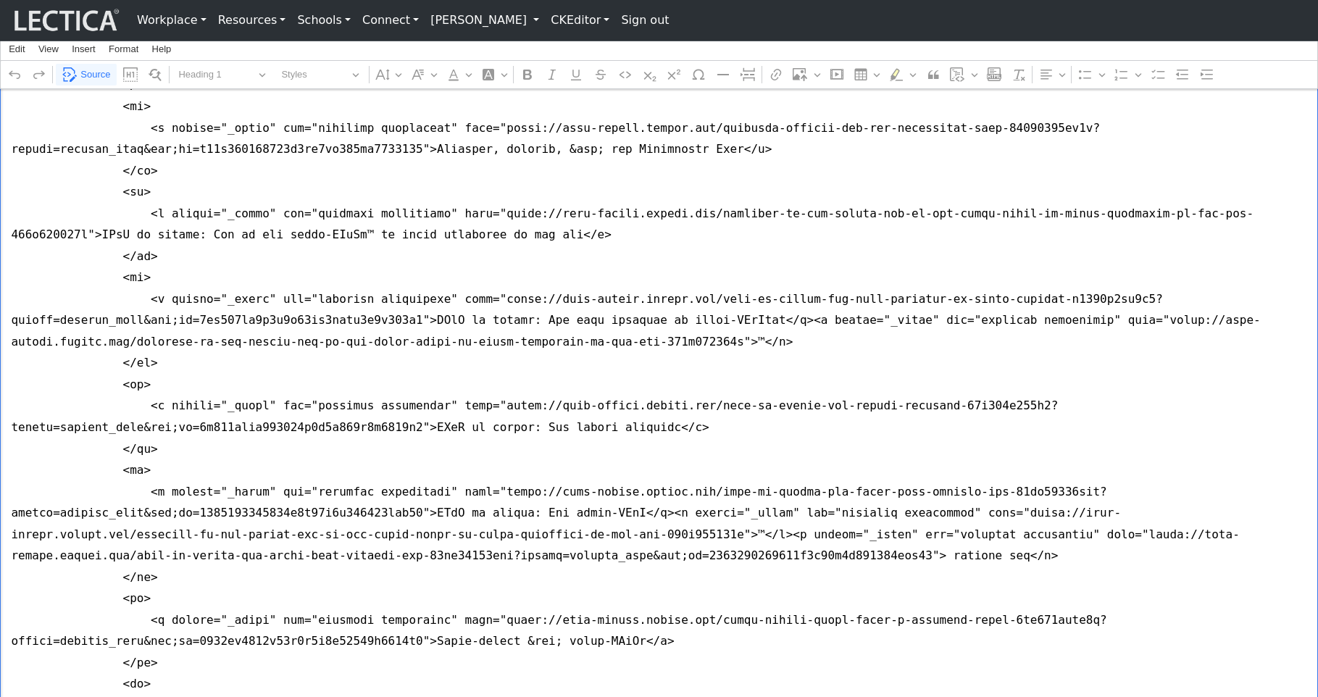
scroll to position [2027, 0]
type textarea "<style type="text/css">h2 { font-weight: 400; font-size: 2rem; margin-bottom: 1…"
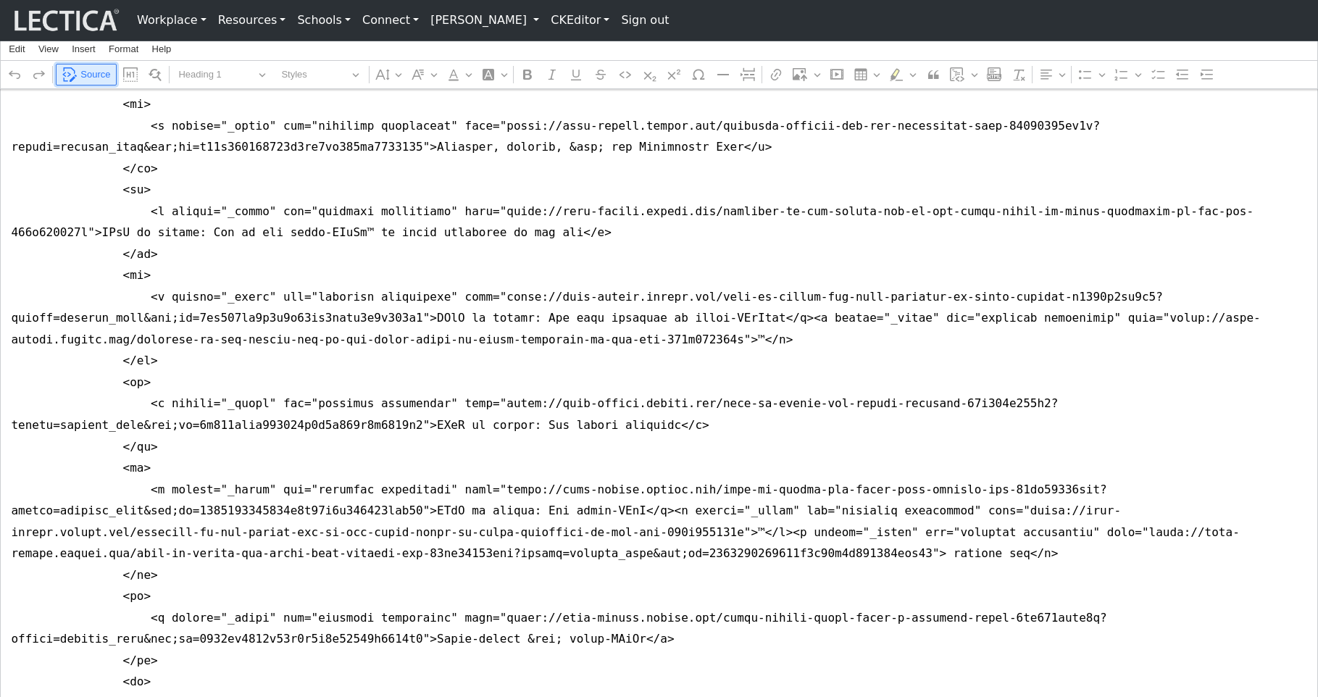
click at [99, 73] on span "Source" at bounding box center [95, 74] width 30 height 17
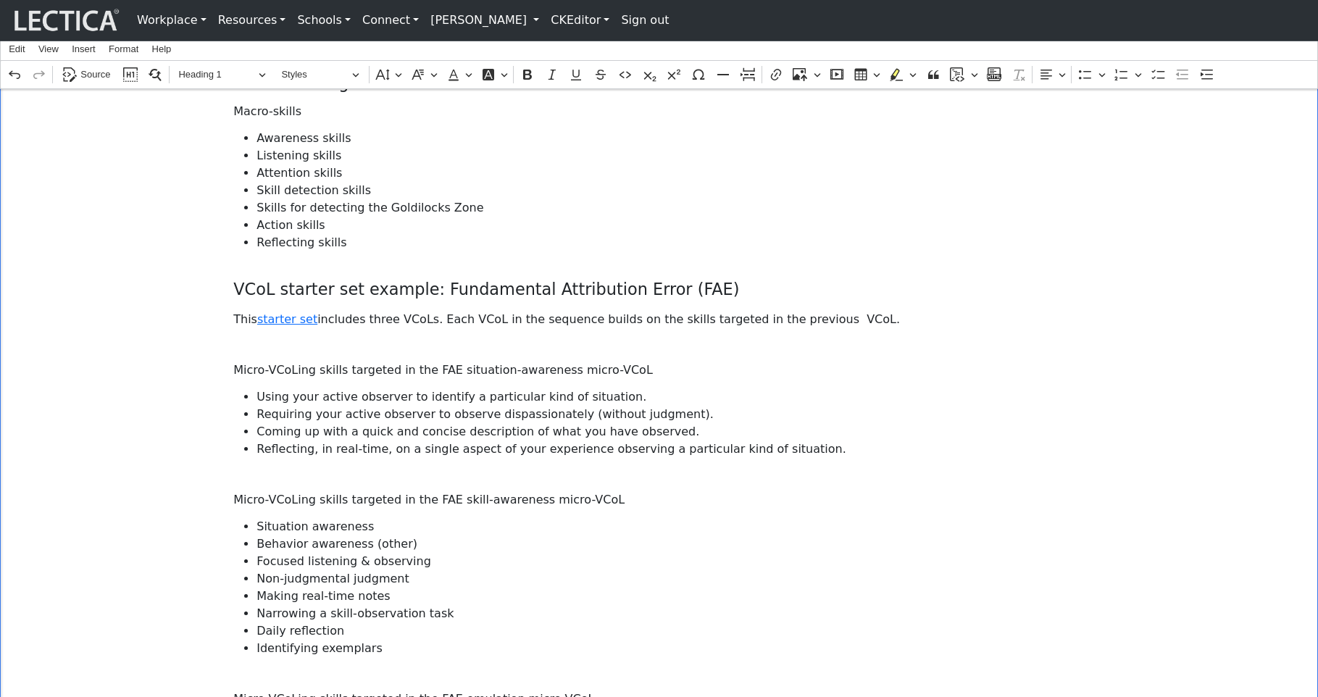
scroll to position [556, 0]
click at [233, 283] on h3 "VCoL starter set example: Fundamental Attribution Error (FAE)" at bounding box center [658, 287] width 851 height 20
click at [234, 284] on h3 "VCoL starter set example: Fundamental Attribution Error (FAE)" at bounding box center [658, 287] width 851 height 20
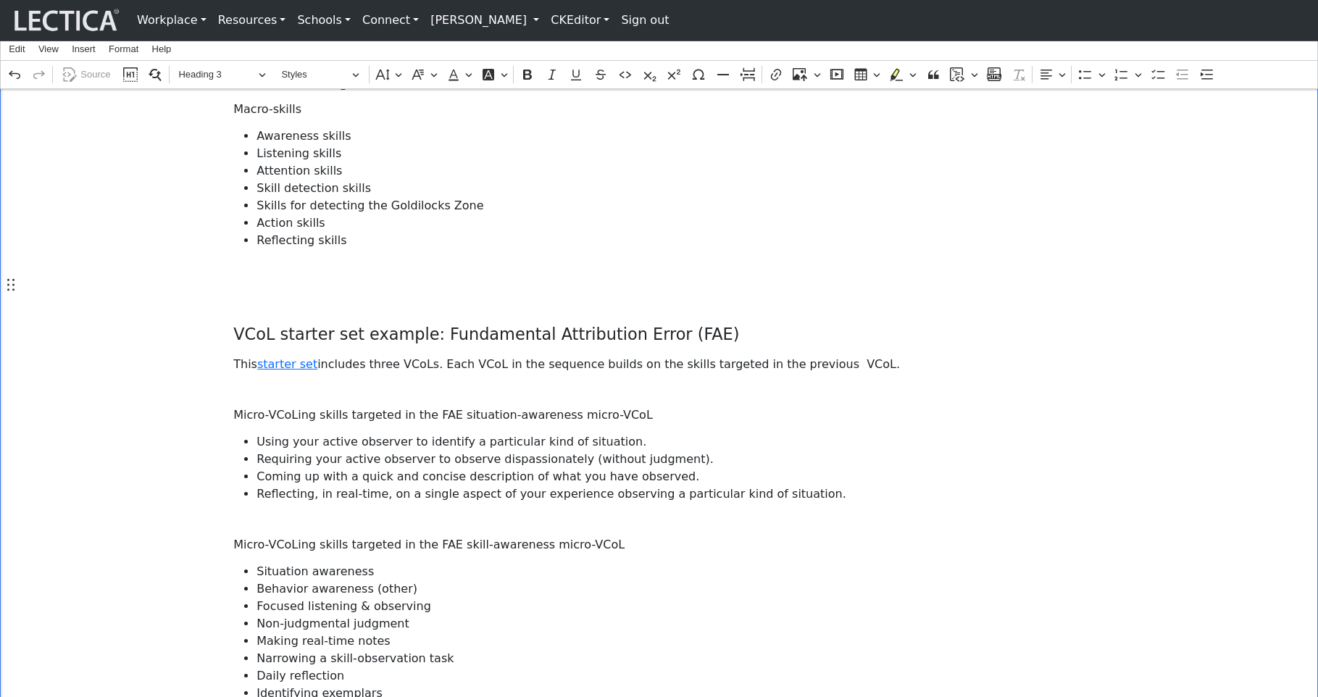
click at [246, 290] on h3 "Rich Text Editor. Editing area: main. Press ⌥0 for help." at bounding box center [658, 287] width 851 height 20
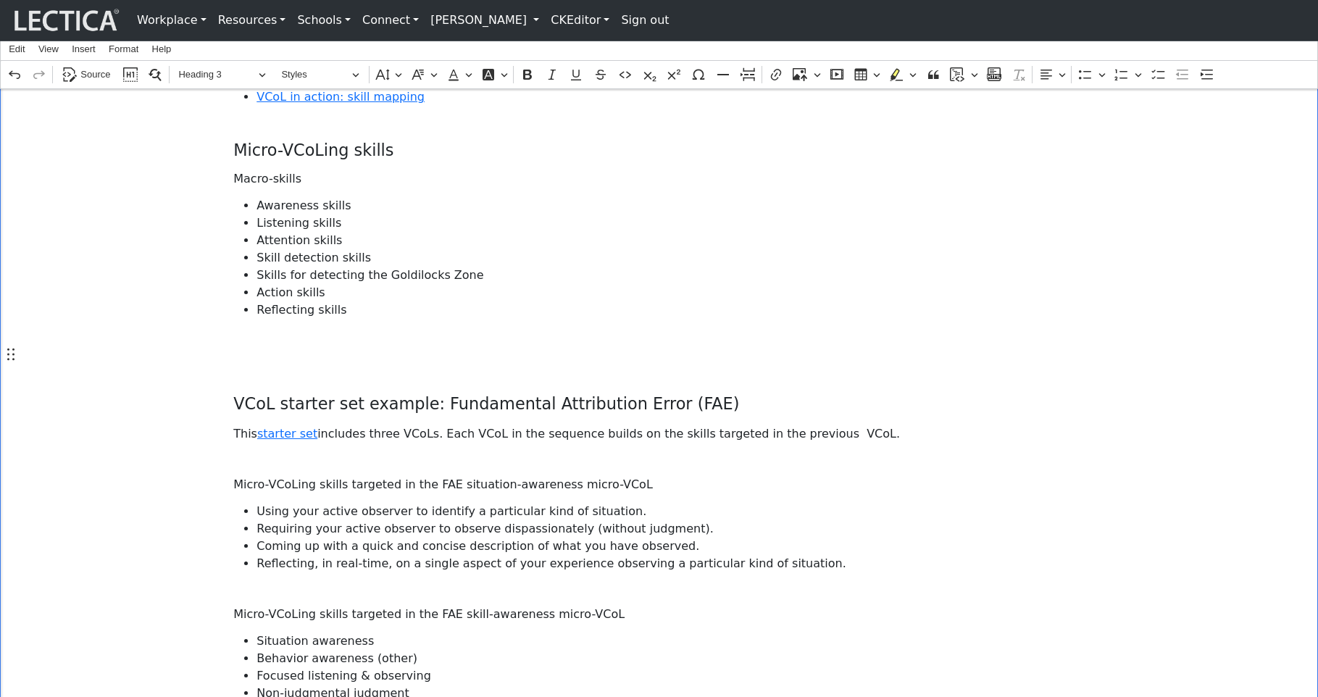
scroll to position [486, 0]
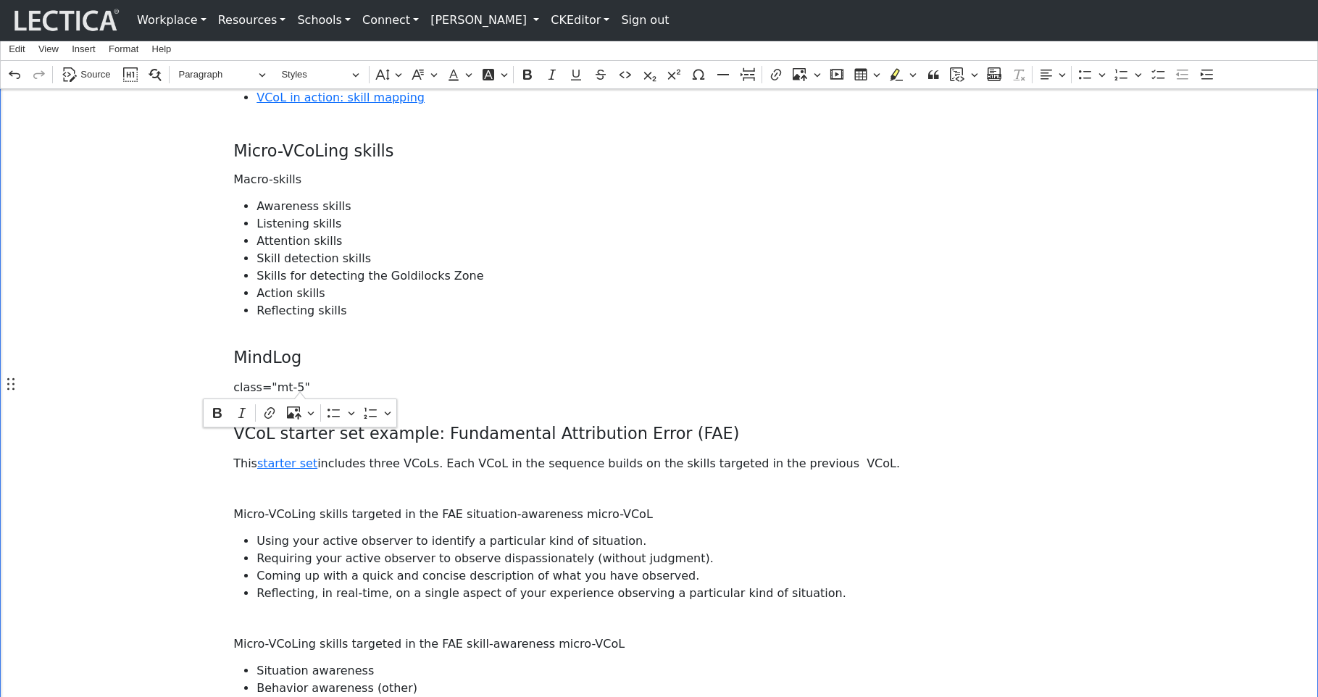
drag, startPoint x: 235, startPoint y: 385, endPoint x: 302, endPoint y: 388, distance: 67.4
click at [302, 388] on p "class="mt-5"" at bounding box center [658, 387] width 851 height 17
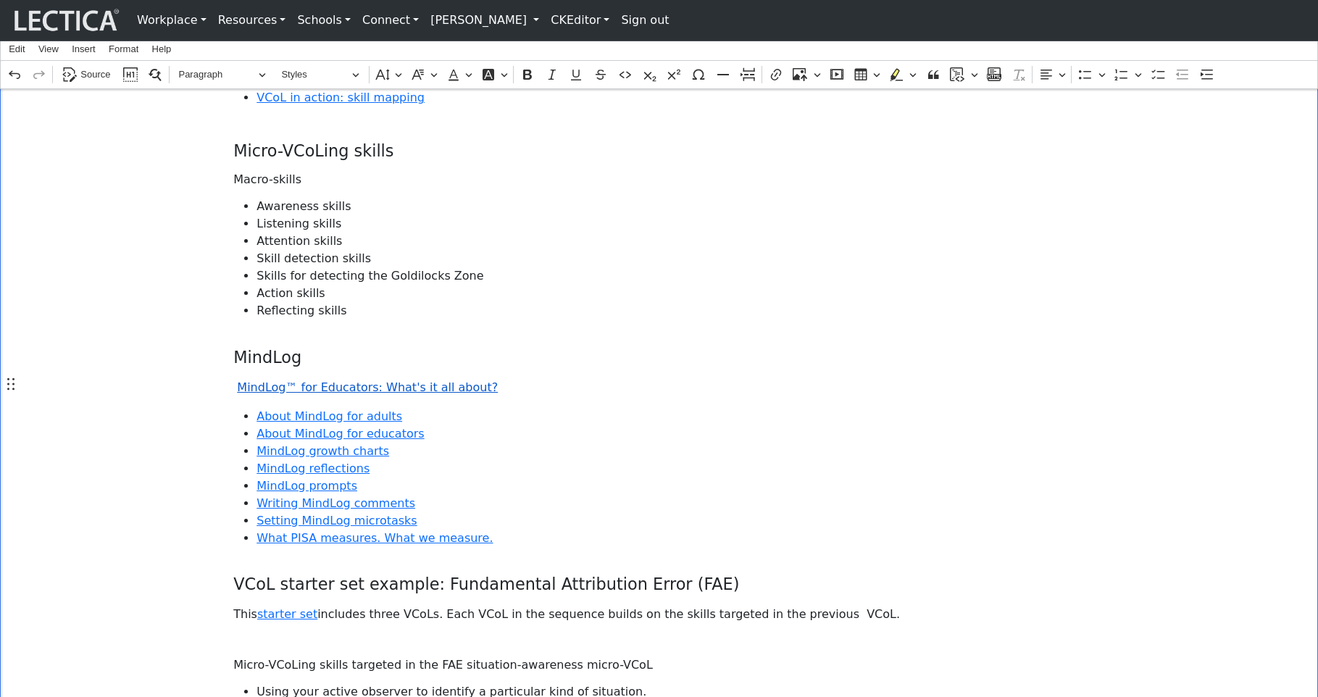
drag, startPoint x: 236, startPoint y: 387, endPoint x: 351, endPoint y: 395, distance: 114.7
click at [237, 388] on link "MindLog™ for Educators: What's it all about?" at bounding box center [367, 387] width 261 height 14
click at [1081, 77] on icon "Editor toolbar" at bounding box center [1085, 74] width 14 height 14
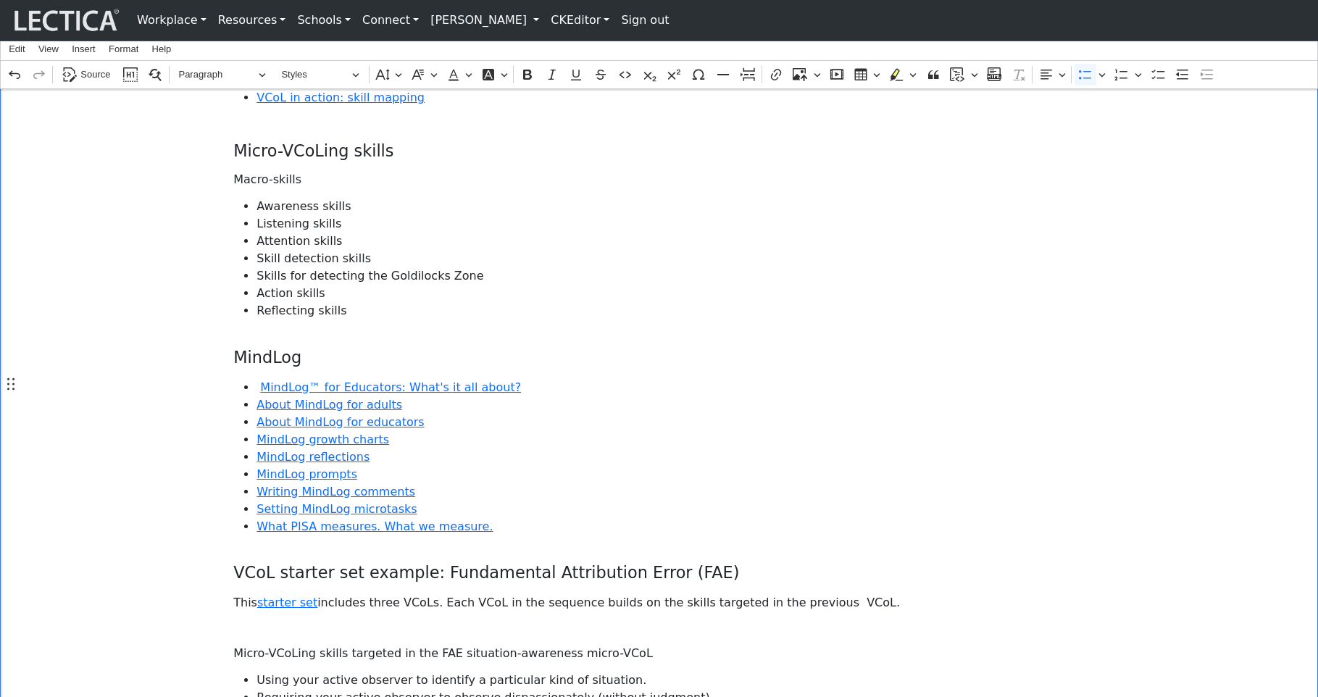
click at [272, 174] on h5 "Macro-skills" at bounding box center [658, 179] width 851 height 14
drag, startPoint x: 299, startPoint y: 173, endPoint x: 233, endPoint y: 177, distance: 66.8
click at [233, 177] on h5 "Macro-skills" at bounding box center [658, 179] width 851 height 14
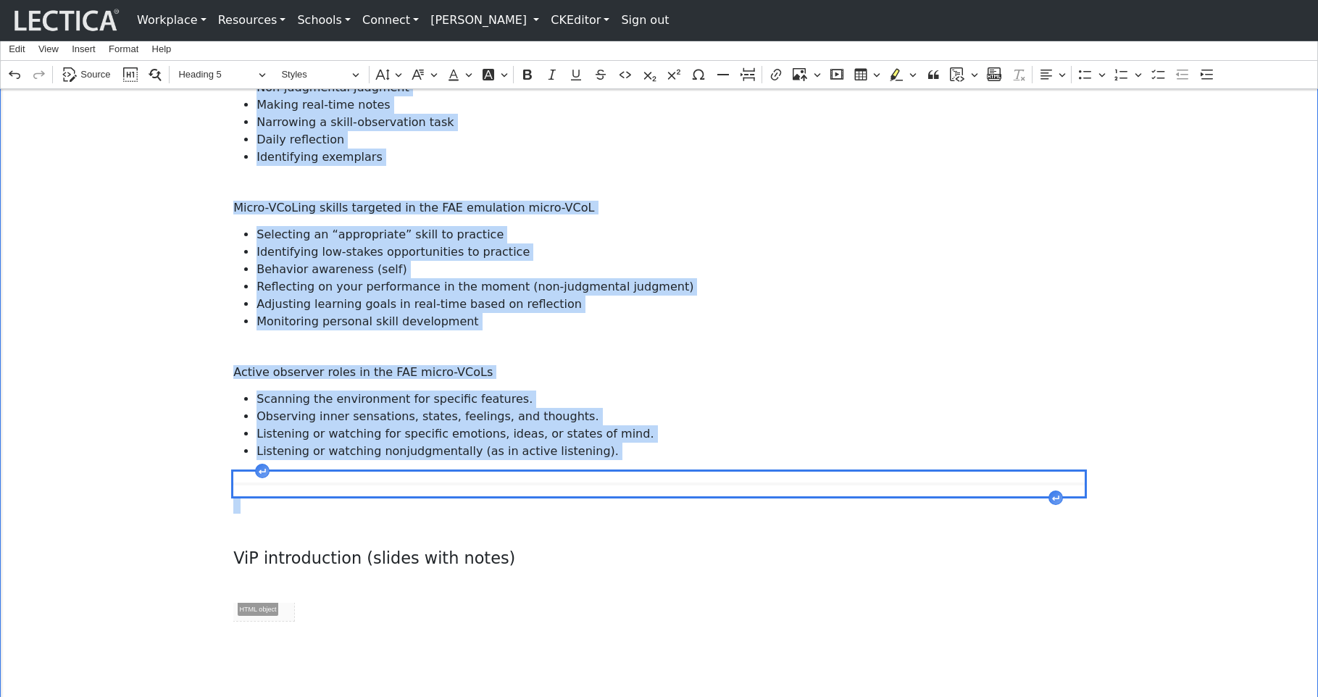
scroll to position [1236, 0]
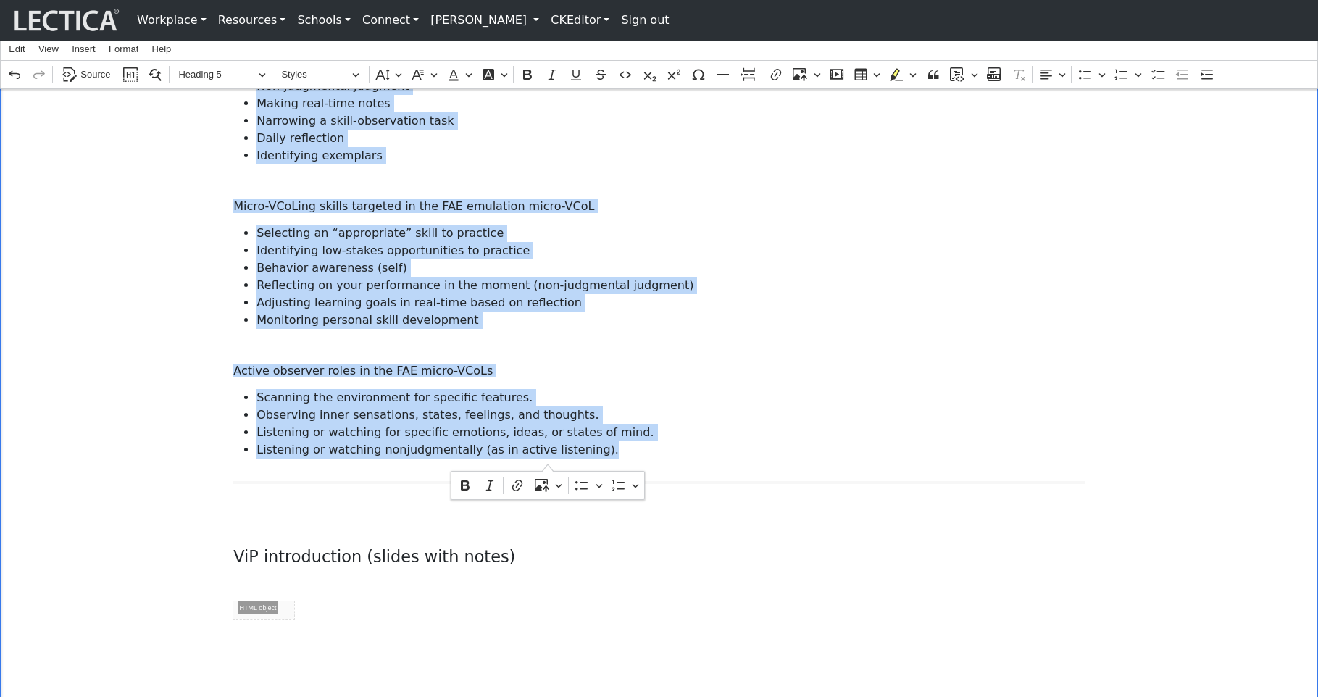
drag, startPoint x: 233, startPoint y: 461, endPoint x: 560, endPoint y: 455, distance: 327.4
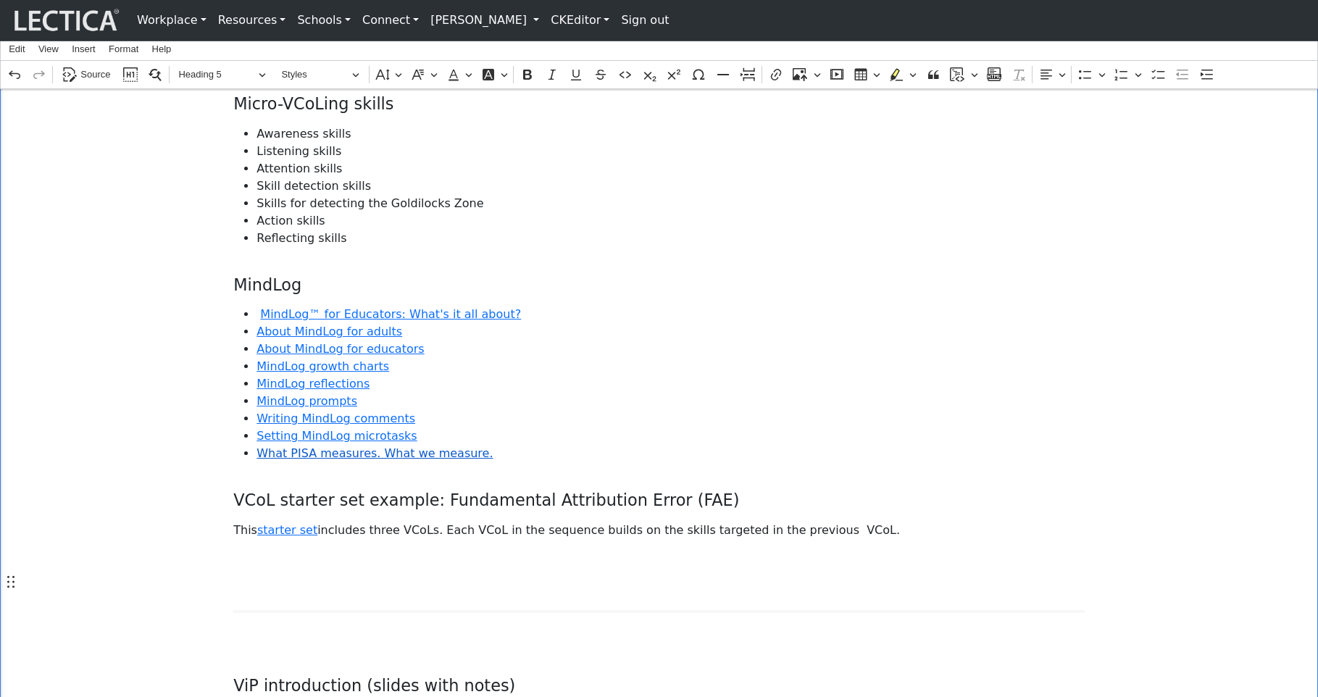
scroll to position [545, 0]
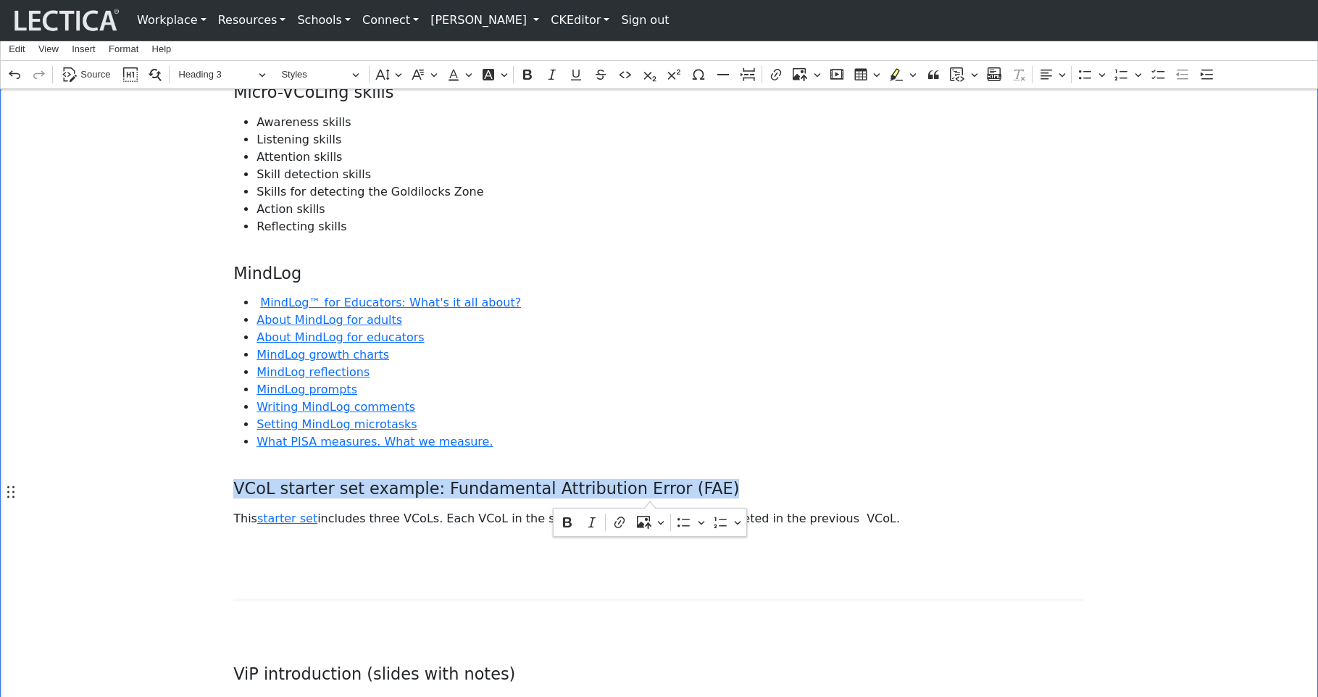
drag, startPoint x: 248, startPoint y: 492, endPoint x: 650, endPoint y: 494, distance: 402.7
click at [650, 494] on h3 "VCoL starter set example: Fundamental Attribution Error (FAE)" at bounding box center [658, 489] width 851 height 20
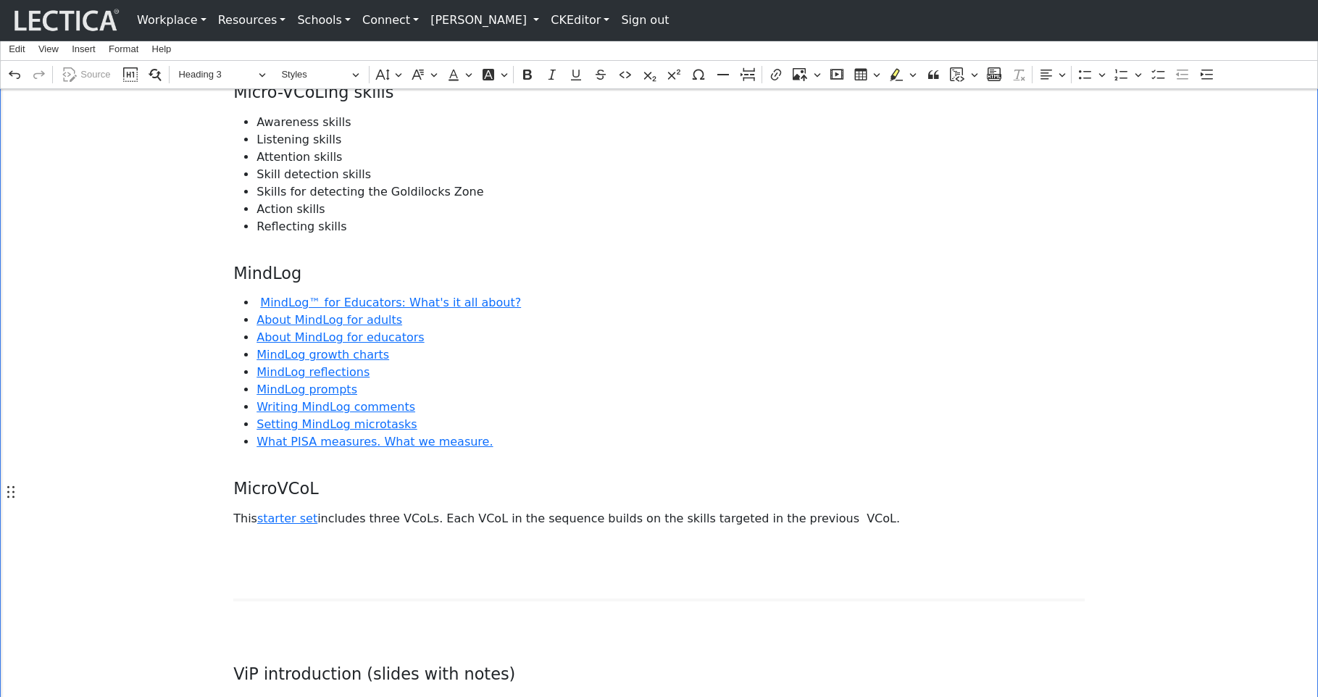
click at [274, 493] on h3 "MicroVCoL" at bounding box center [658, 489] width 851 height 20
click at [364, 493] on h3 "Micro-VCoL" at bounding box center [658, 489] width 851 height 20
click at [663, 380] on span "MindLog reflections" at bounding box center [670, 371] width 828 height 17
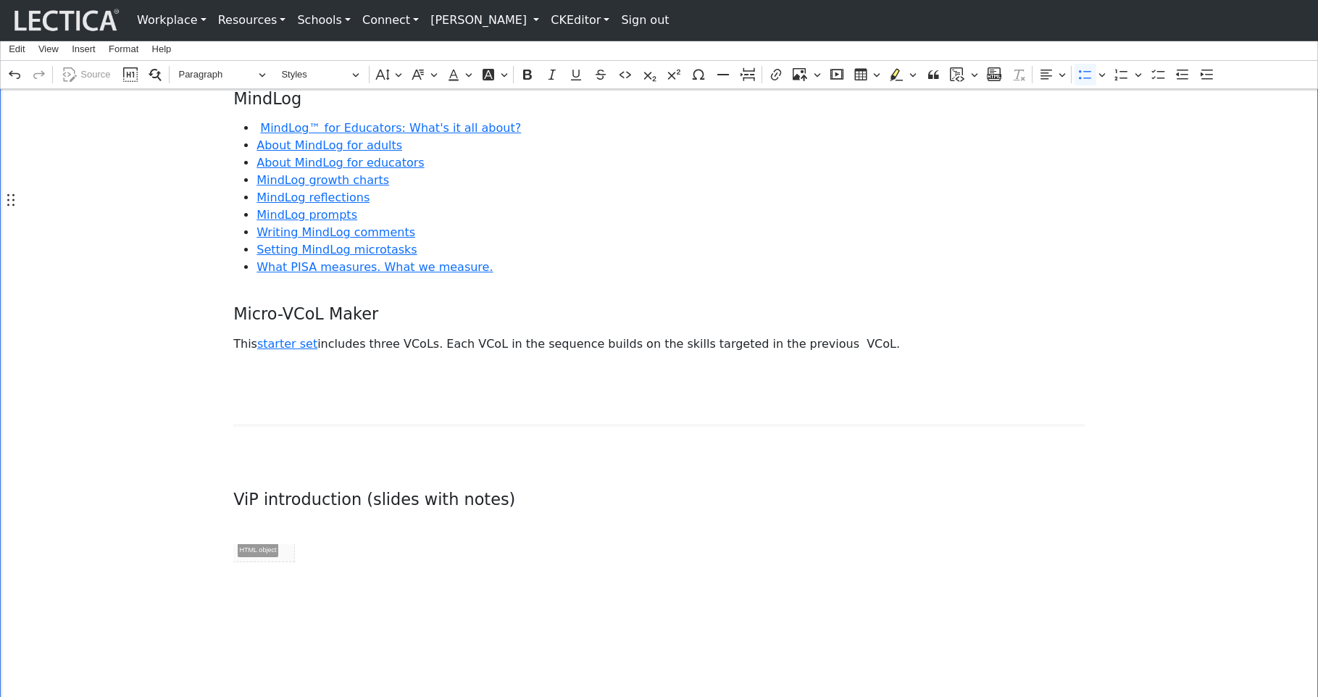
scroll to position [721, 0]
drag, startPoint x: 235, startPoint y: 344, endPoint x: 818, endPoint y: 343, distance: 582.4
click at [818, 343] on p "This starter set includes three VCoLs. Each VCoL in the sequence builds on the …" at bounding box center [658, 342] width 851 height 17
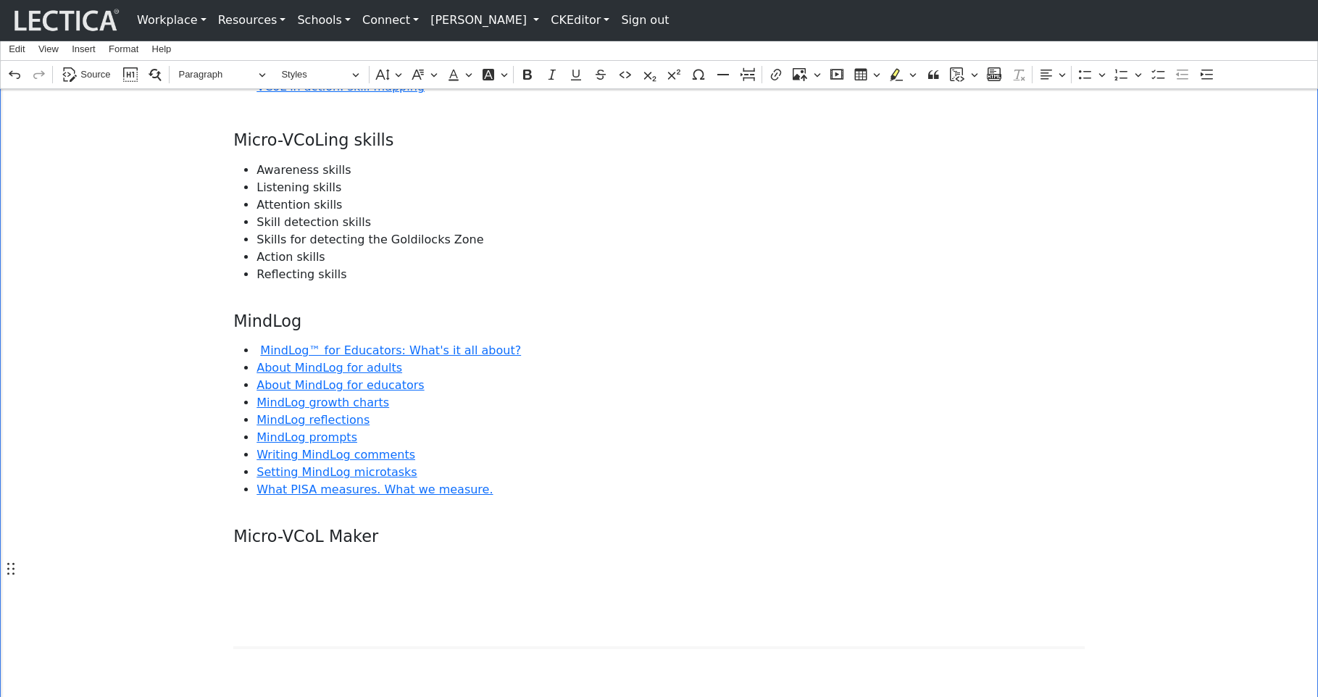
scroll to position [498, 0]
click at [1084, 75] on icon "Editor toolbar" at bounding box center [1085, 74] width 14 height 14
drag, startPoint x: 256, startPoint y: 566, endPoint x: 312, endPoint y: 565, distance: 55.8
click at [312, 565] on span "Maker intro" at bounding box center [670, 564] width 828 height 17
click at [280, 596] on icon "Editor contextual toolbar" at bounding box center [281, 596] width 10 height 12
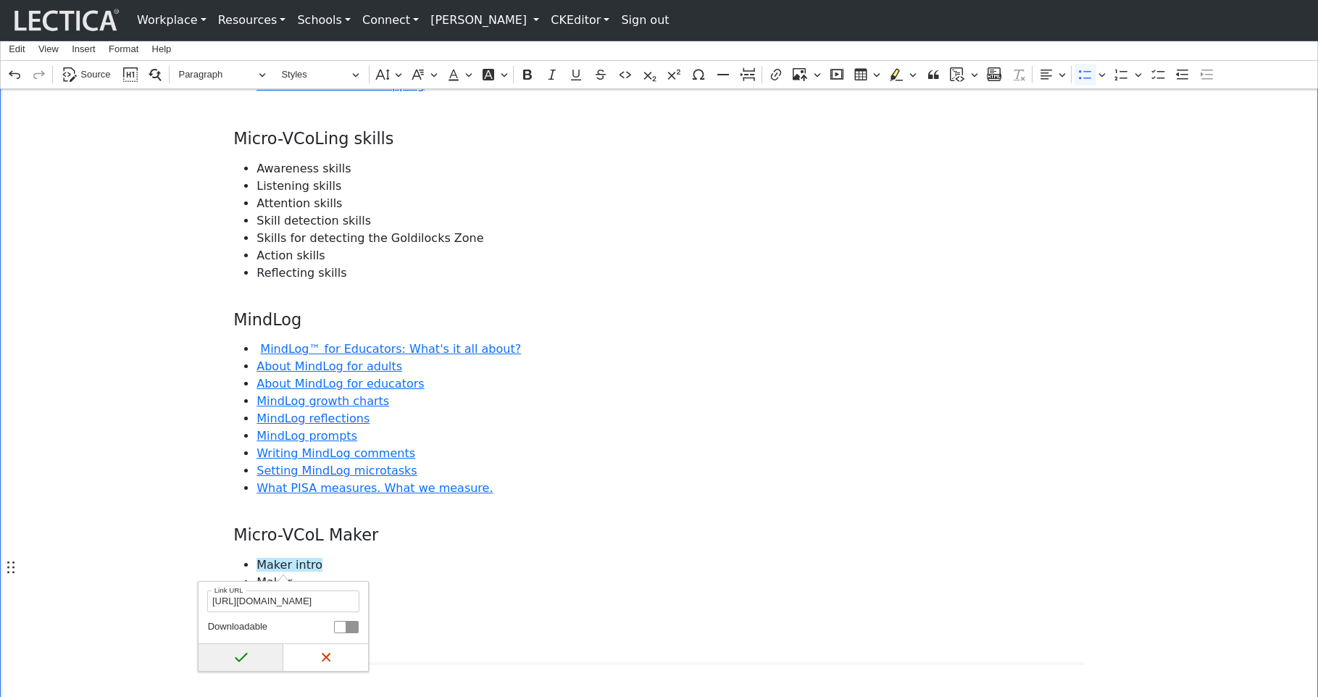
type input "[URL][DOMAIN_NAME]"
click at [242, 656] on icon "submit" at bounding box center [241, 657] width 14 height 14
click at [273, 570] on link "Maker intro" at bounding box center [289, 565] width 66 height 14
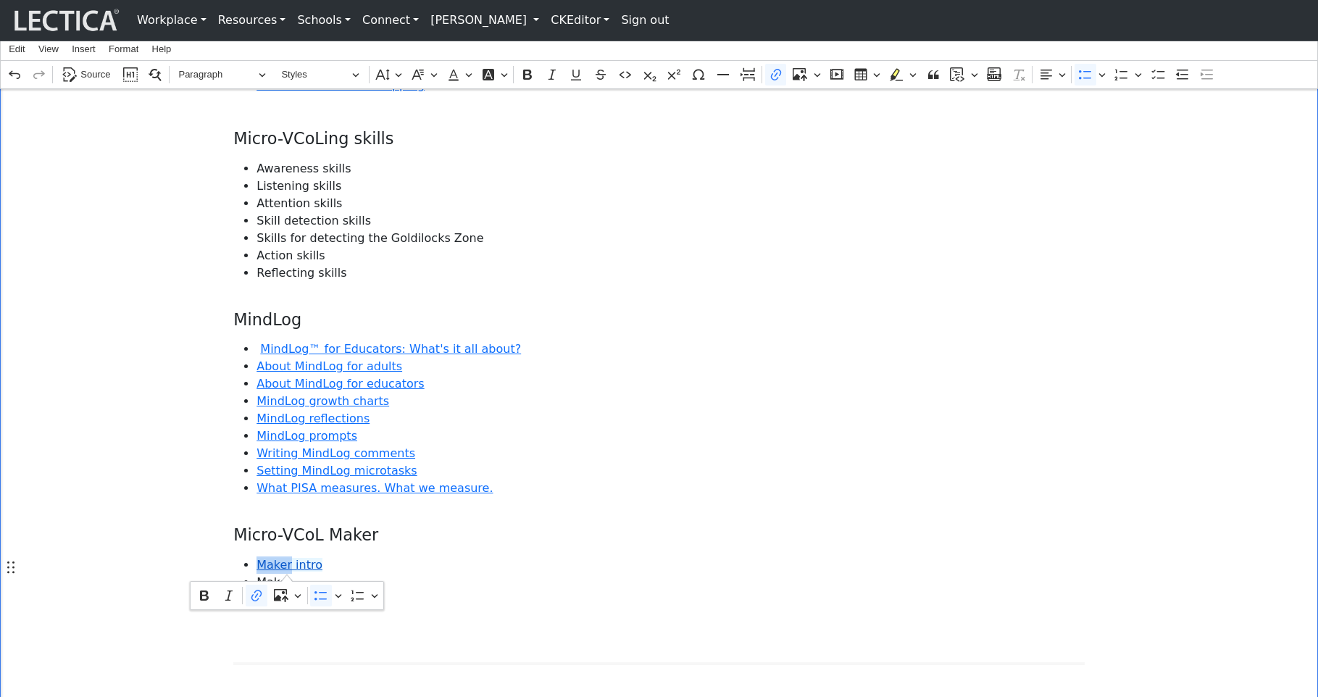
scroll to position [501, 0]
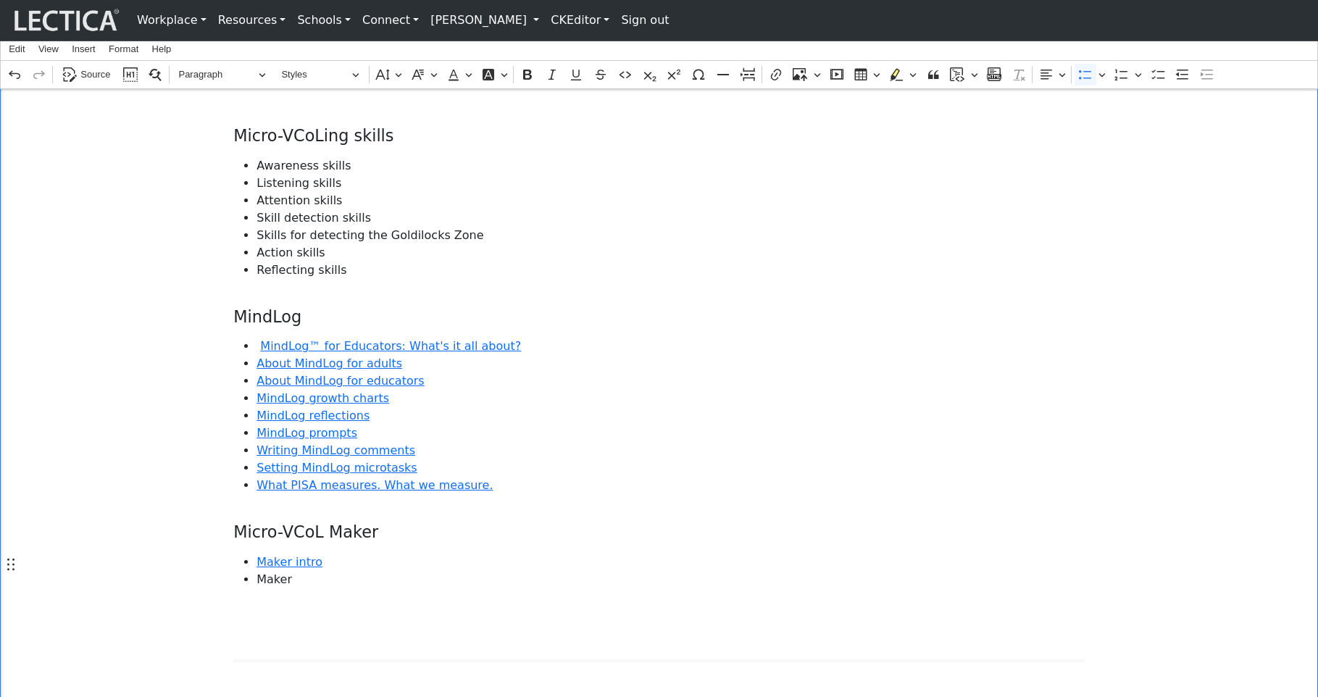
click at [449, 560] on span "Maker intro" at bounding box center [670, 561] width 828 height 17
drag, startPoint x: 255, startPoint y: 581, endPoint x: 284, endPoint y: 585, distance: 29.2
click at [284, 585] on span "Maker" at bounding box center [670, 579] width 828 height 17
click at [247, 611] on icon "Editor contextual toolbar" at bounding box center [250, 610] width 14 height 14
click at [448, 574] on span "Make r" at bounding box center [670, 579] width 828 height 17
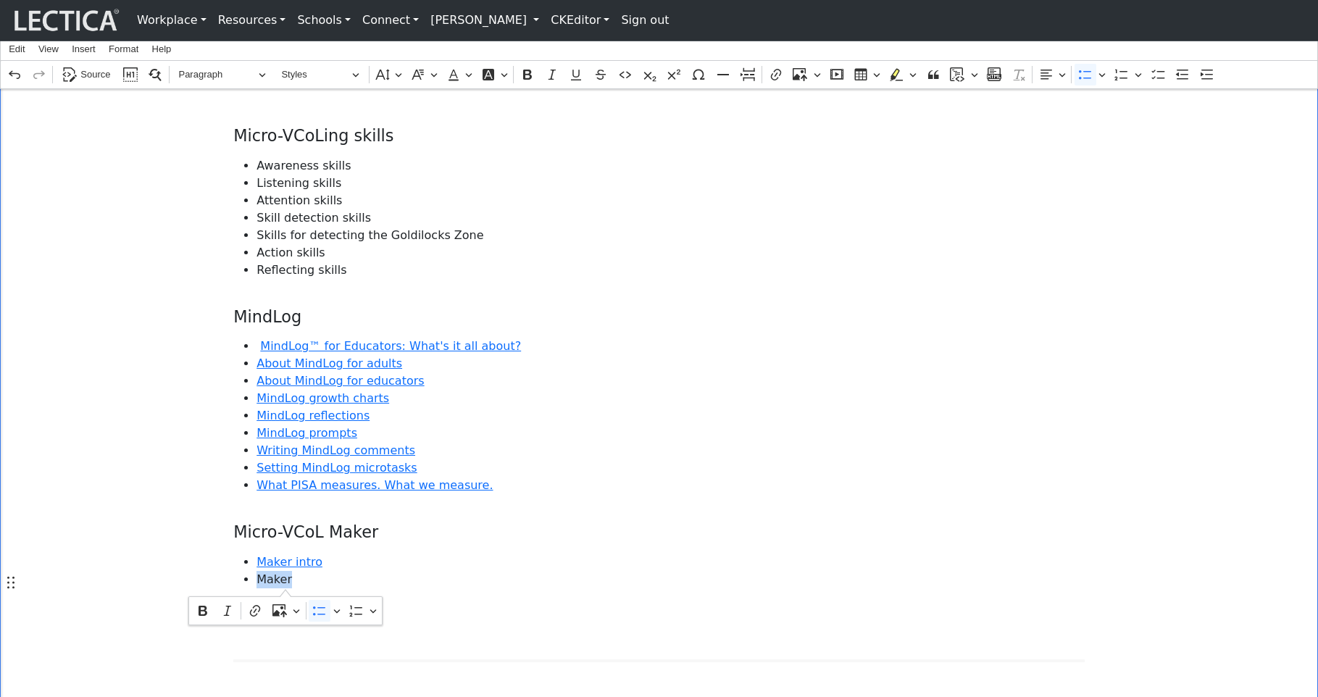
drag, startPoint x: 255, startPoint y: 581, endPoint x: 285, endPoint y: 582, distance: 30.4
click at [285, 582] on span "Maker" at bounding box center [670, 579] width 828 height 17
click at [254, 608] on icon "Editor contextual toolbar" at bounding box center [255, 610] width 14 height 14
type input "[URL][DOMAIN_NAME]"
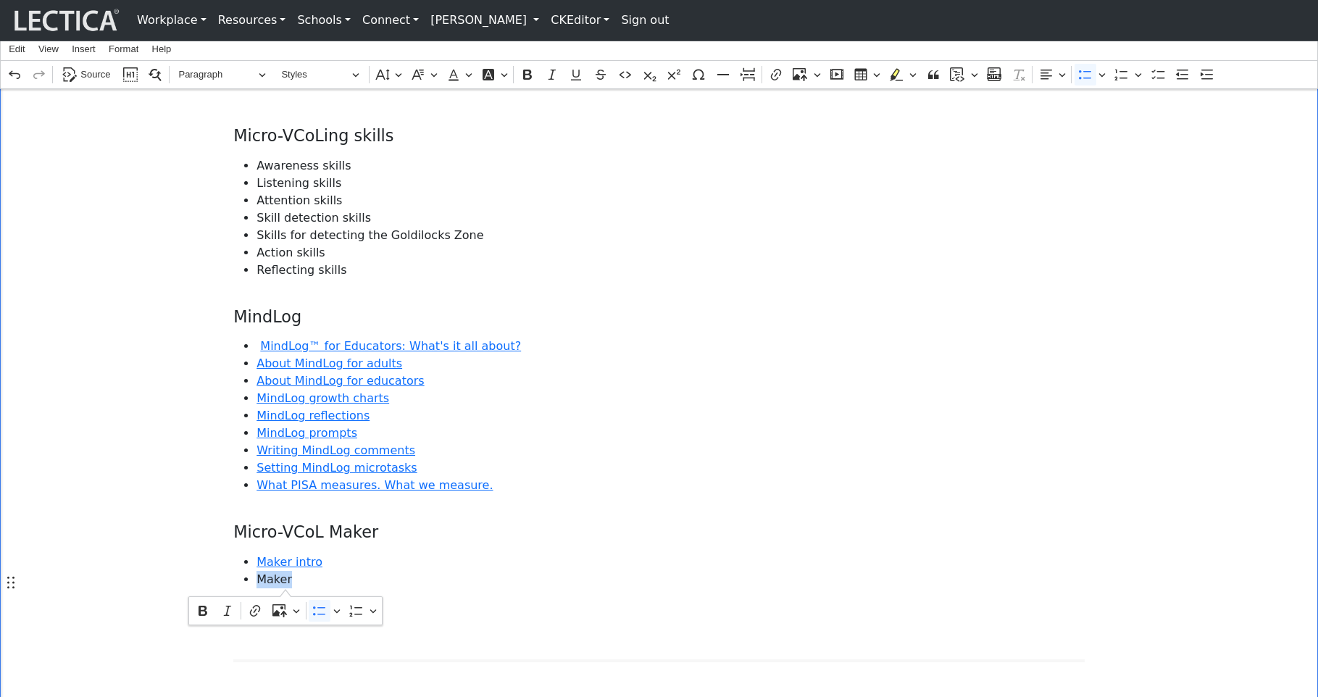
drag, startPoint x: 255, startPoint y: 581, endPoint x: 285, endPoint y: 582, distance: 30.4
click at [285, 582] on span "Maker" at bounding box center [670, 579] width 828 height 17
click at [256, 607] on icon "Editor contextual toolbar" at bounding box center [255, 610] width 14 height 14
drag, startPoint x: 317, startPoint y: 618, endPoint x: 340, endPoint y: 617, distance: 23.2
click at [340, 617] on input "[URL][DOMAIN_NAME]" at bounding box center [270, 617] width 153 height 22
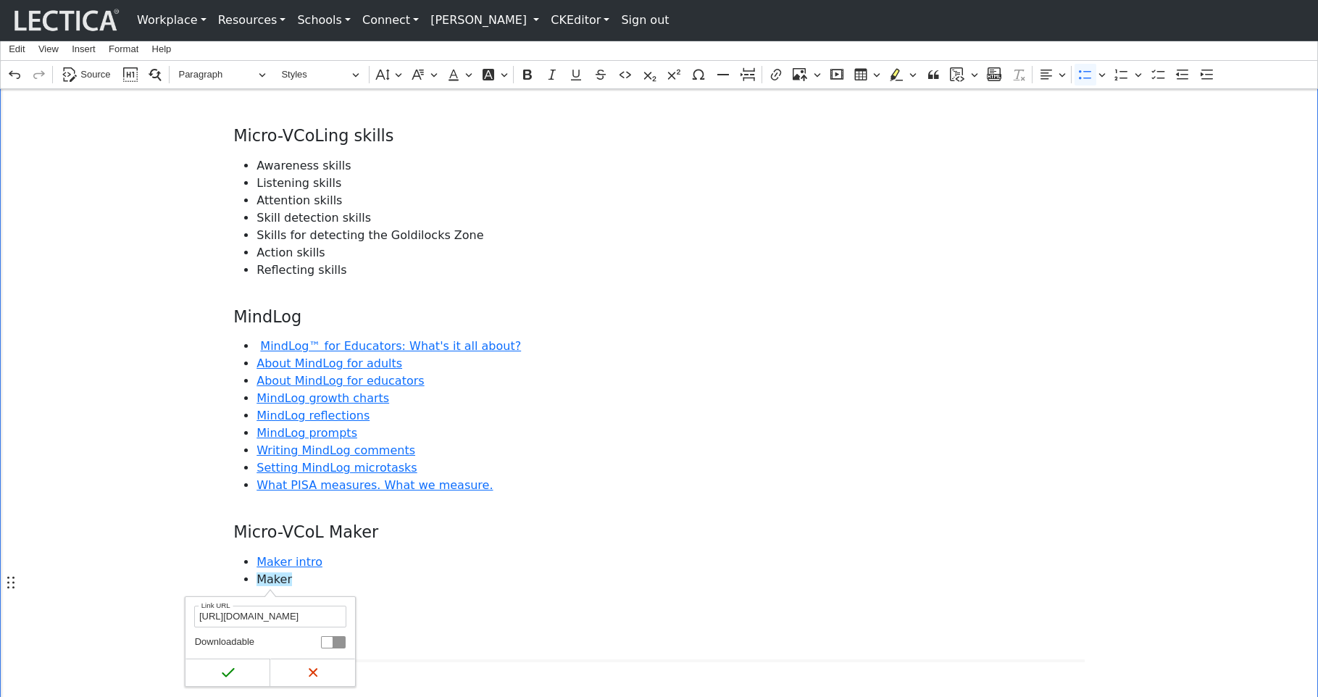
type input "[URL][DOMAIN_NAME]"
click at [465, 574] on span "Maker" at bounding box center [670, 579] width 828 height 17
click at [268, 587] on span "Maker" at bounding box center [670, 579] width 828 height 17
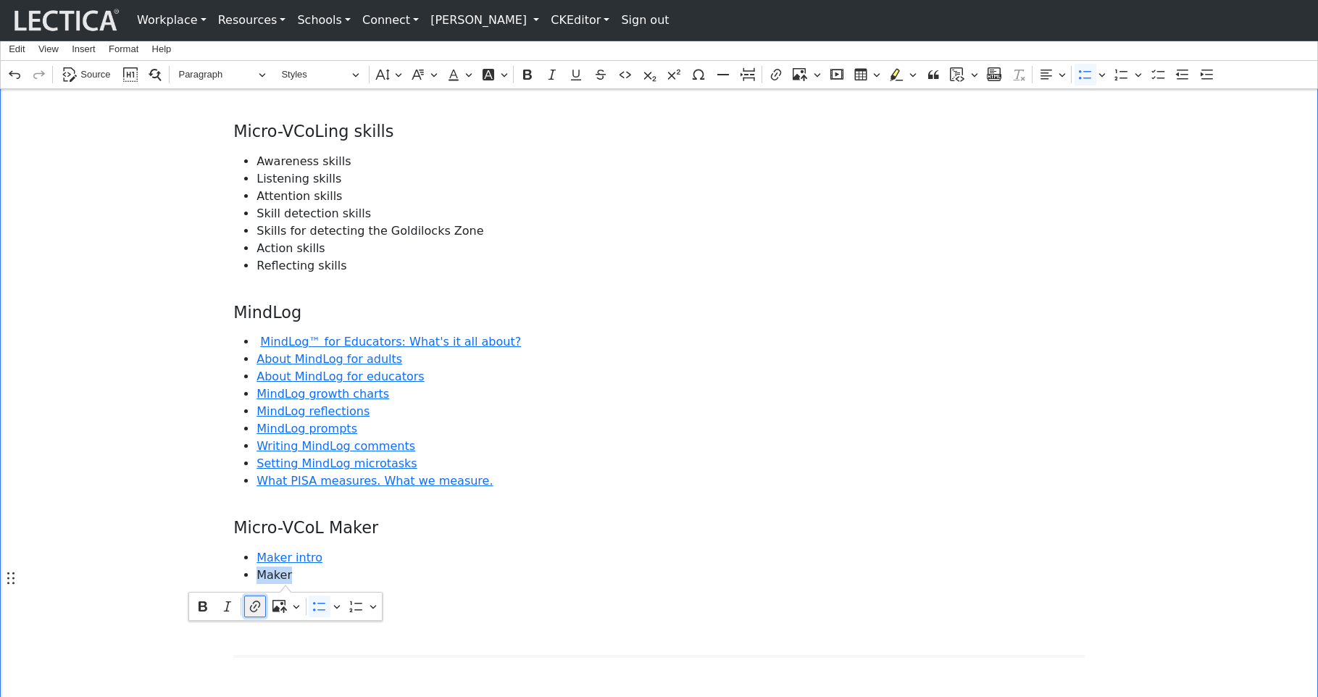
click at [250, 603] on icon "Editor contextual toolbar" at bounding box center [255, 606] width 14 height 14
drag, startPoint x: 335, startPoint y: 612, endPoint x: 345, endPoint y: 612, distance: 9.4
click at [345, 612] on input "[URL][DOMAIN_NAME]" at bounding box center [270, 612] width 153 height 22
type input "[URL][DOMAIN_NAME]"
click at [222, 665] on icon "submit" at bounding box center [228, 668] width 14 height 14
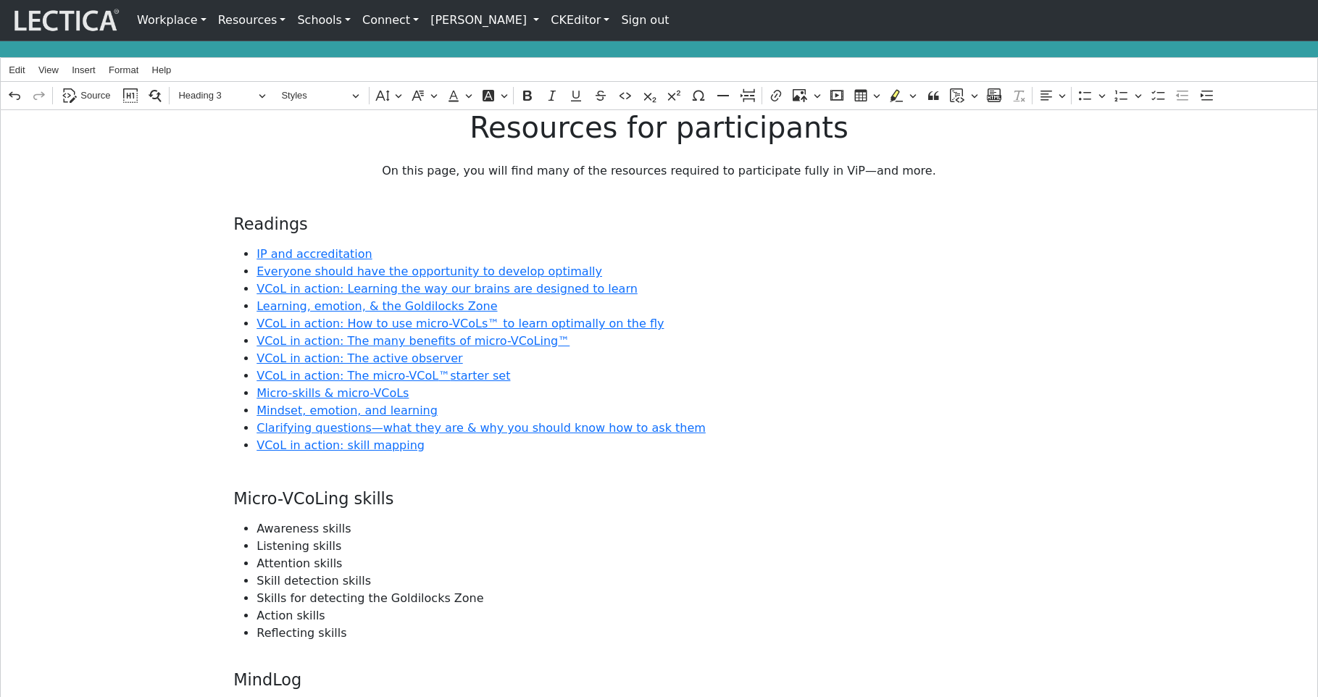
scroll to position [0, 0]
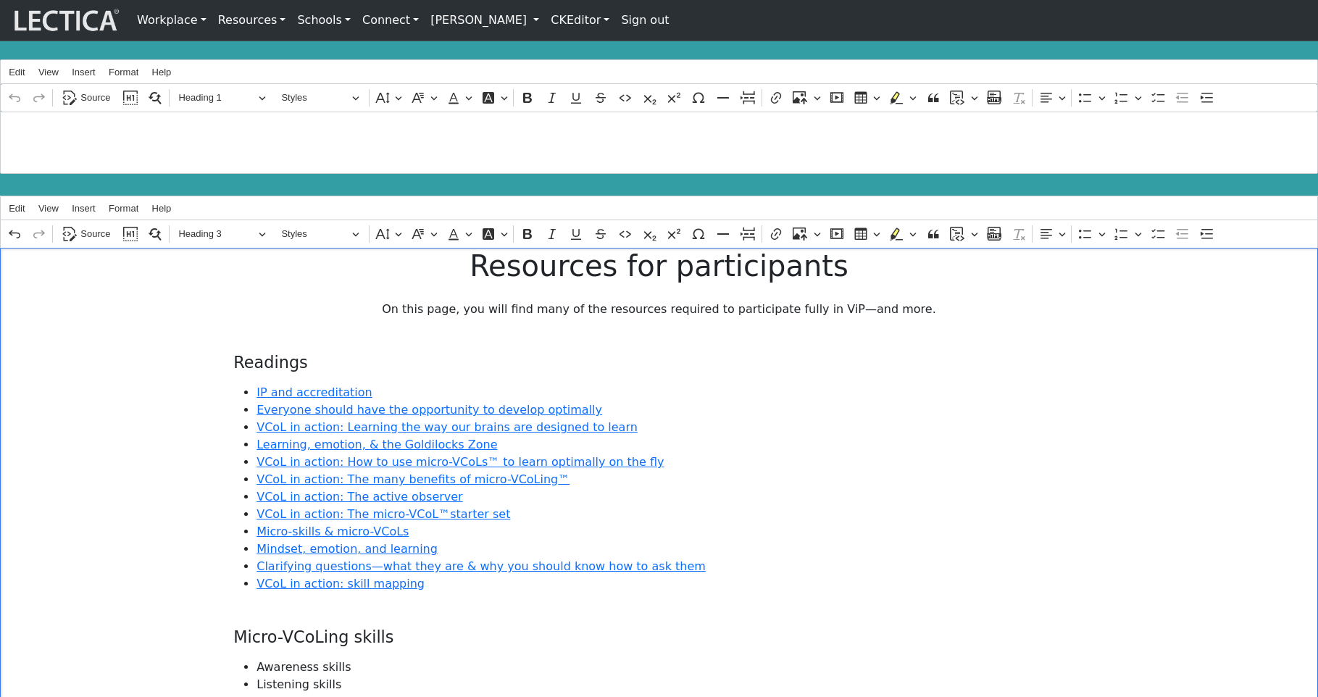
click at [545, 22] on link "CKEditor" at bounding box center [580, 20] width 70 height 29
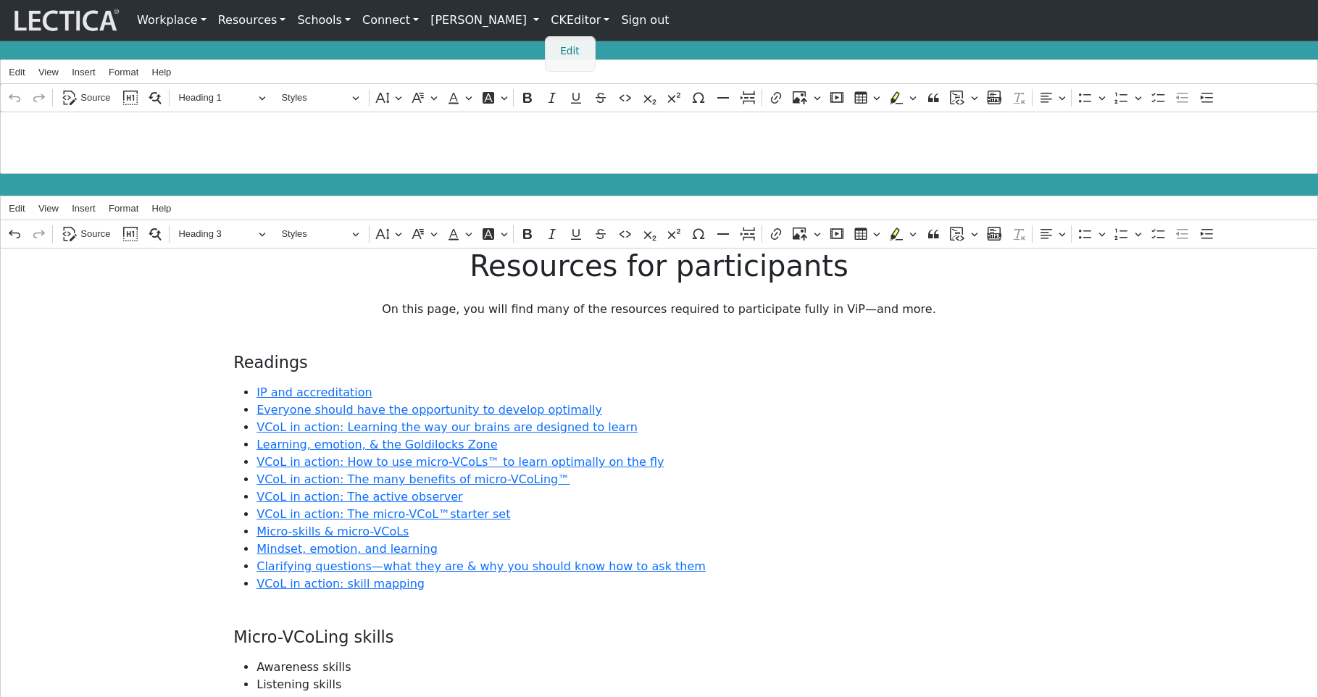
click at [556, 47] on link "Edit" at bounding box center [570, 51] width 29 height 17
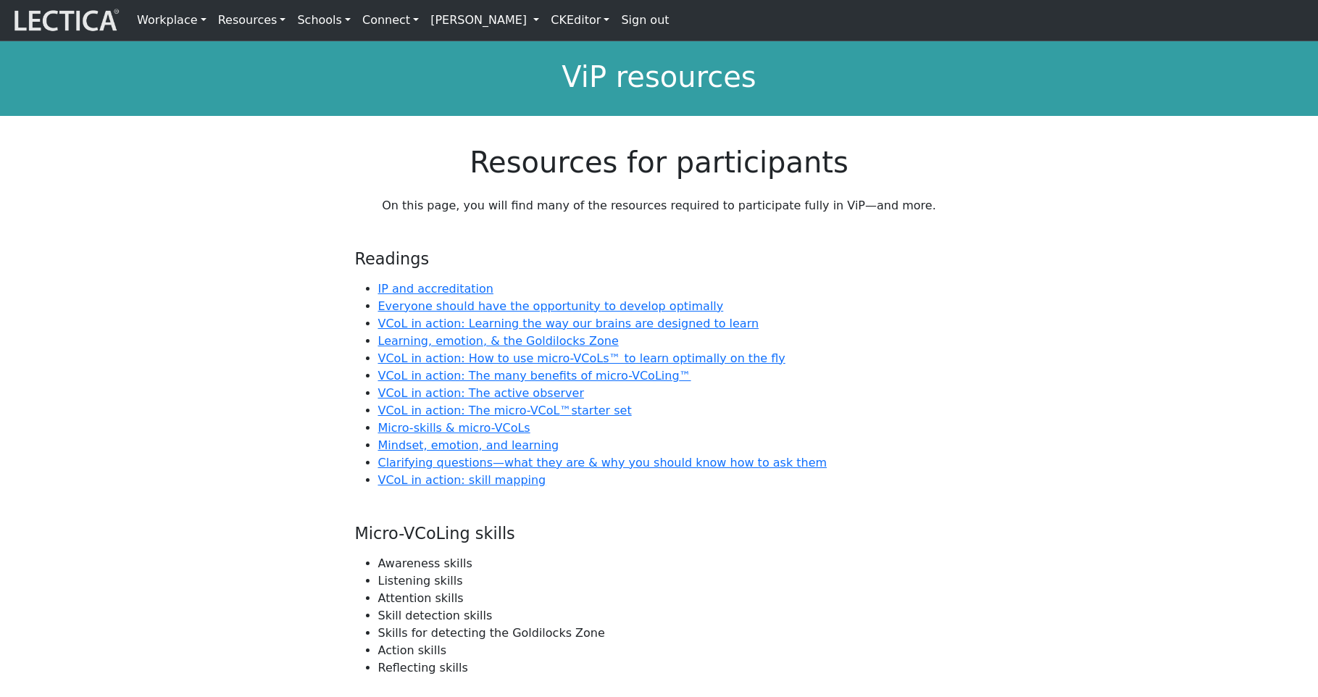
click at [963, 445] on li "Mindset, emotion, and learning" at bounding box center [670, 445] width 585 height 17
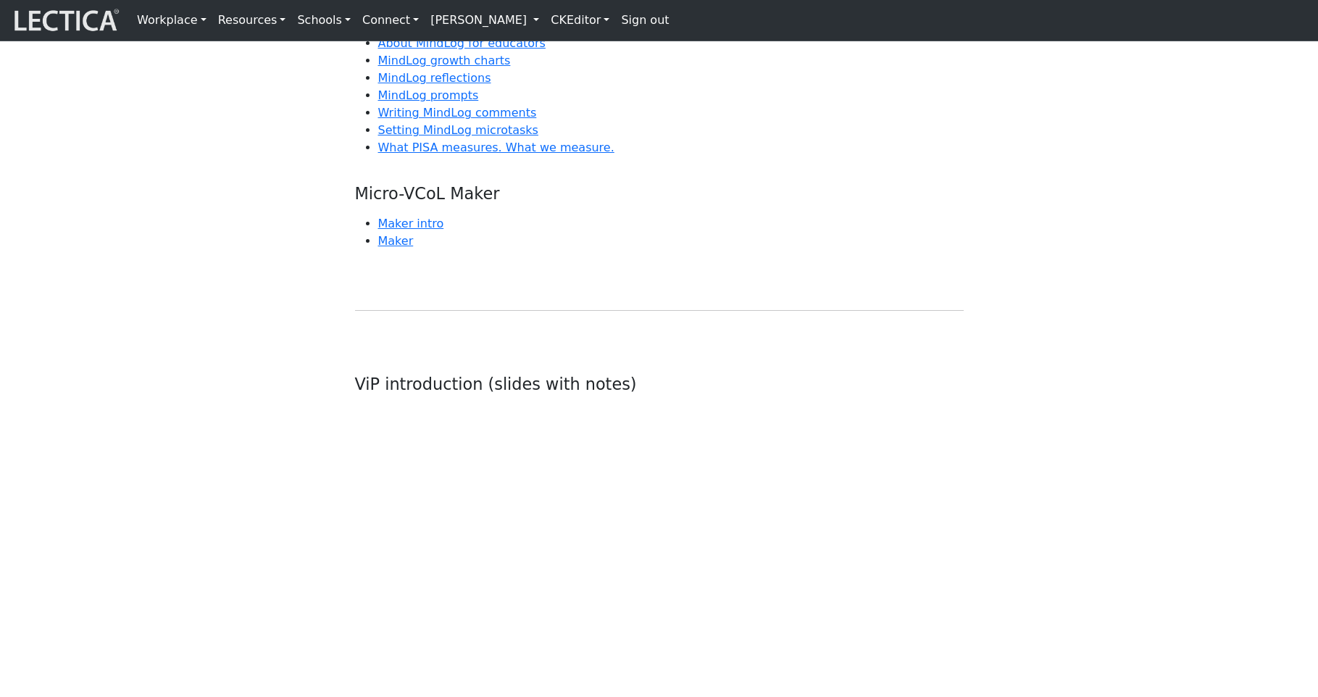
scroll to position [753, 0]
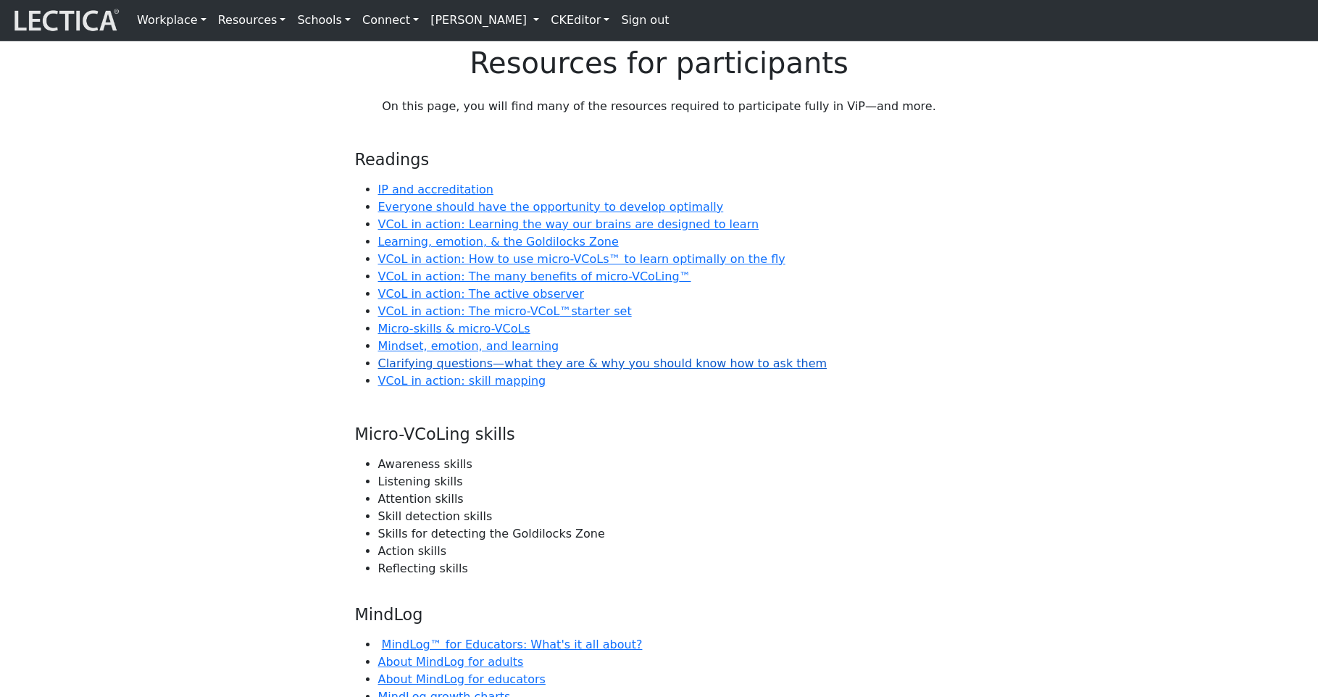
scroll to position [0, 0]
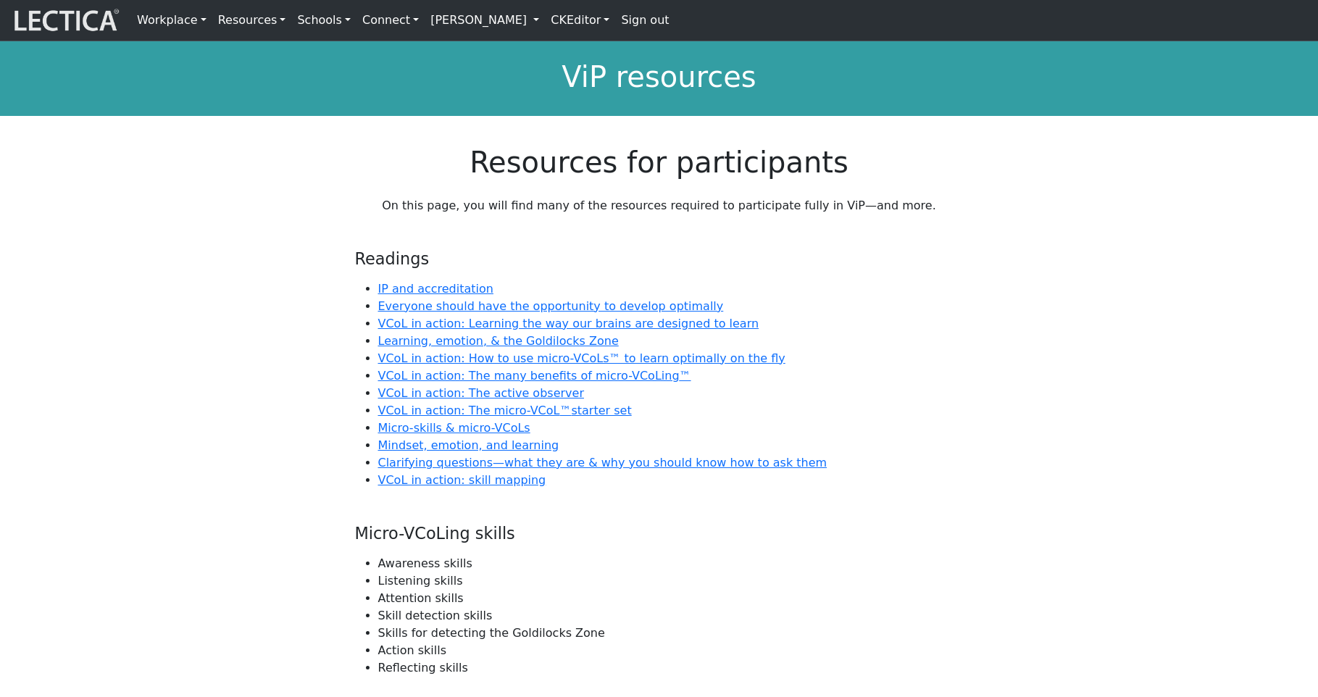
click at [545, 25] on link "CKEditor" at bounding box center [580, 20] width 70 height 29
click at [556, 49] on link "Edit" at bounding box center [570, 51] width 29 height 17
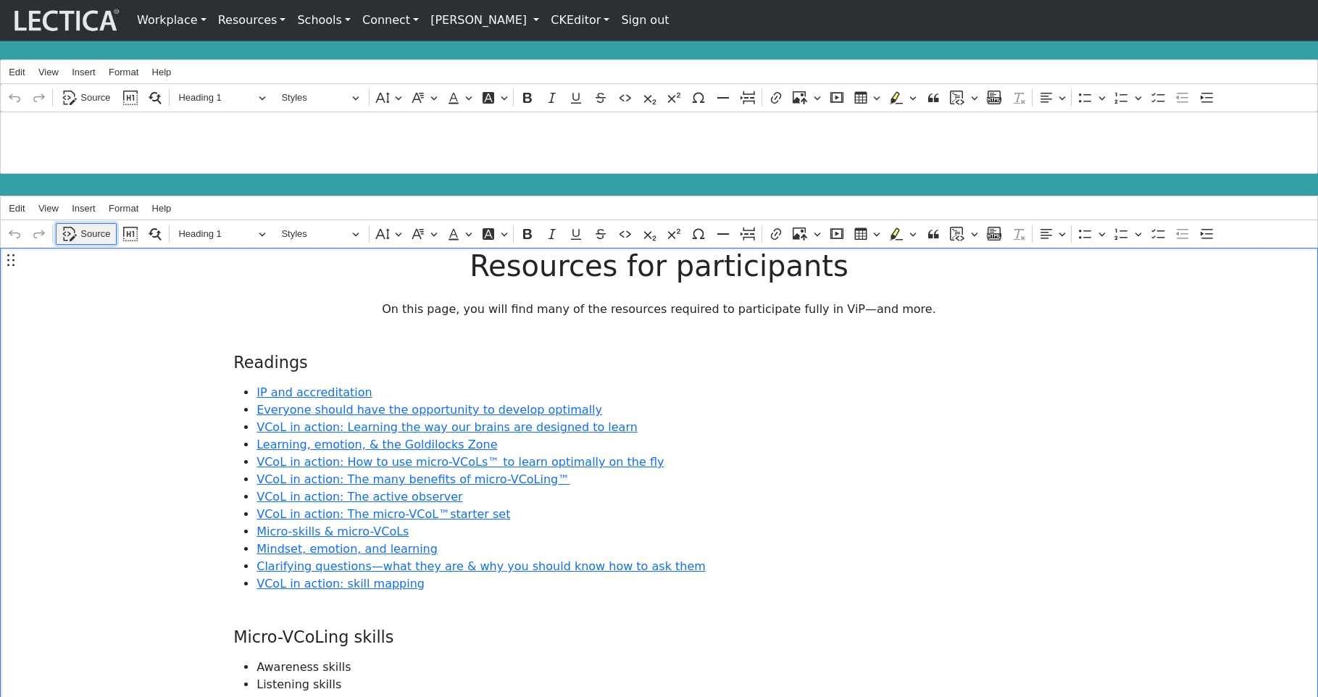
click at [91, 227] on span "Source" at bounding box center [95, 233] width 30 height 17
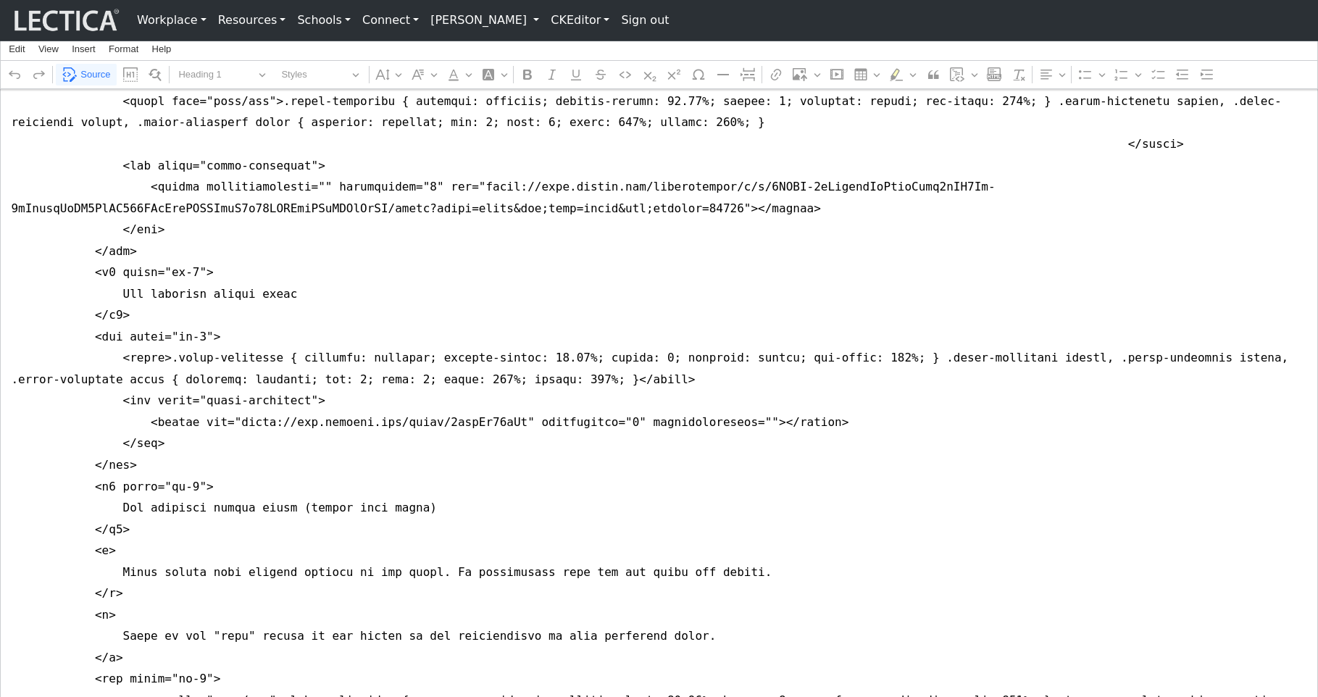
scroll to position [7107, 0]
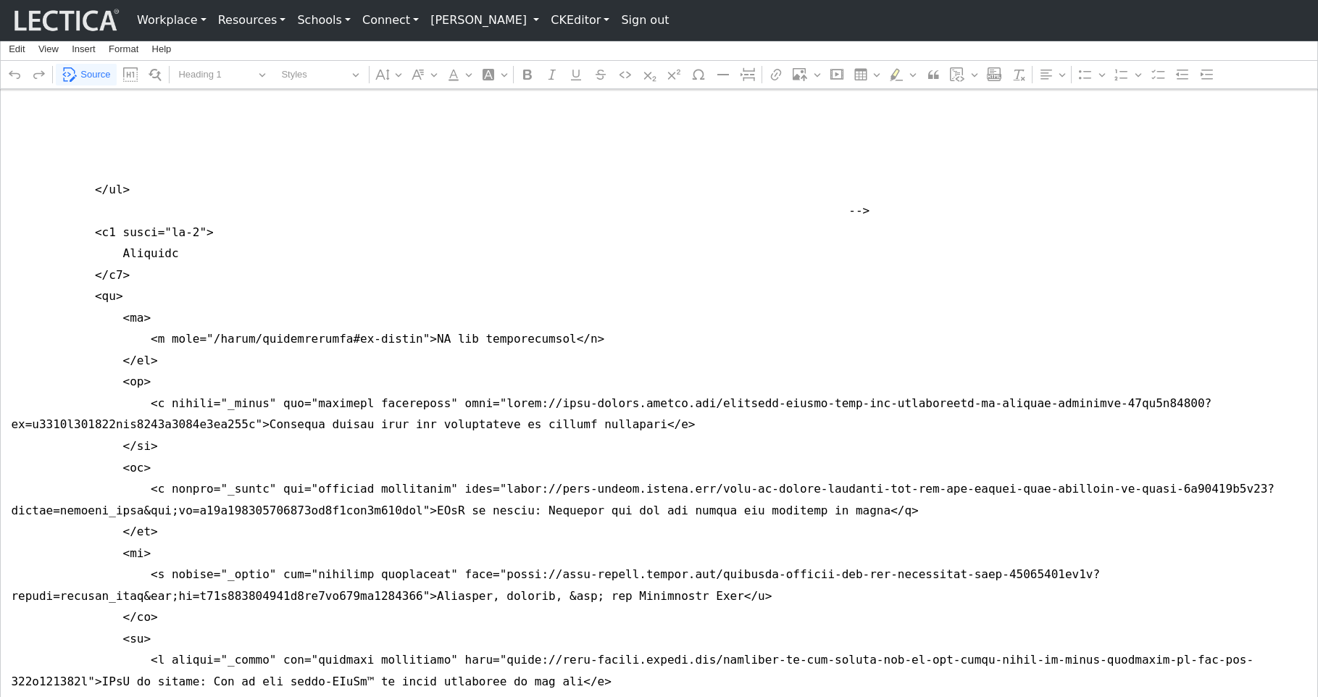
click at [545, 22] on link "CKEditor" at bounding box center [580, 20] width 70 height 29
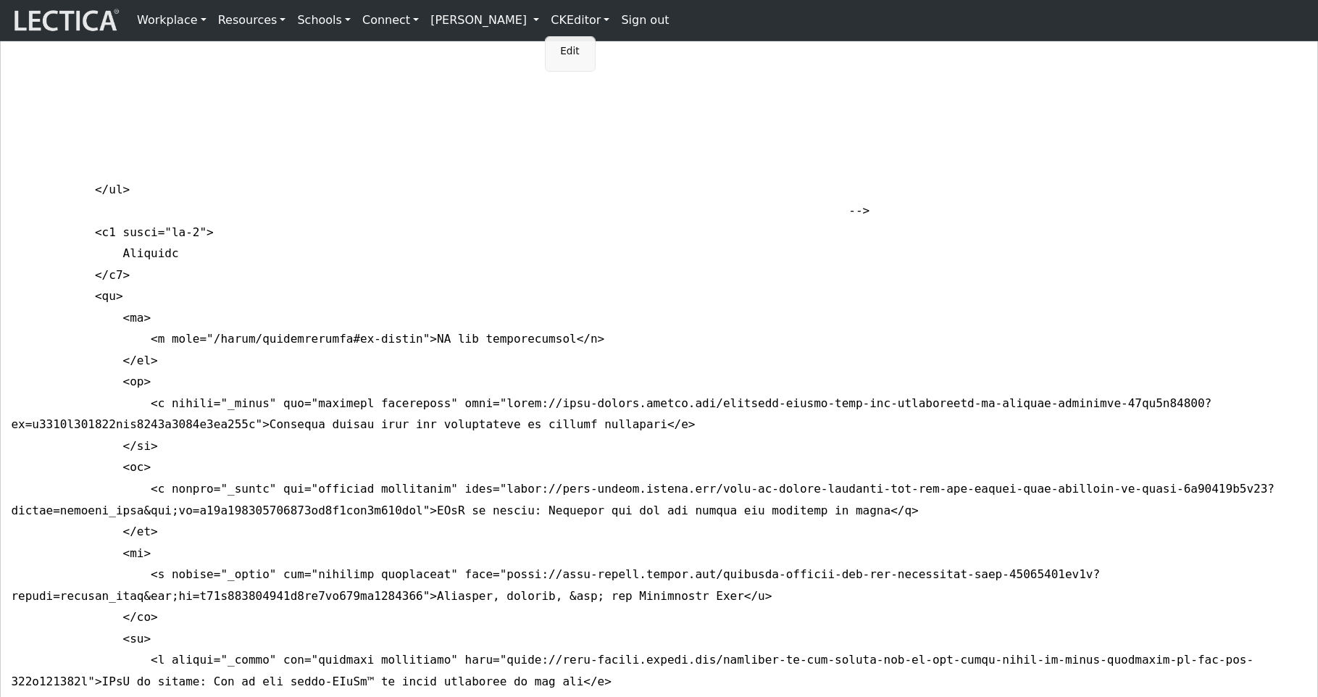
scroll to position [1641, 0]
click at [556, 43] on link "Edit" at bounding box center [570, 51] width 29 height 17
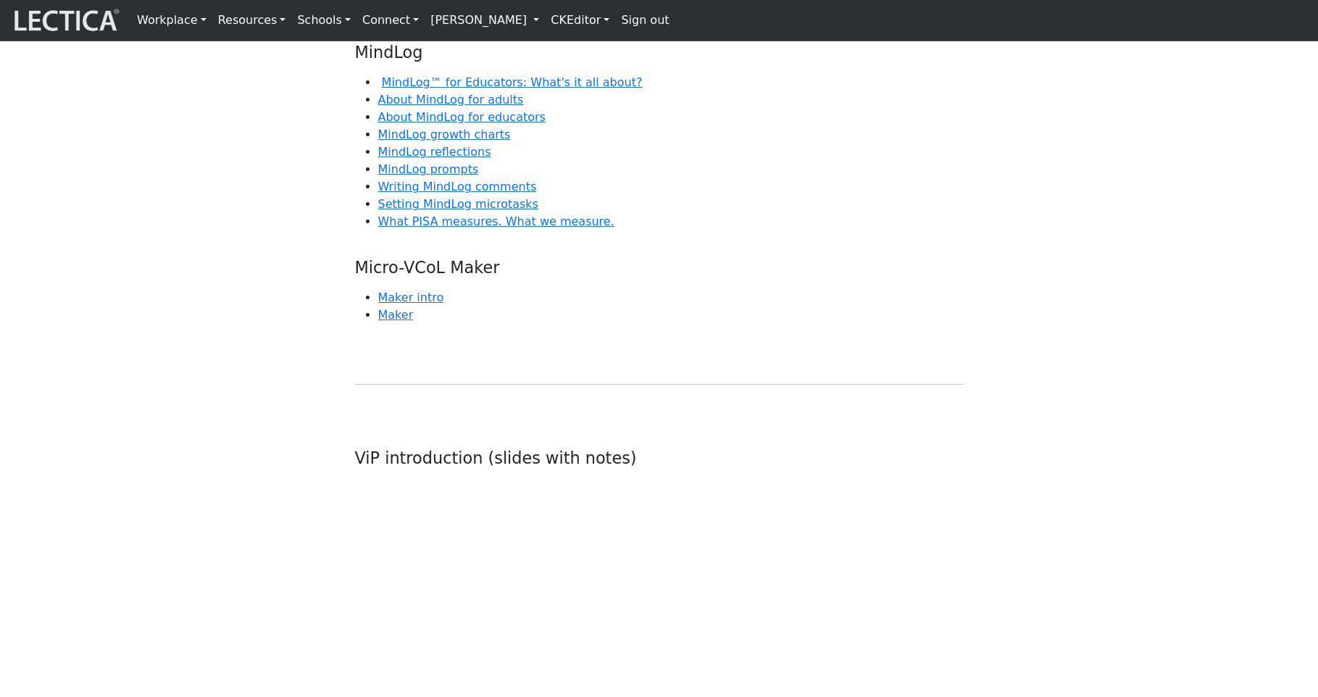
scroll to position [668, 0]
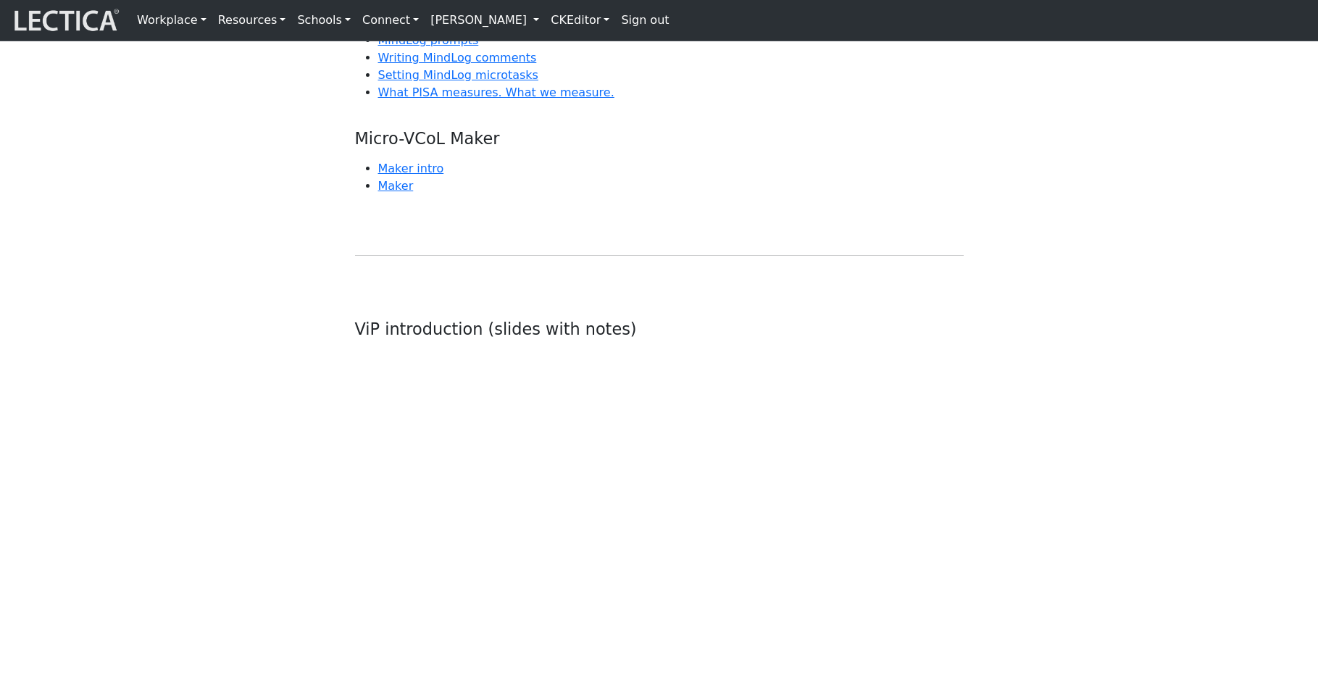
scroll to position [590, 0]
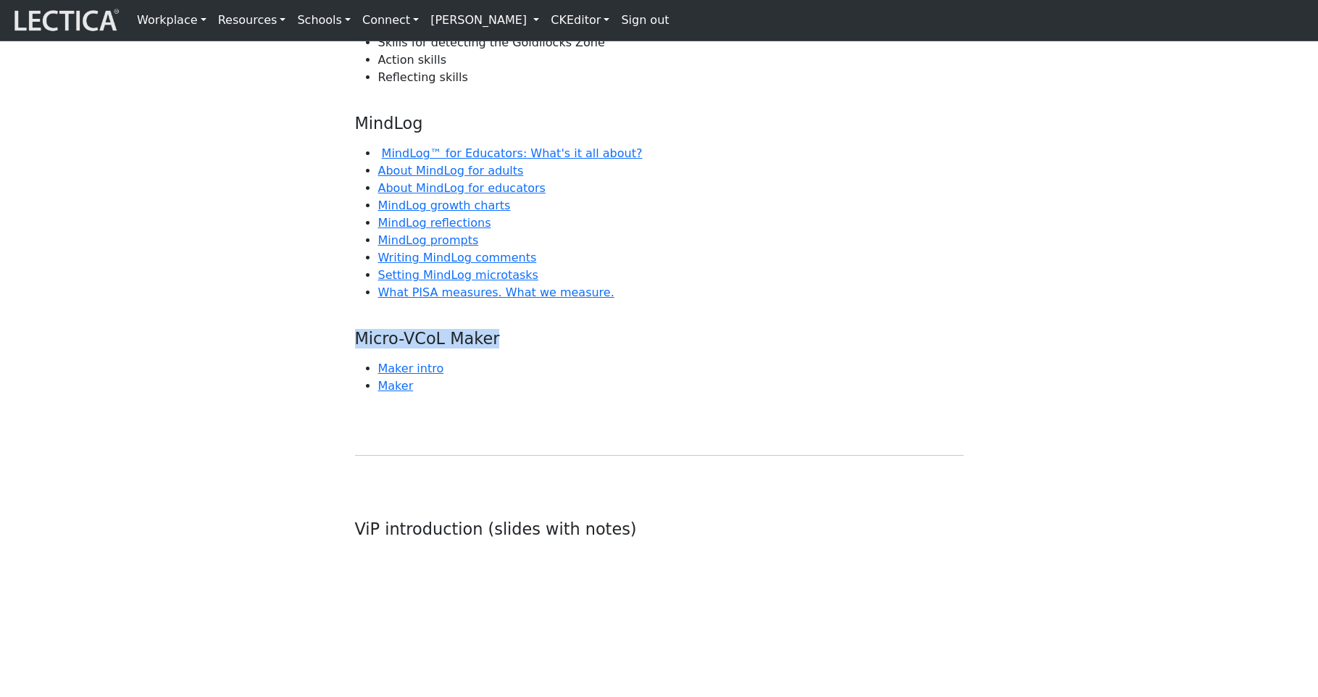
drag, startPoint x: 481, startPoint y: 342, endPoint x: 357, endPoint y: 341, distance: 123.9
click at [357, 341] on h3 "Micro-VCoL Maker" at bounding box center [659, 339] width 608 height 20
copy h3 "Micro-VCoL Maker"
drag, startPoint x: 790, startPoint y: 104, endPoint x: 749, endPoint y: 86, distance: 45.1
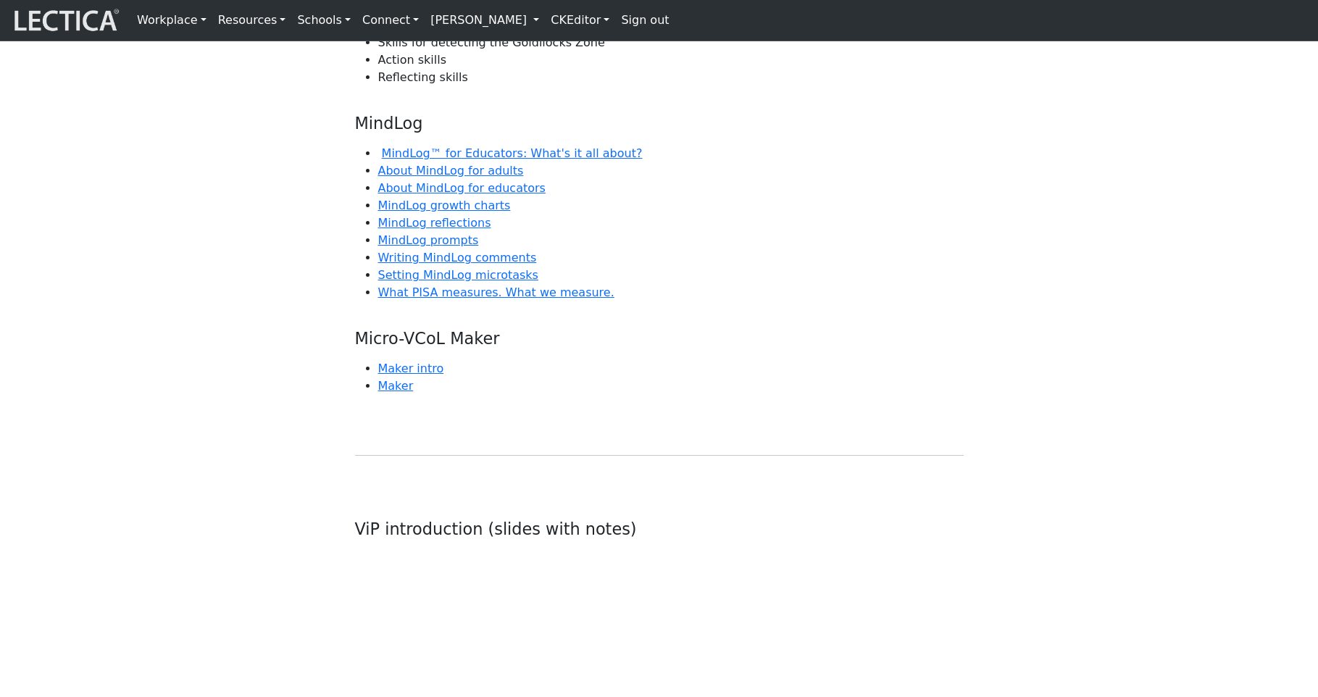
click at [545, 21] on link "CKEditor" at bounding box center [580, 20] width 70 height 29
click at [556, 48] on link "Edit" at bounding box center [570, 51] width 29 height 17
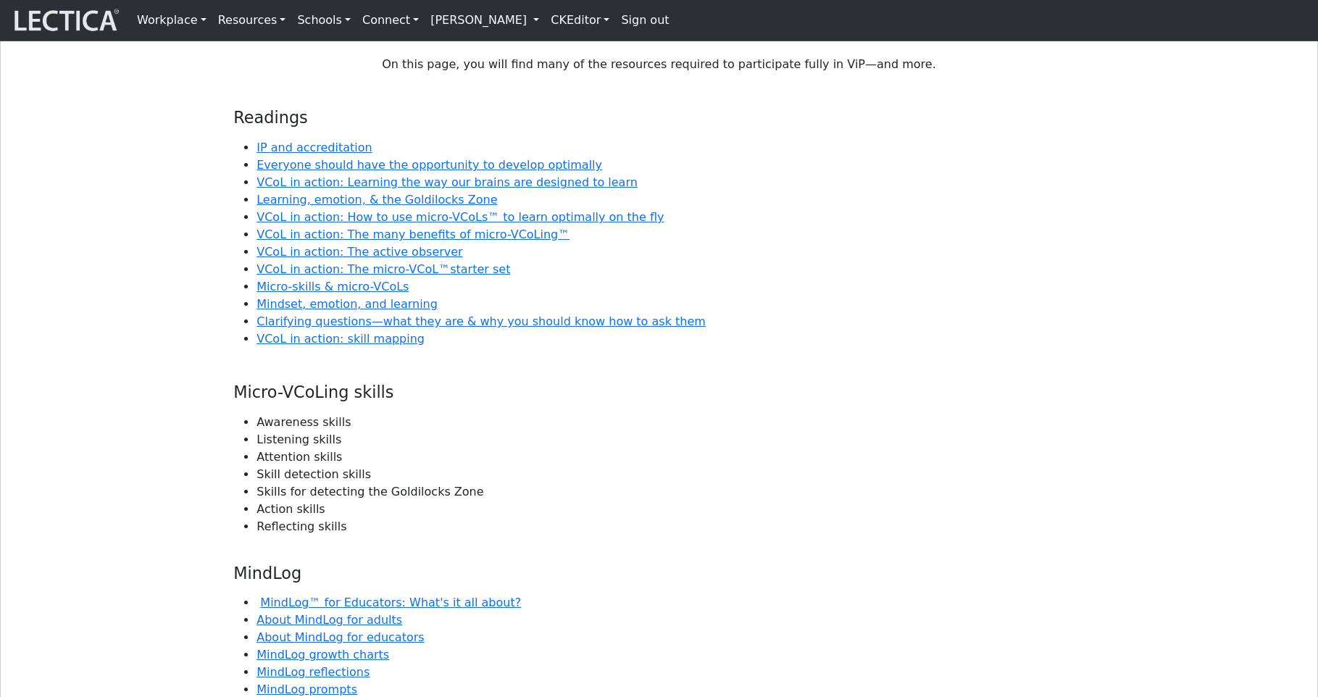
scroll to position [0, 0]
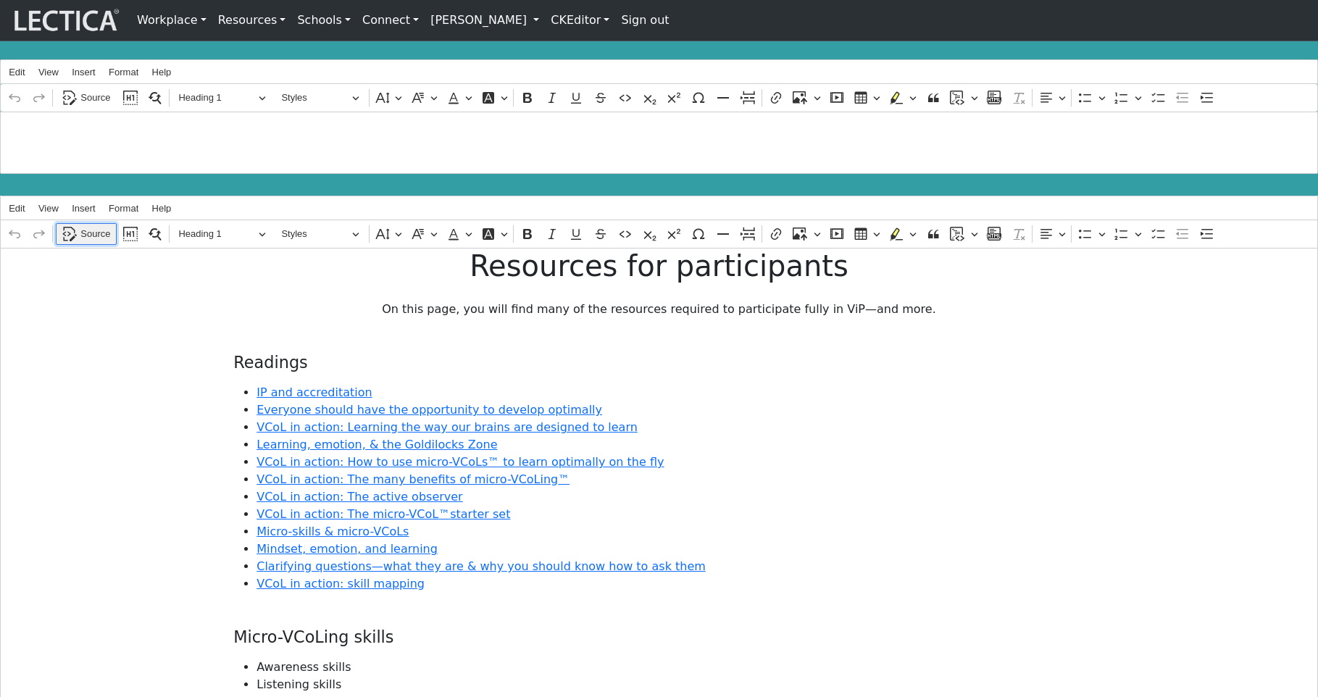
click at [97, 228] on span "Source" at bounding box center [95, 233] width 30 height 17
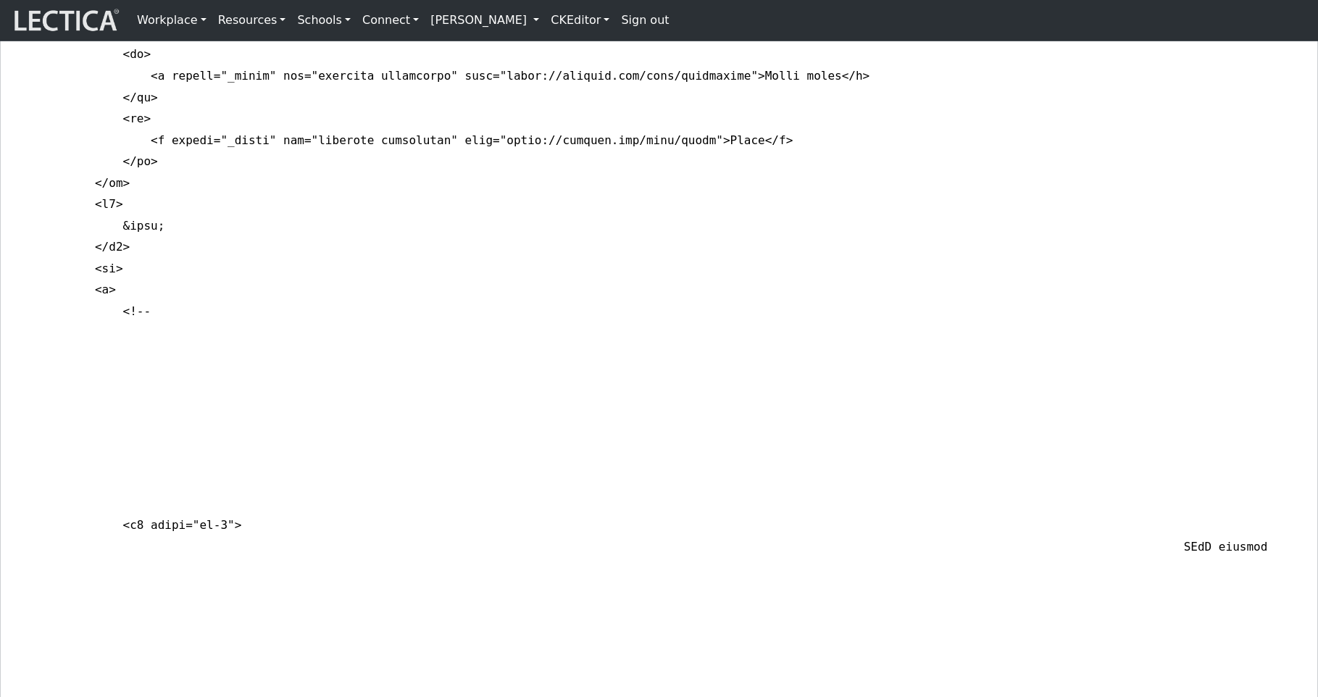
scroll to position [4486, 0]
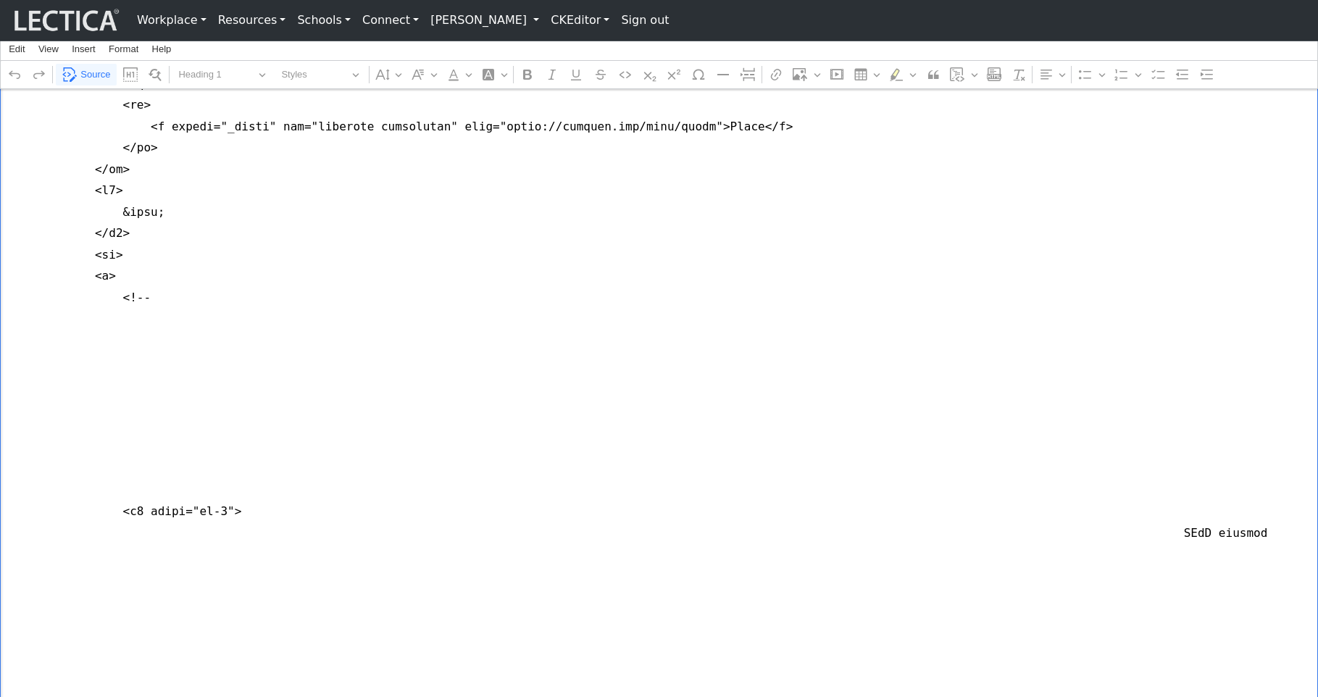
drag, startPoint x: 140, startPoint y: 364, endPoint x: 90, endPoint y: 327, distance: 61.7
click at [90, 327] on textarea "Source code editing area" at bounding box center [659, 94] width 1318 height 8664
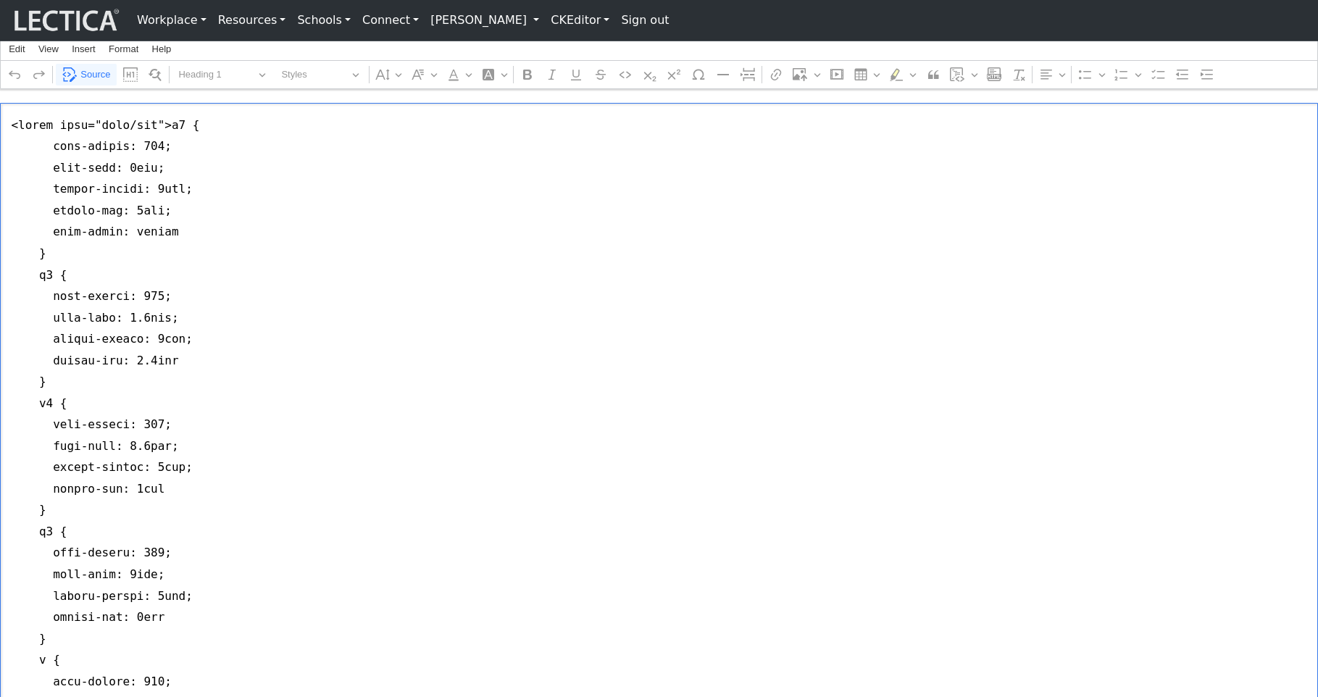
scroll to position [0, 0]
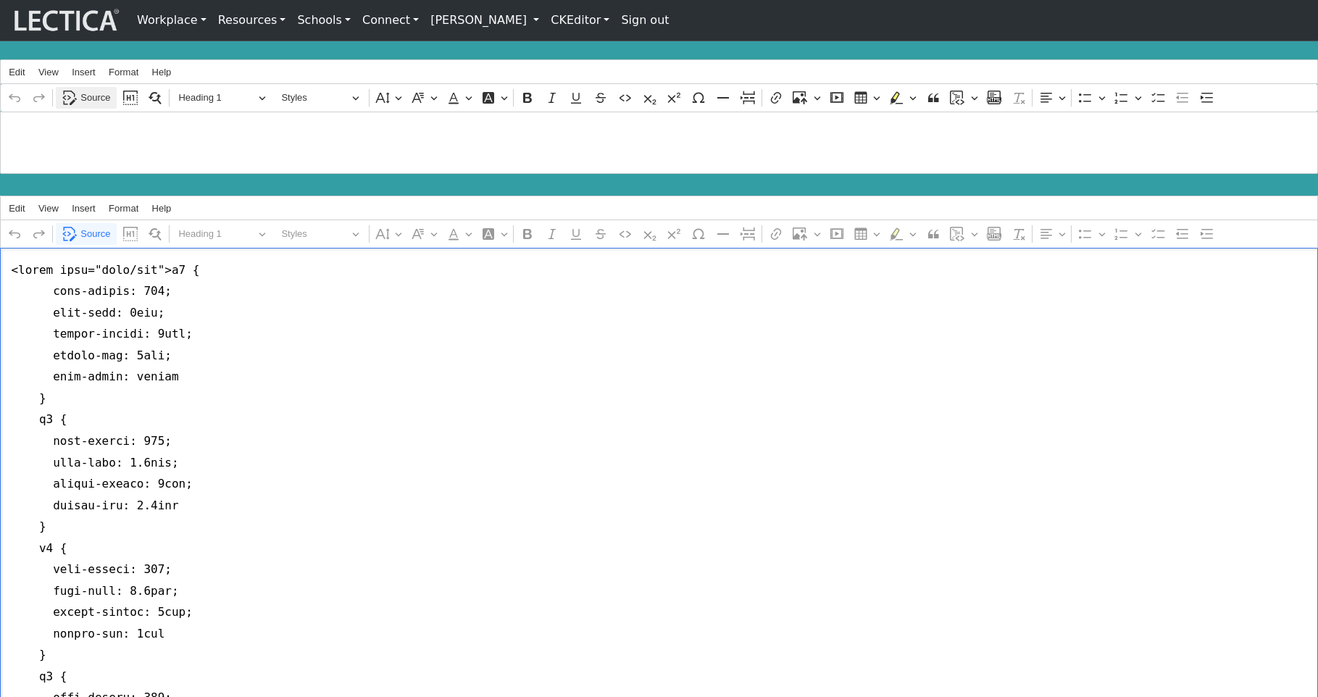
type textarea "<style type="text/css">h2 { font-weight: 400; font-size: 2rem; margin-bottom: 1…"
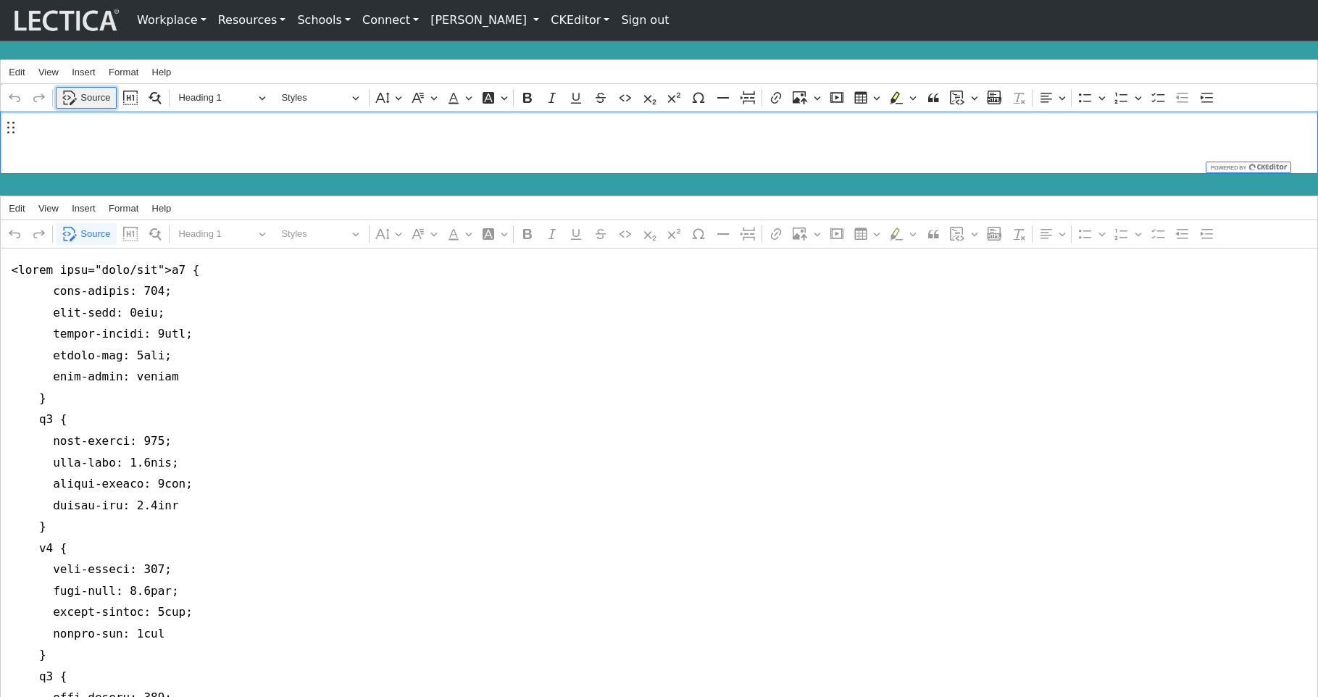
click at [85, 93] on span "Source" at bounding box center [95, 97] width 30 height 17
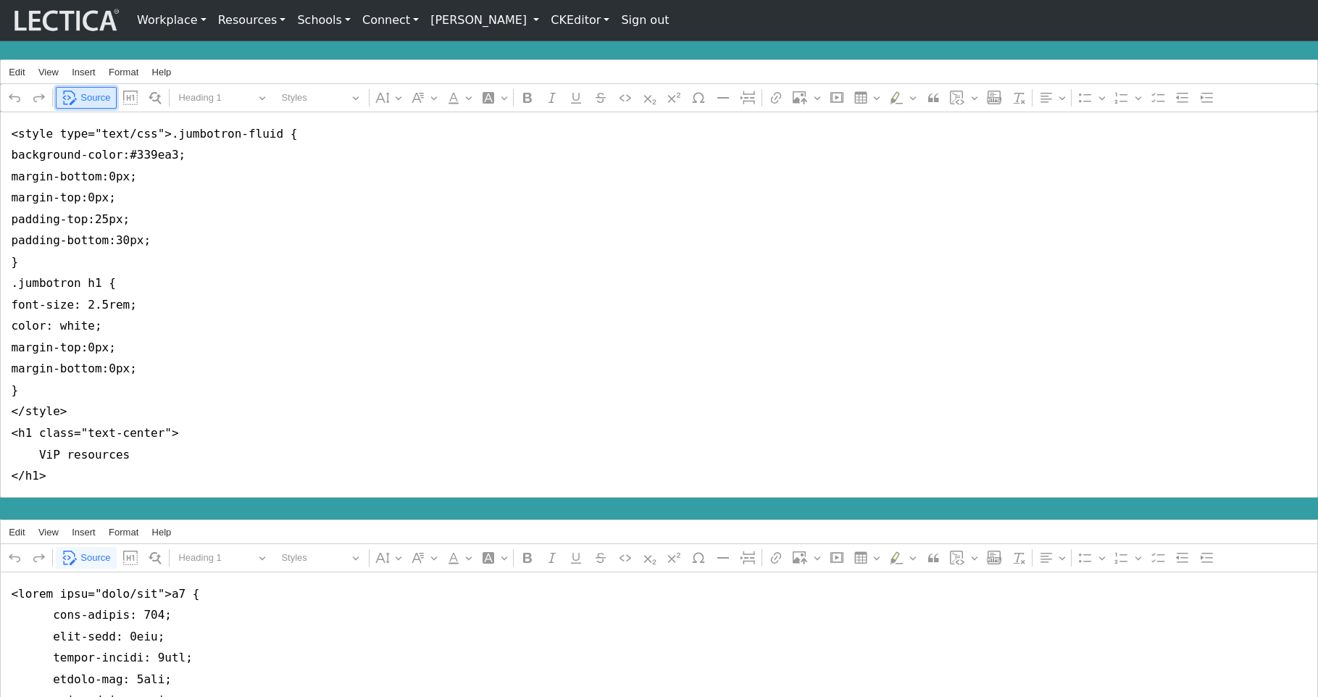
click at [85, 93] on span "Source" at bounding box center [95, 97] width 30 height 17
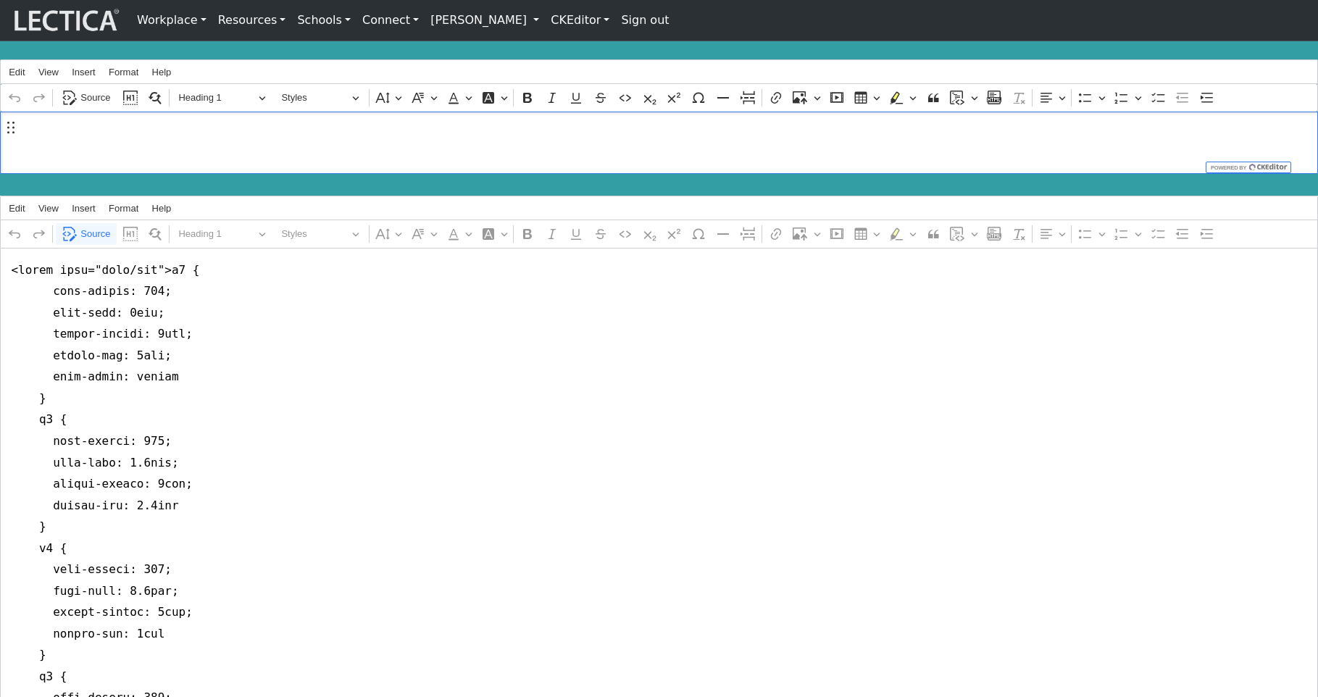
click at [545, 22] on link "CKEditor" at bounding box center [580, 20] width 70 height 29
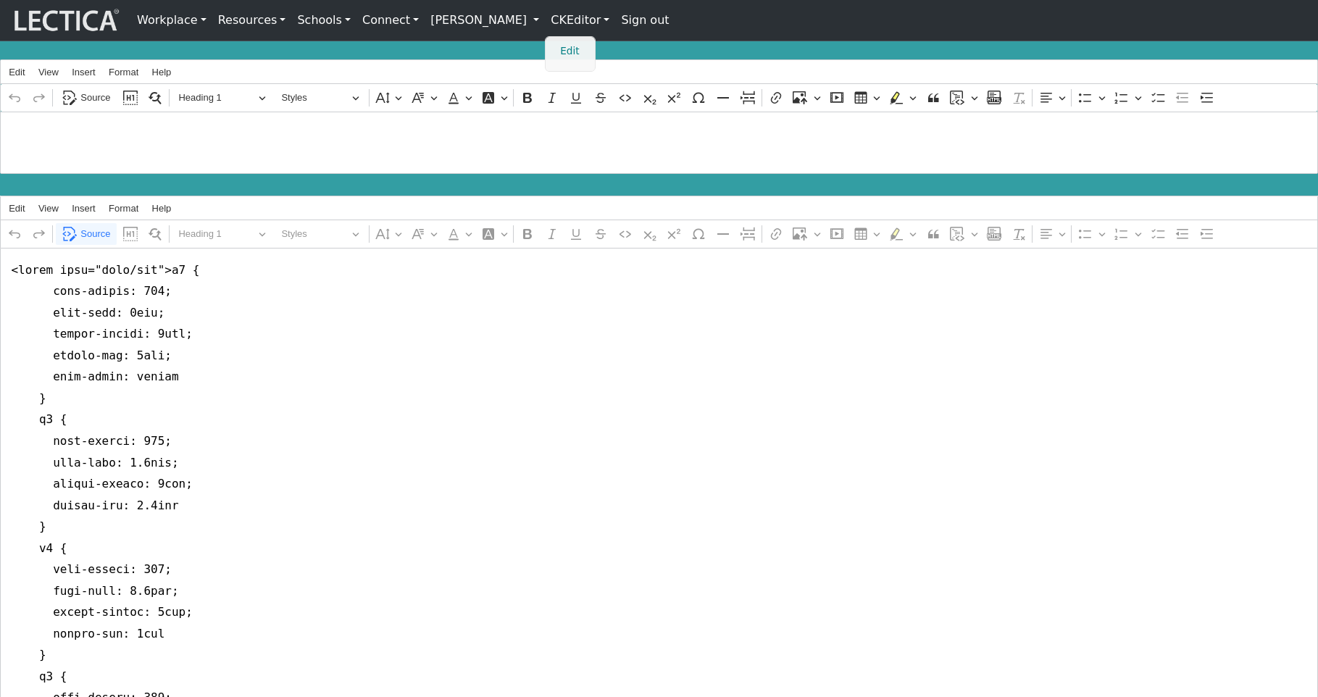
click at [556, 49] on link "Edit" at bounding box center [570, 51] width 29 height 17
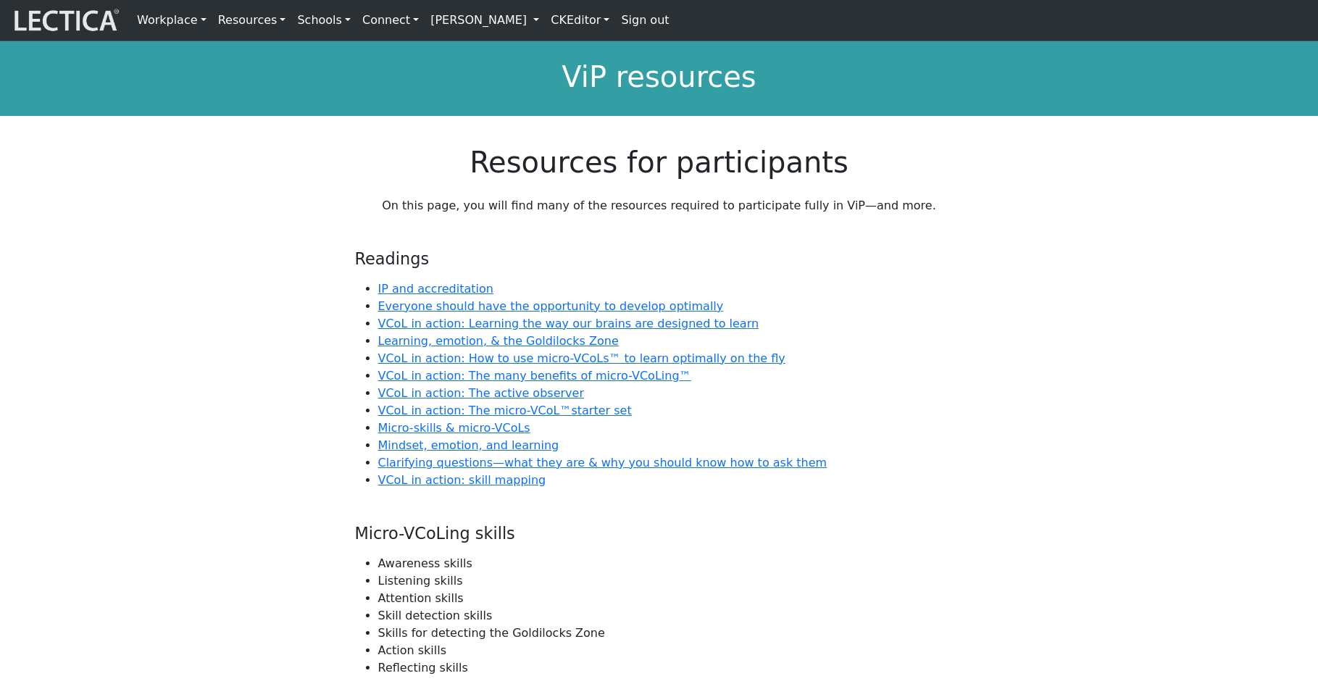
click at [545, 21] on link "CKEditor" at bounding box center [580, 20] width 70 height 29
click at [556, 49] on link "Edit" at bounding box center [570, 51] width 29 height 17
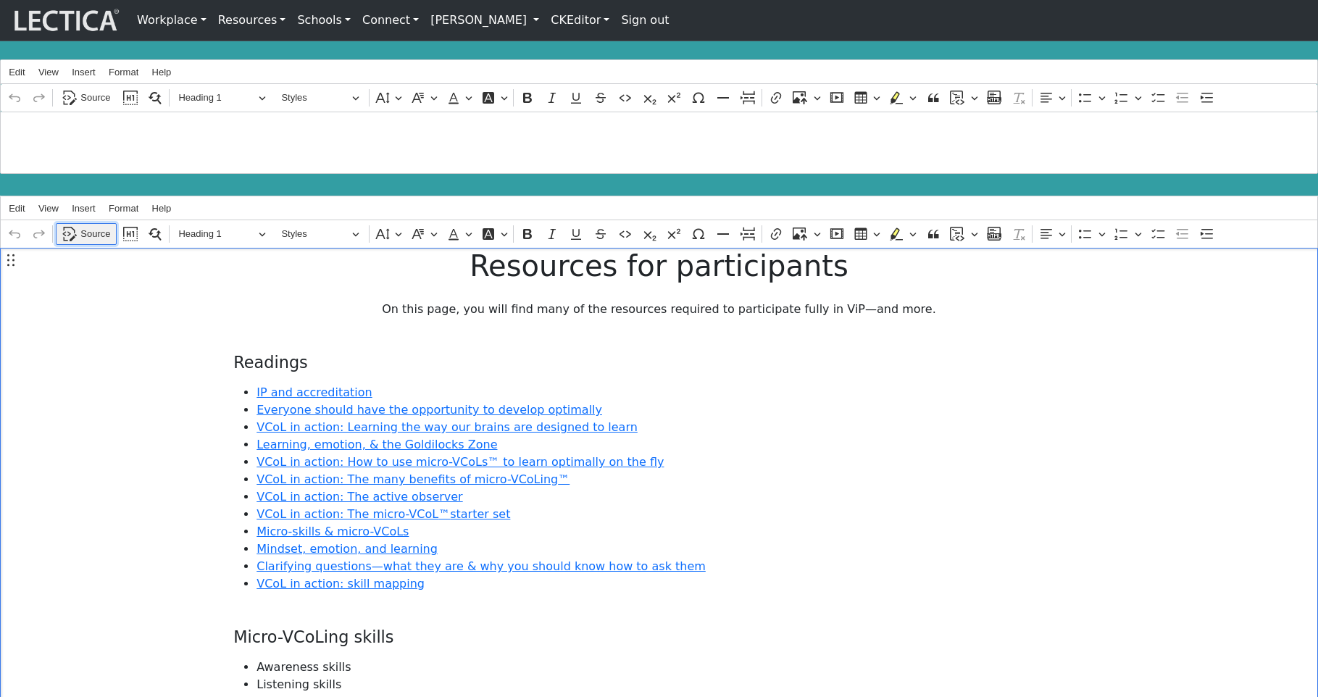
click at [85, 228] on span "Source" at bounding box center [95, 233] width 30 height 17
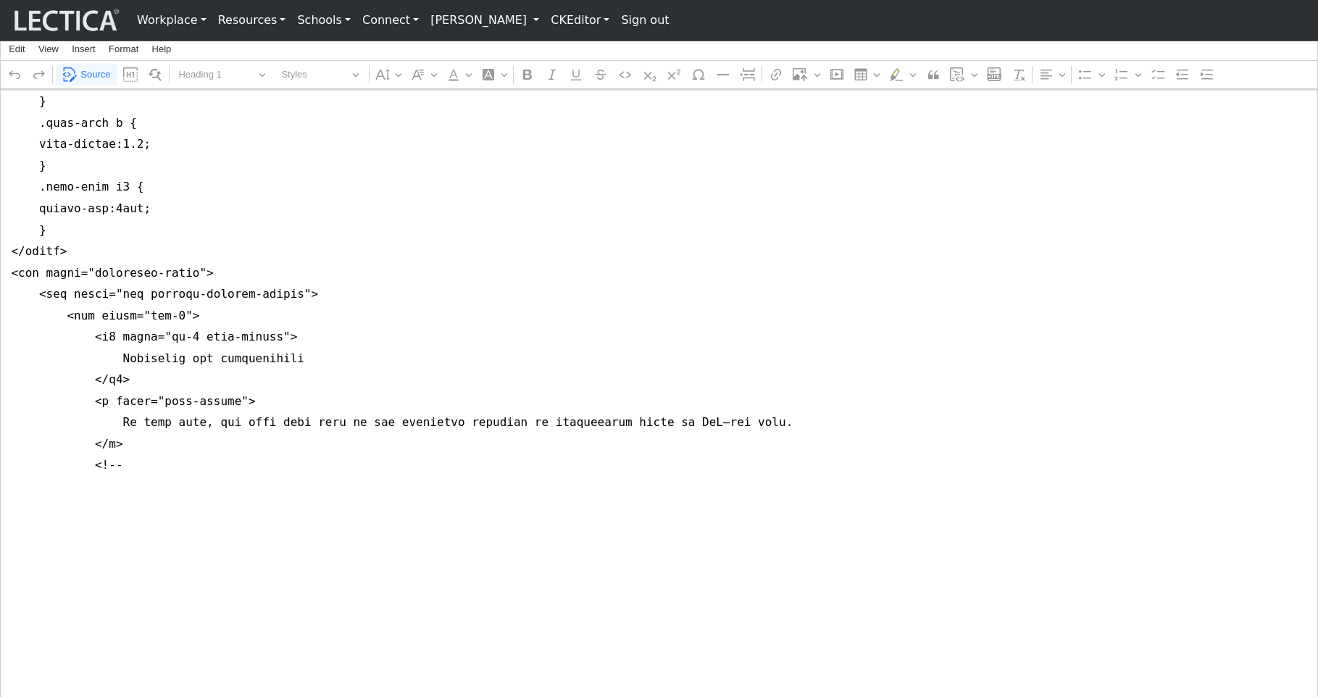
scroll to position [876, 0]
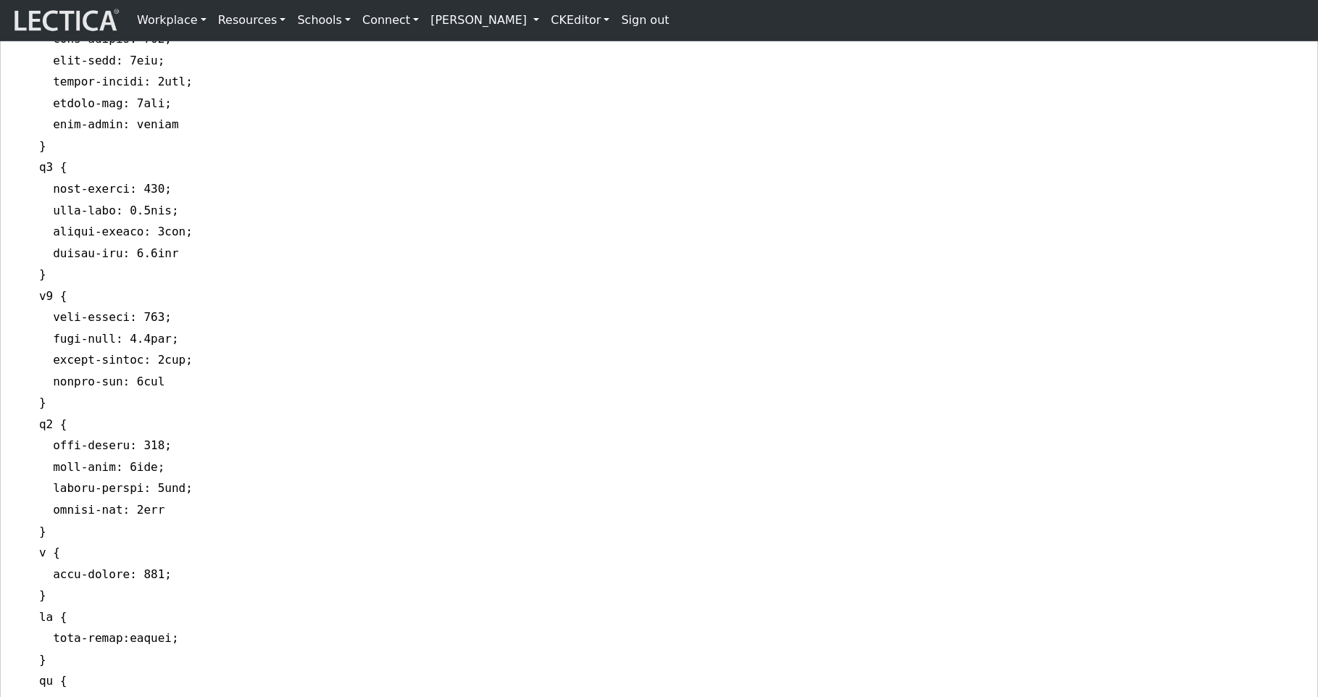
scroll to position [0, 0]
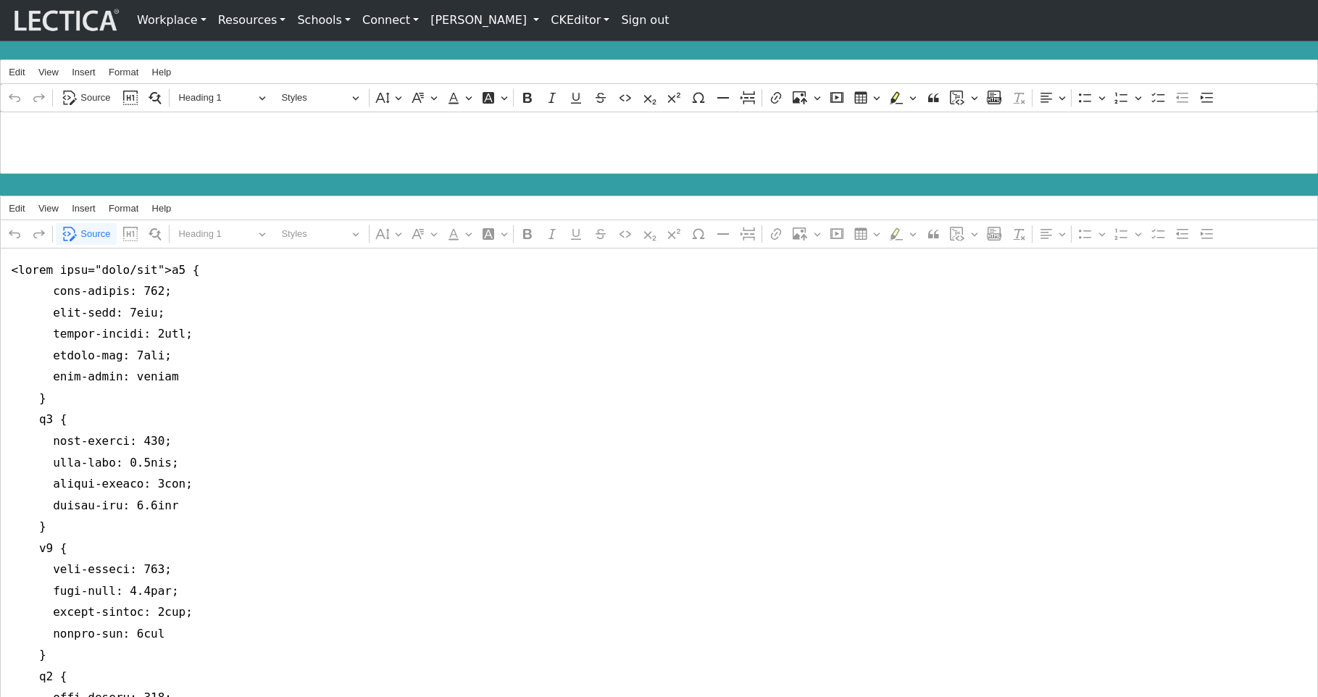
type textarea "<style type="text/css">h2 { font-weight: 400; font-size: 2rem; margin-bottom: 1…"
click at [545, 18] on link "CKEditor" at bounding box center [580, 20] width 70 height 29
click at [556, 44] on link "Edit" at bounding box center [570, 51] width 29 height 17
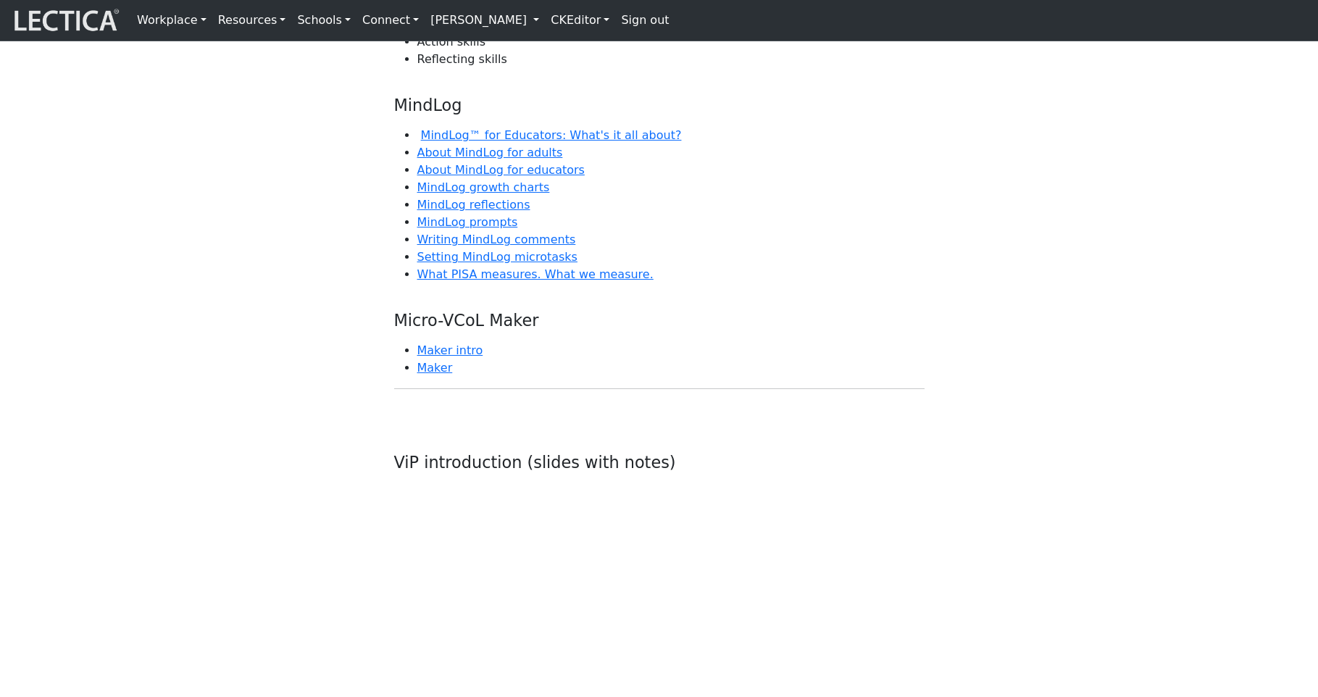
scroll to position [637, 0]
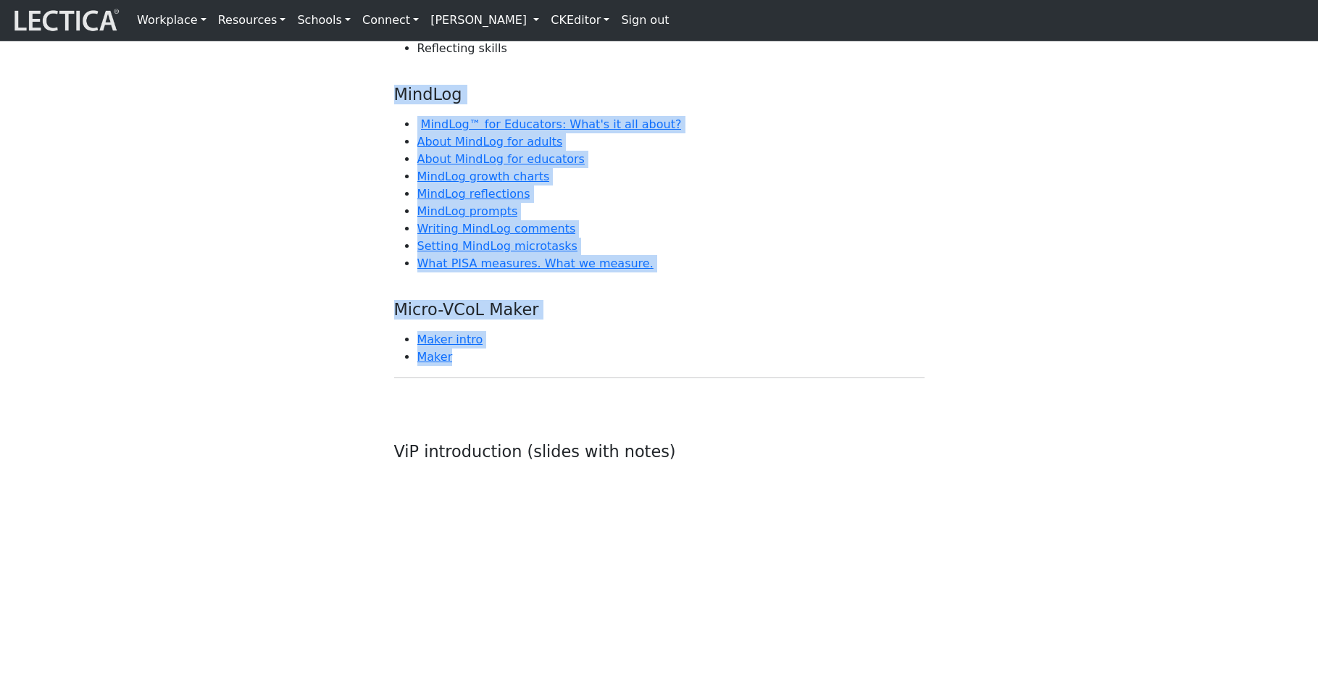
drag, startPoint x: 483, startPoint y: 345, endPoint x: 384, endPoint y: 76, distance: 286.5
copy div "MindLog MindLog™ for Educators: What's it all about? About MindLog for adults A…"
